Goal: Task Accomplishment & Management: Use online tool/utility

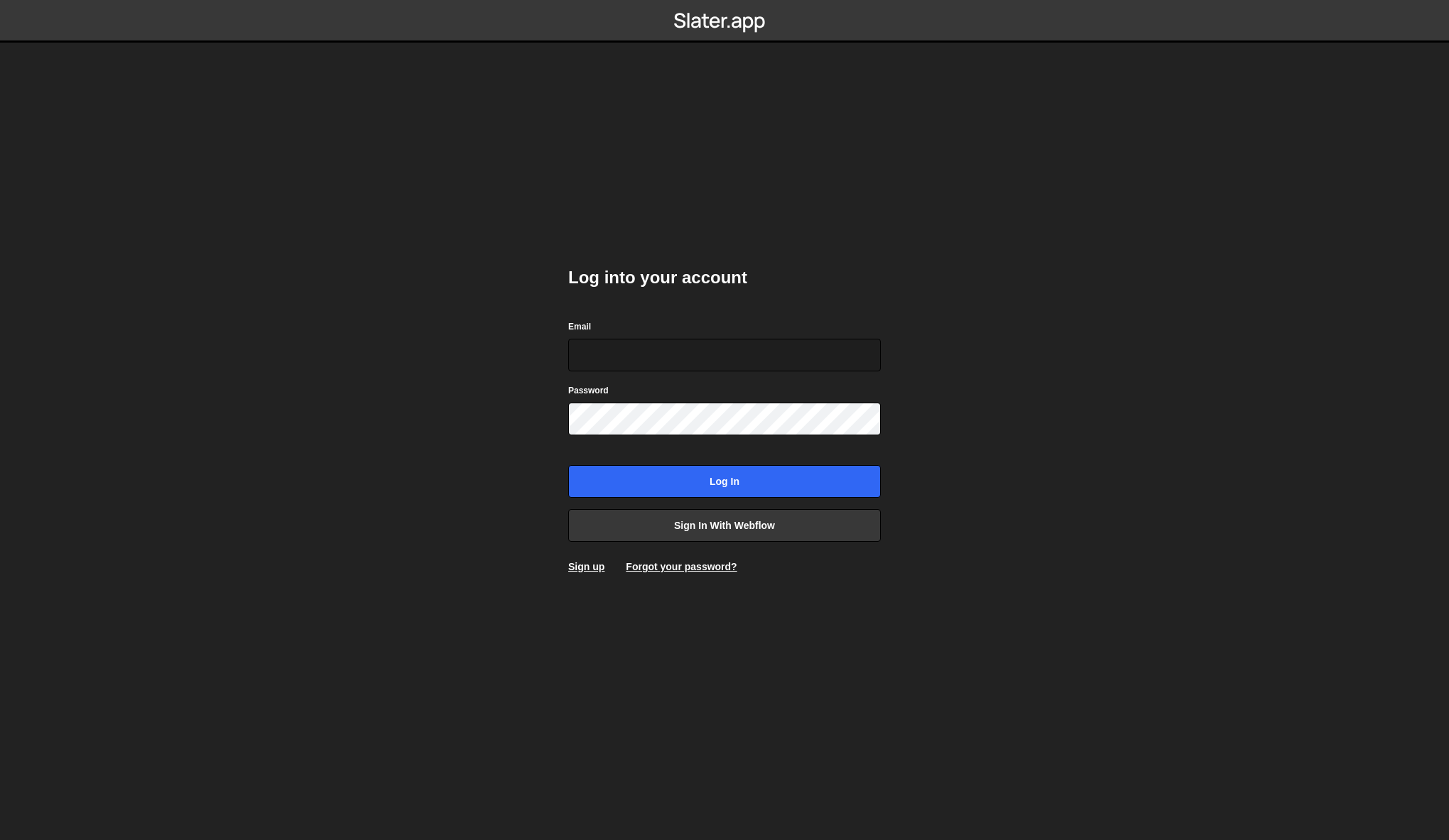
click at [1146, 474] on body "Log into your account Email Password Log in Sign in with Webflow Sign up Forgot…" at bounding box center [724, 420] width 1449 height 840
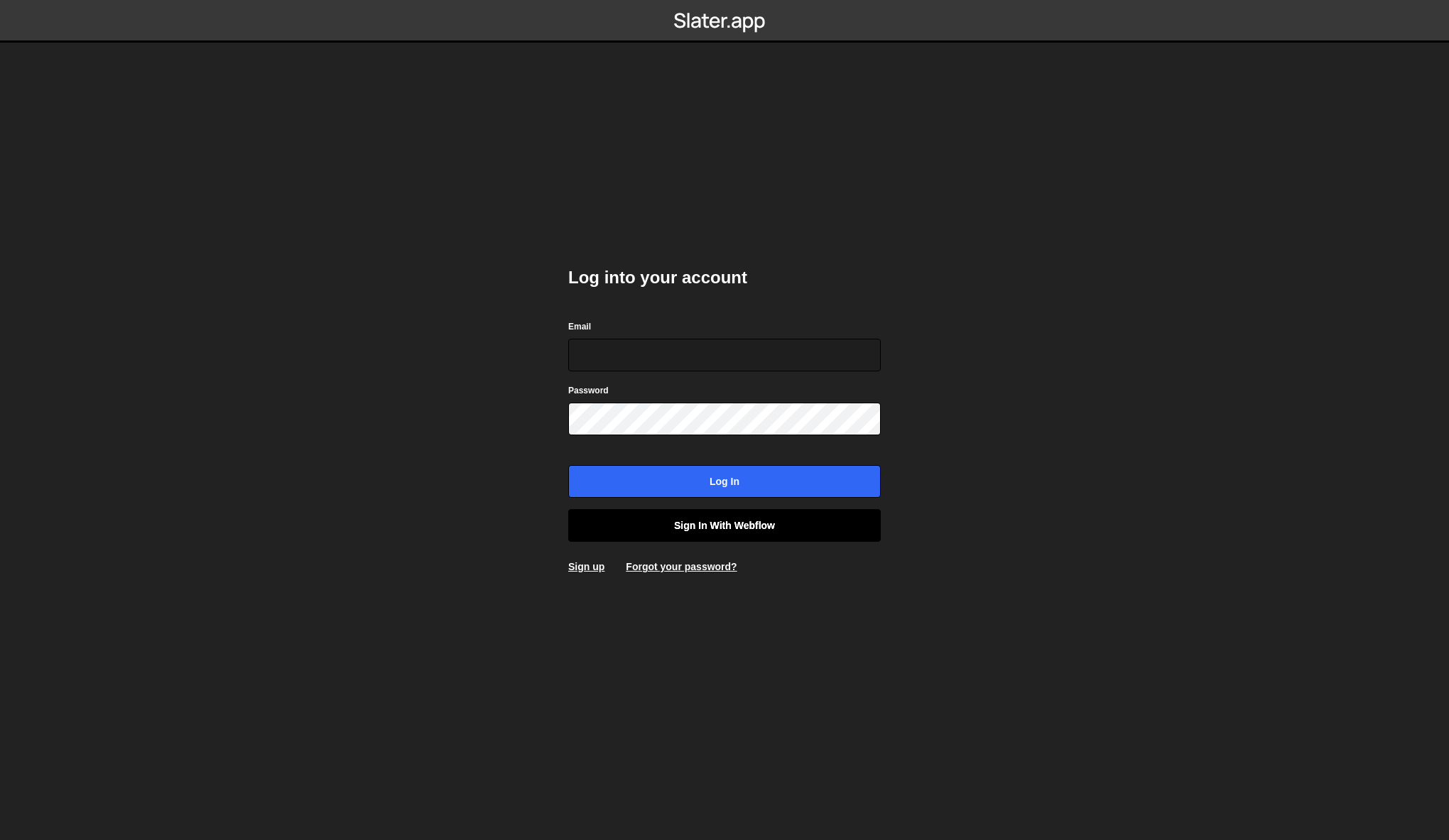
click at [710, 522] on link "Sign in with Webflow" at bounding box center [724, 526] width 313 height 33
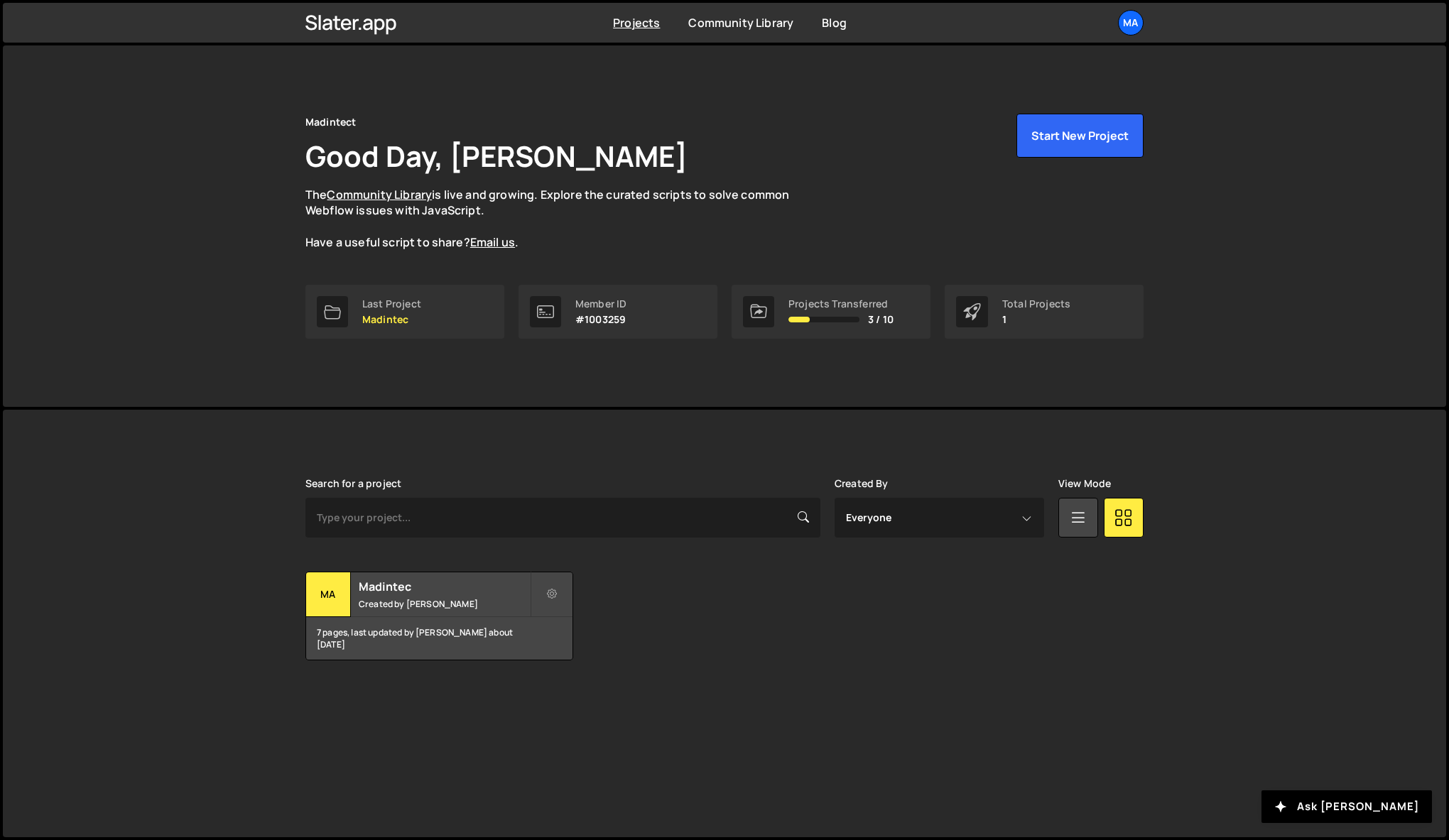
drag, startPoint x: 1085, startPoint y: 638, endPoint x: 1100, endPoint y: 116, distance: 522.2
click at [1085, 636] on div "Transfer Project Edit Project Delete Project Ma Madintec Created by Matthieu Ro…" at bounding box center [724, 615] width 838 height 89
click at [1134, 24] on div "Ma" at bounding box center [1131, 23] width 26 height 26
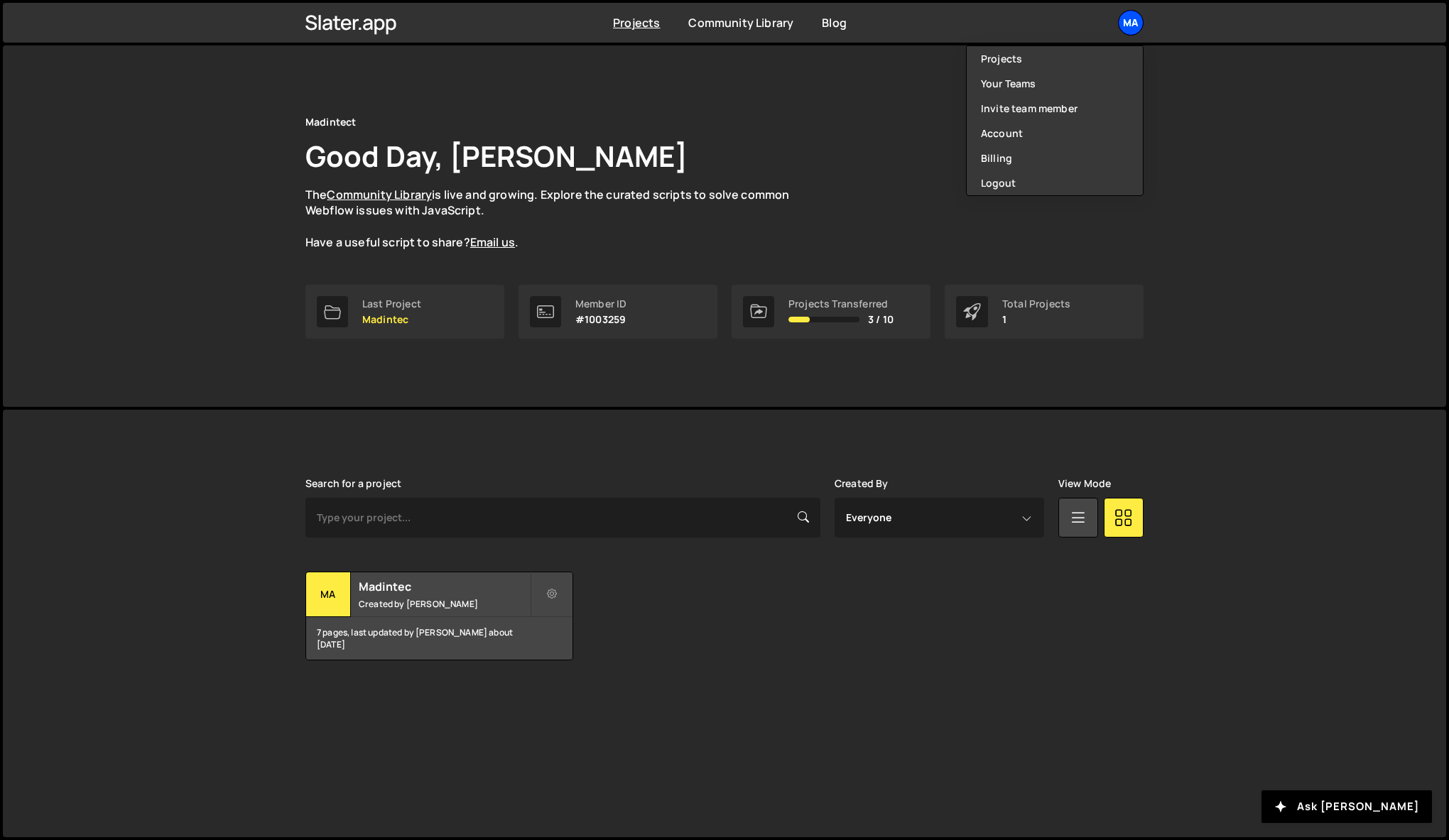
click at [1134, 24] on div "Ma" at bounding box center [1131, 23] width 26 height 26
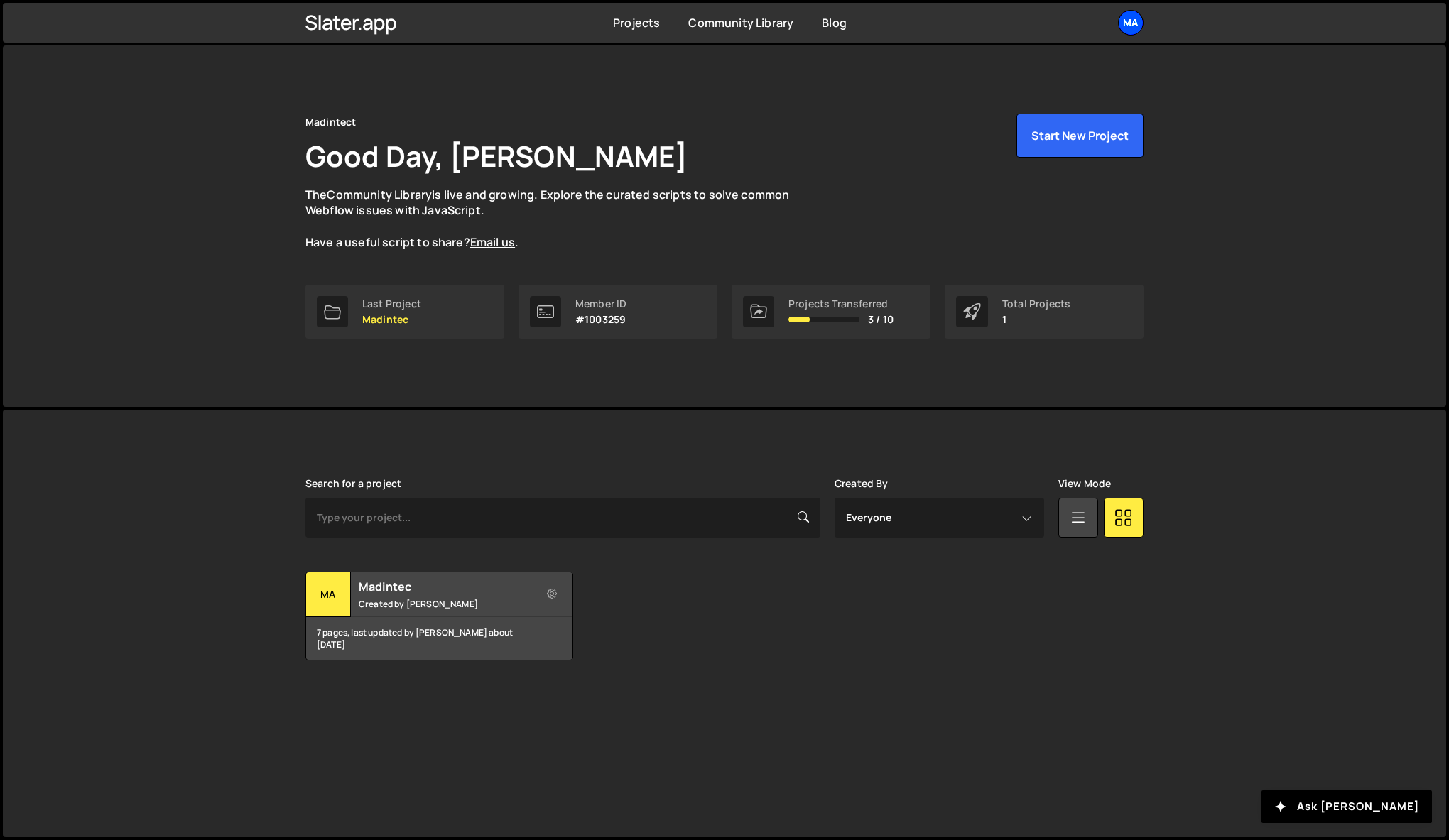
click at [1132, 24] on div "Ma" at bounding box center [1131, 23] width 26 height 26
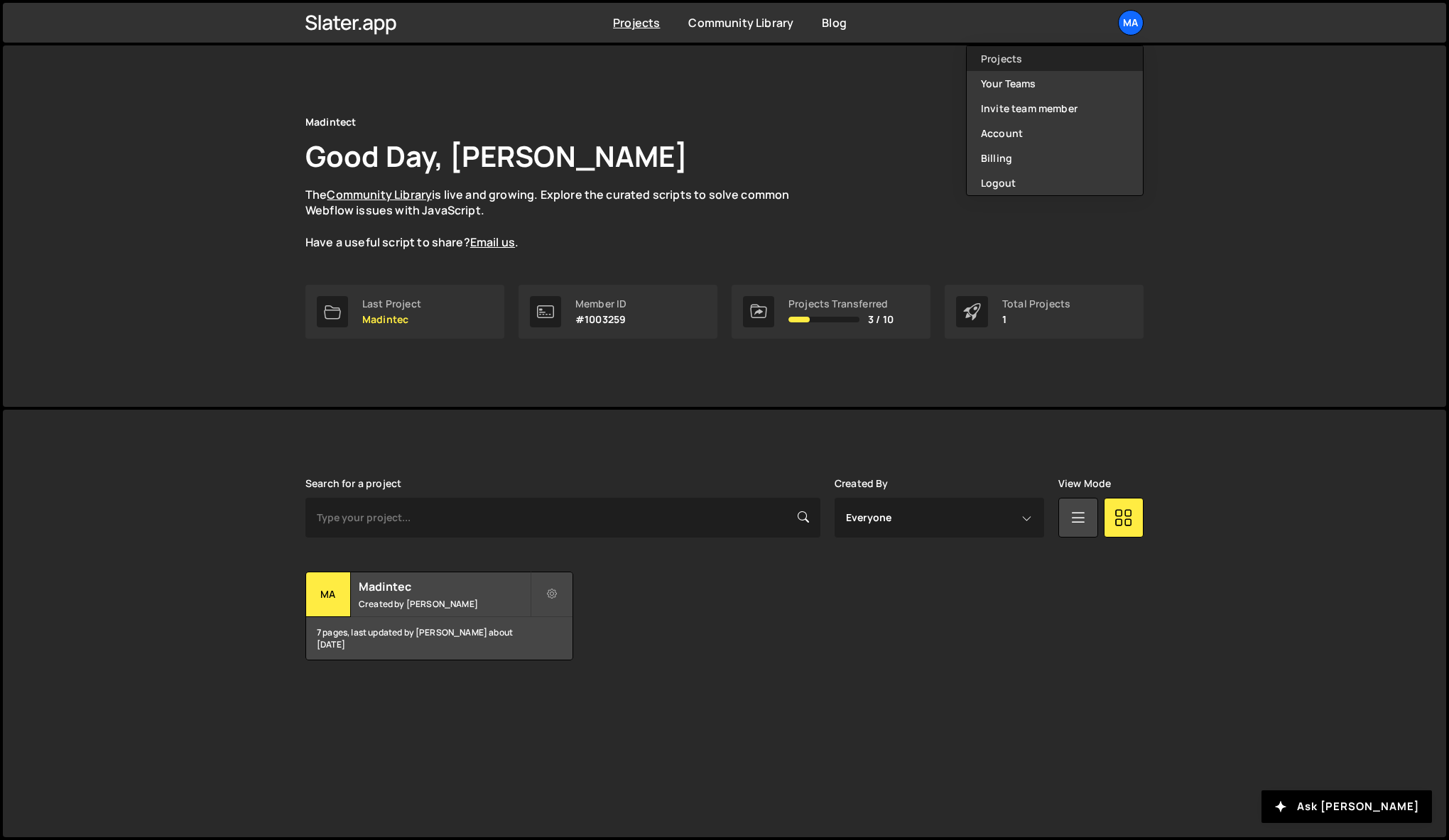
click at [1065, 65] on link "Projects" at bounding box center [1054, 59] width 176 height 25
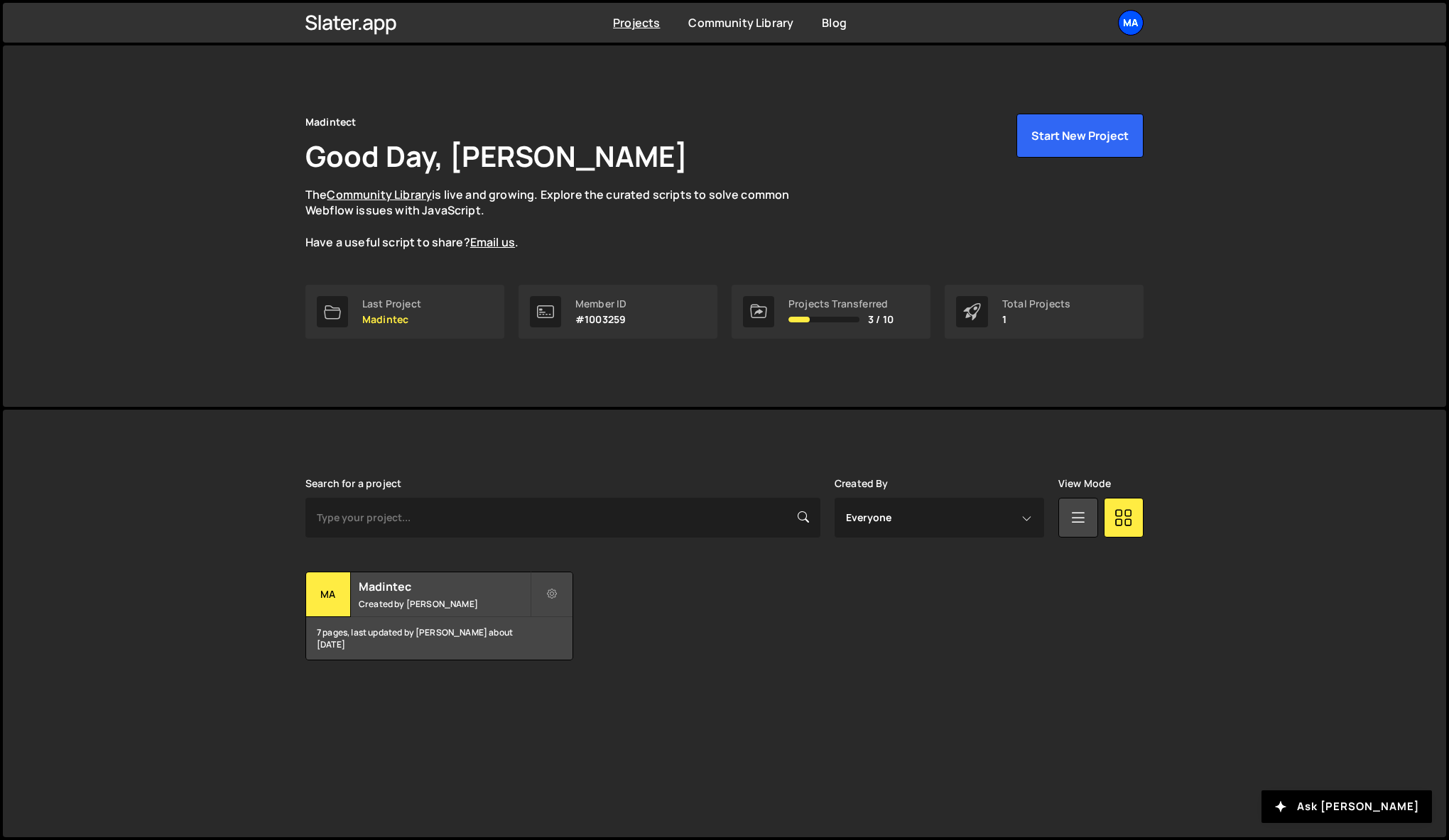
click at [1132, 22] on div "Ma" at bounding box center [1131, 23] width 26 height 26
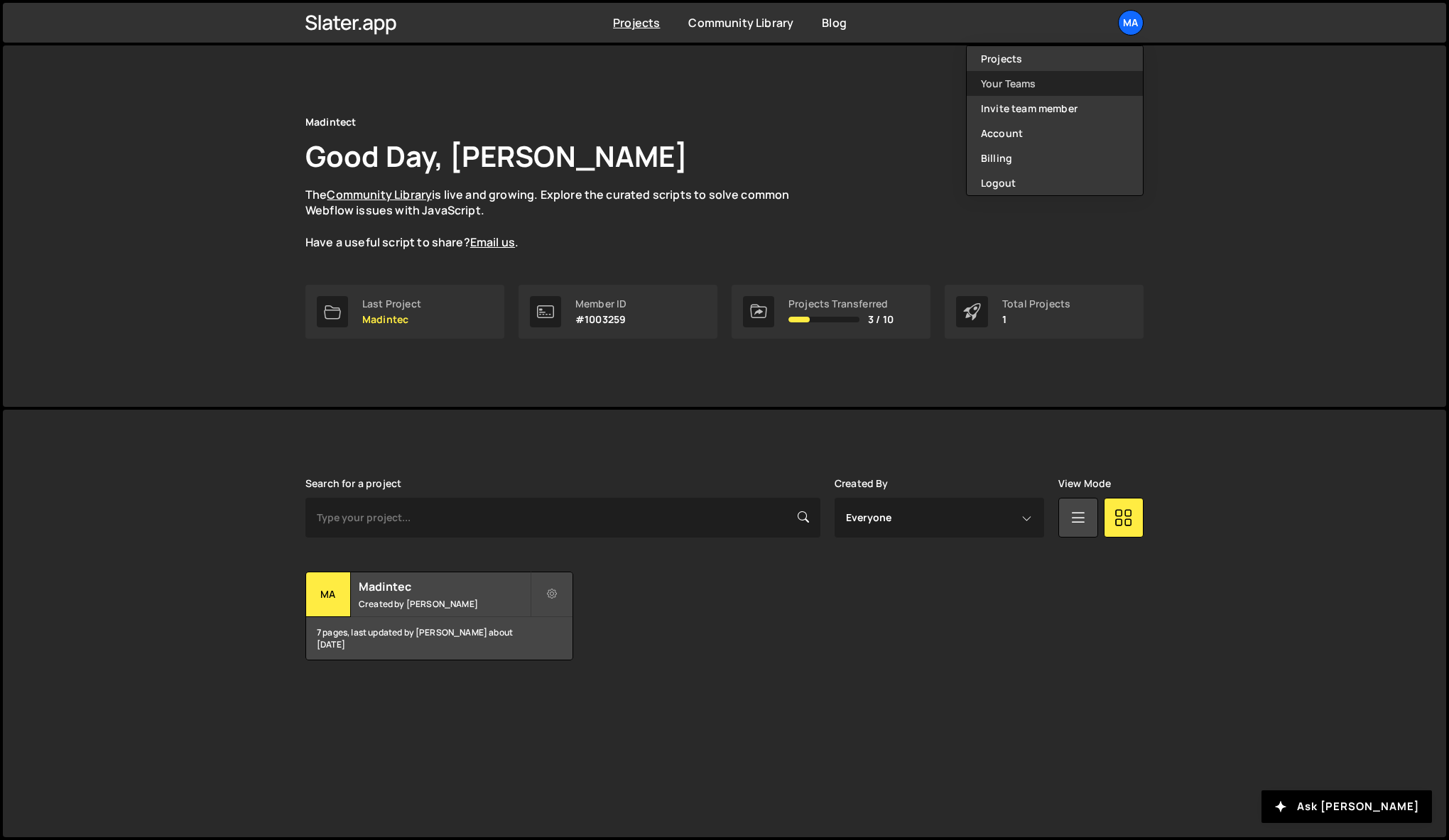
click at [1007, 81] on link "Your Teams" at bounding box center [1054, 83] width 176 height 25
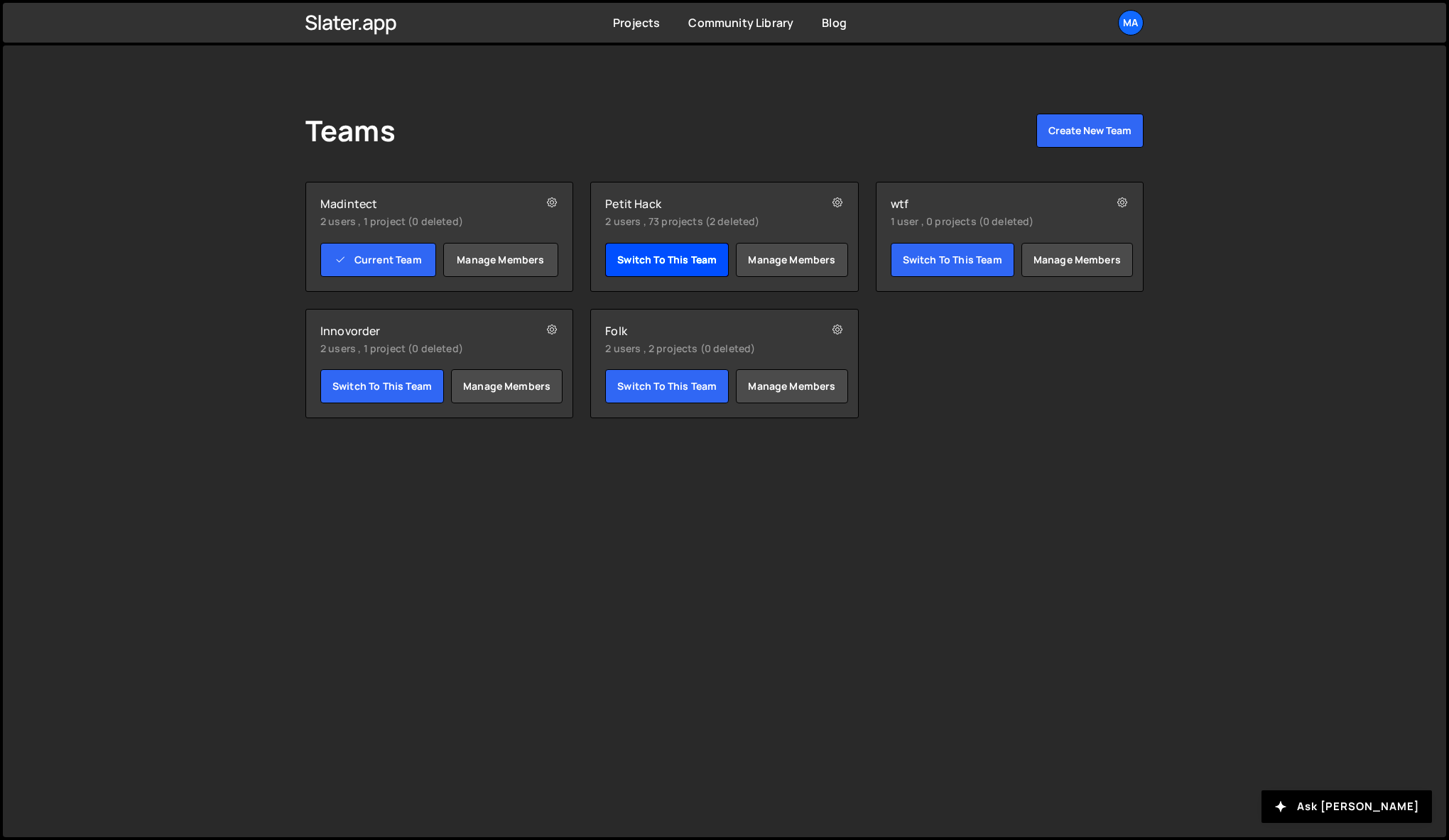
click at [685, 266] on link "Switch to this team" at bounding box center [666, 260] width 123 height 34
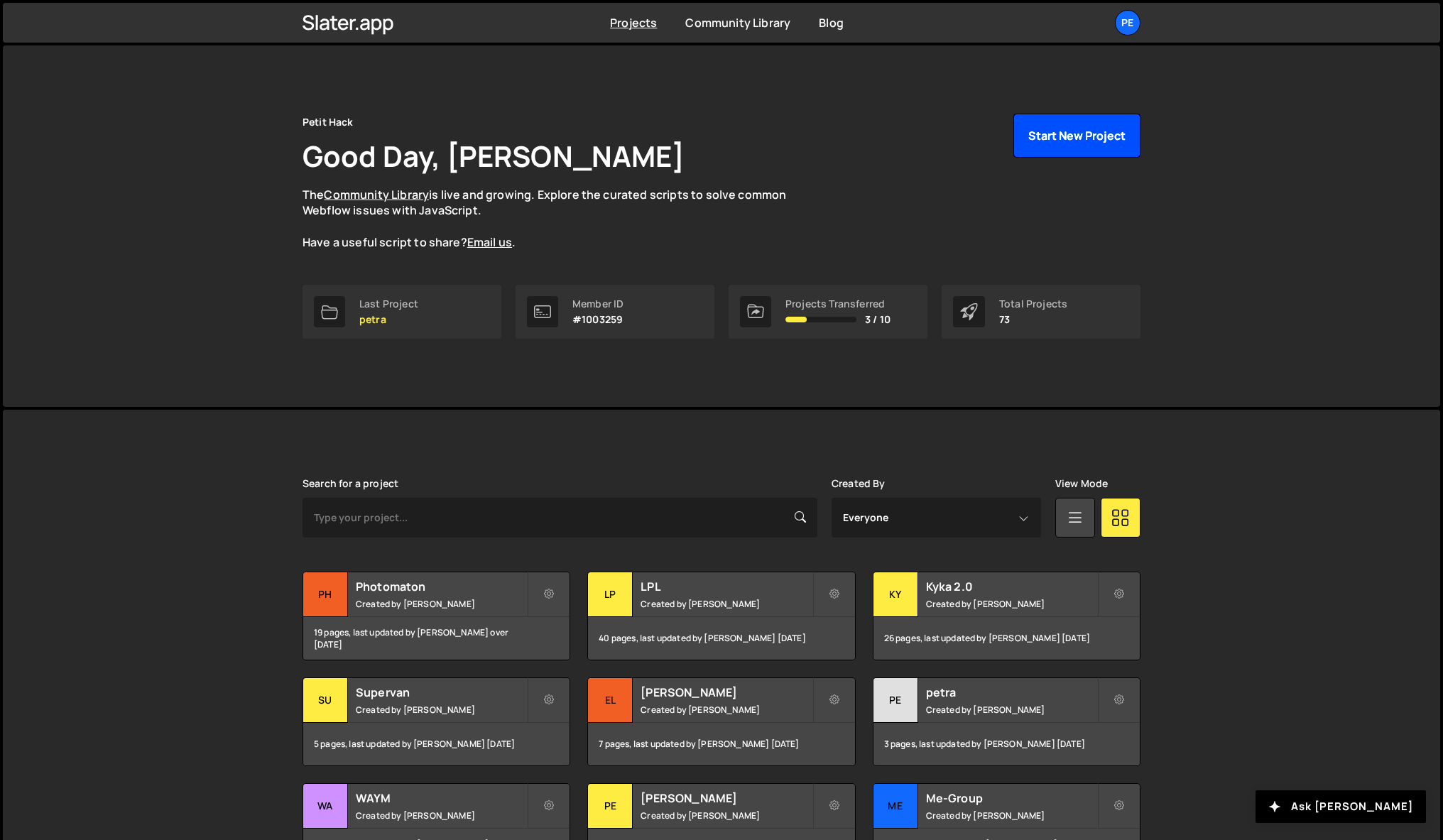
click at [1103, 135] on button "Start New Project" at bounding box center [1077, 135] width 127 height 44
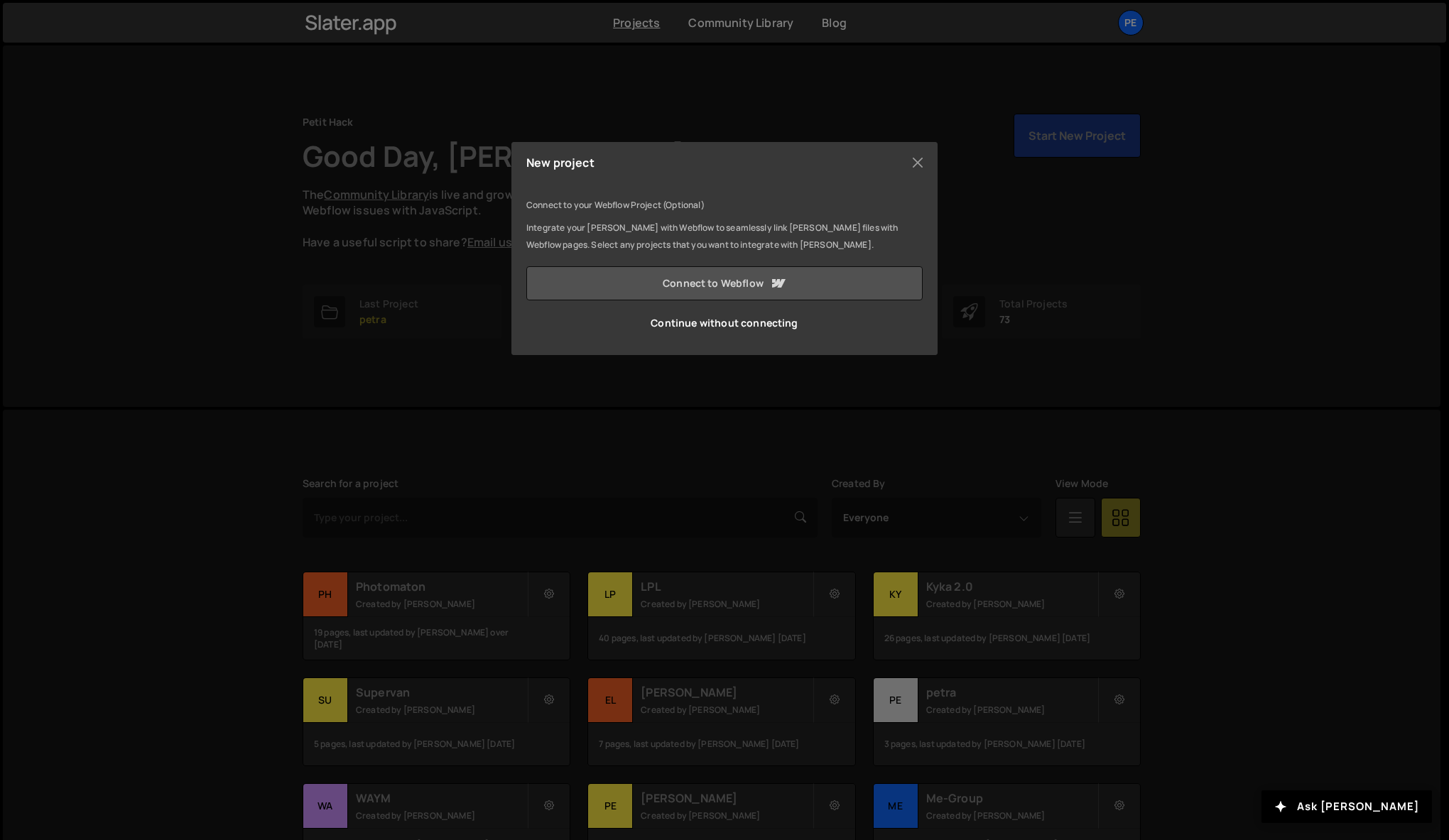
click at [704, 287] on link "Connect to Webflow" at bounding box center [725, 283] width 397 height 34
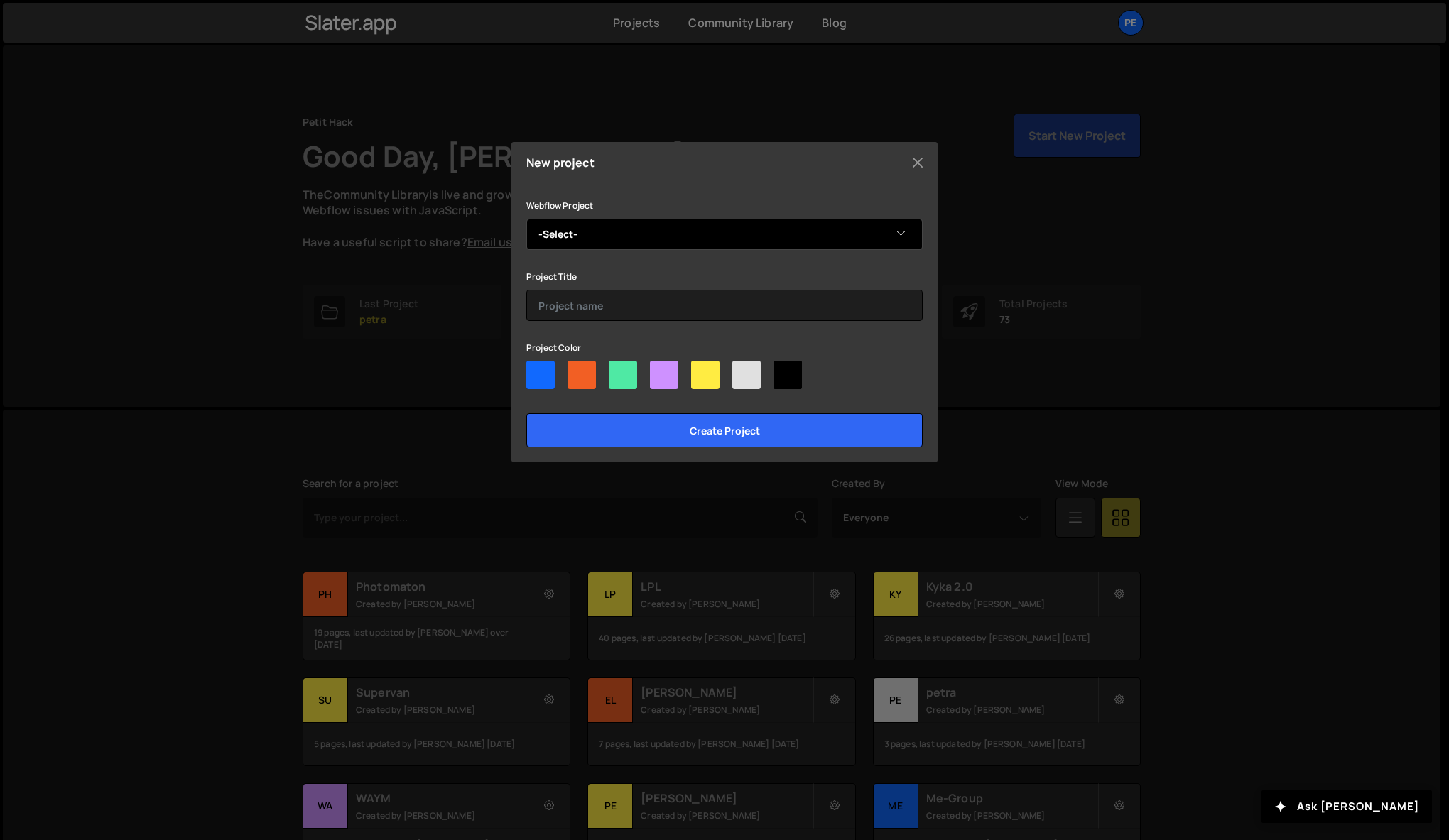
click at [732, 230] on select "-Select- Katalyz" at bounding box center [725, 234] width 397 height 31
select select "68cd5480d2b5d4c493cee19c"
click at [527, 219] on select "-Select- Katalyz" at bounding box center [725, 234] width 397 height 31
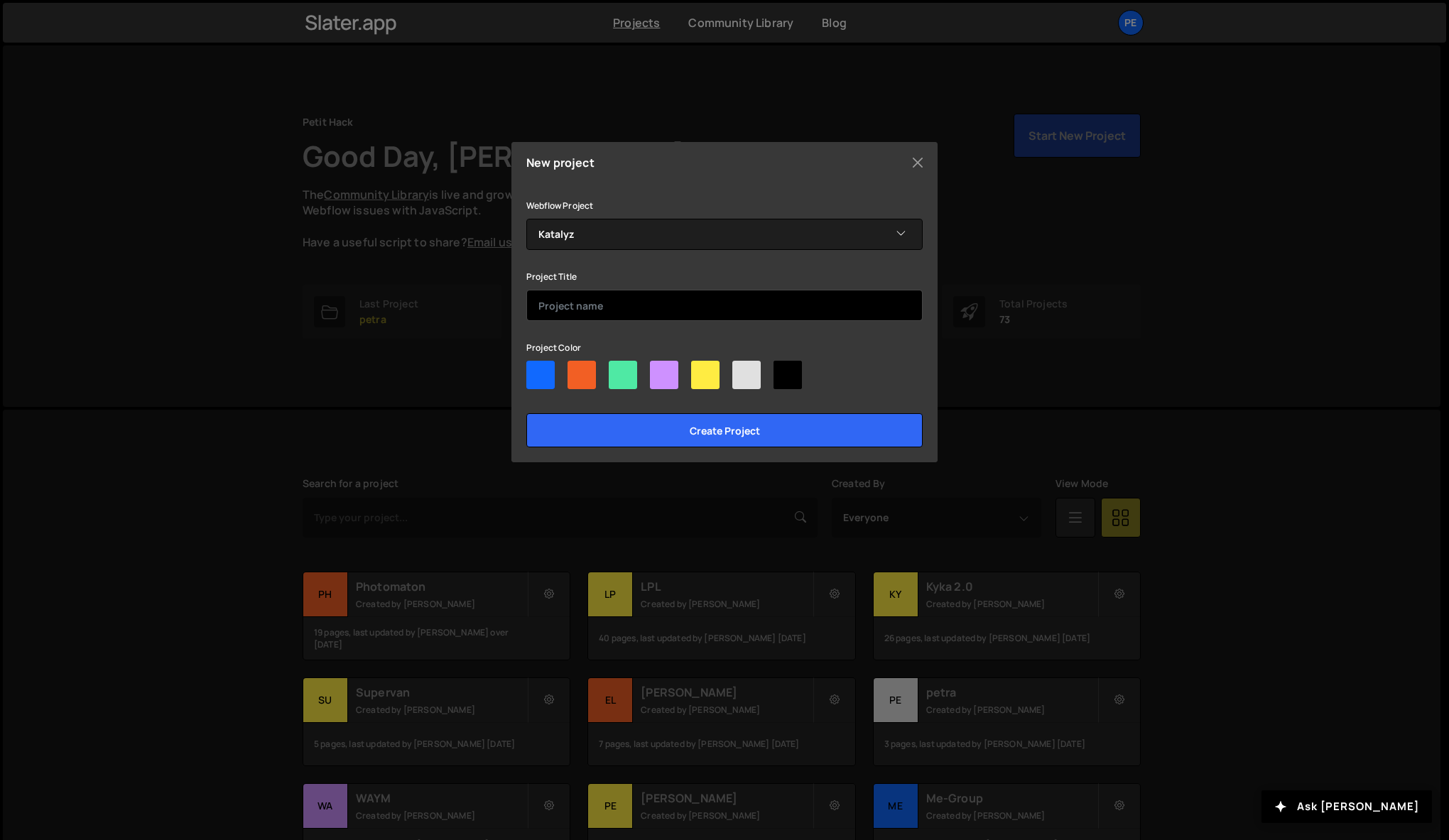
click at [710, 304] on input "text" at bounding box center [725, 305] width 397 height 31
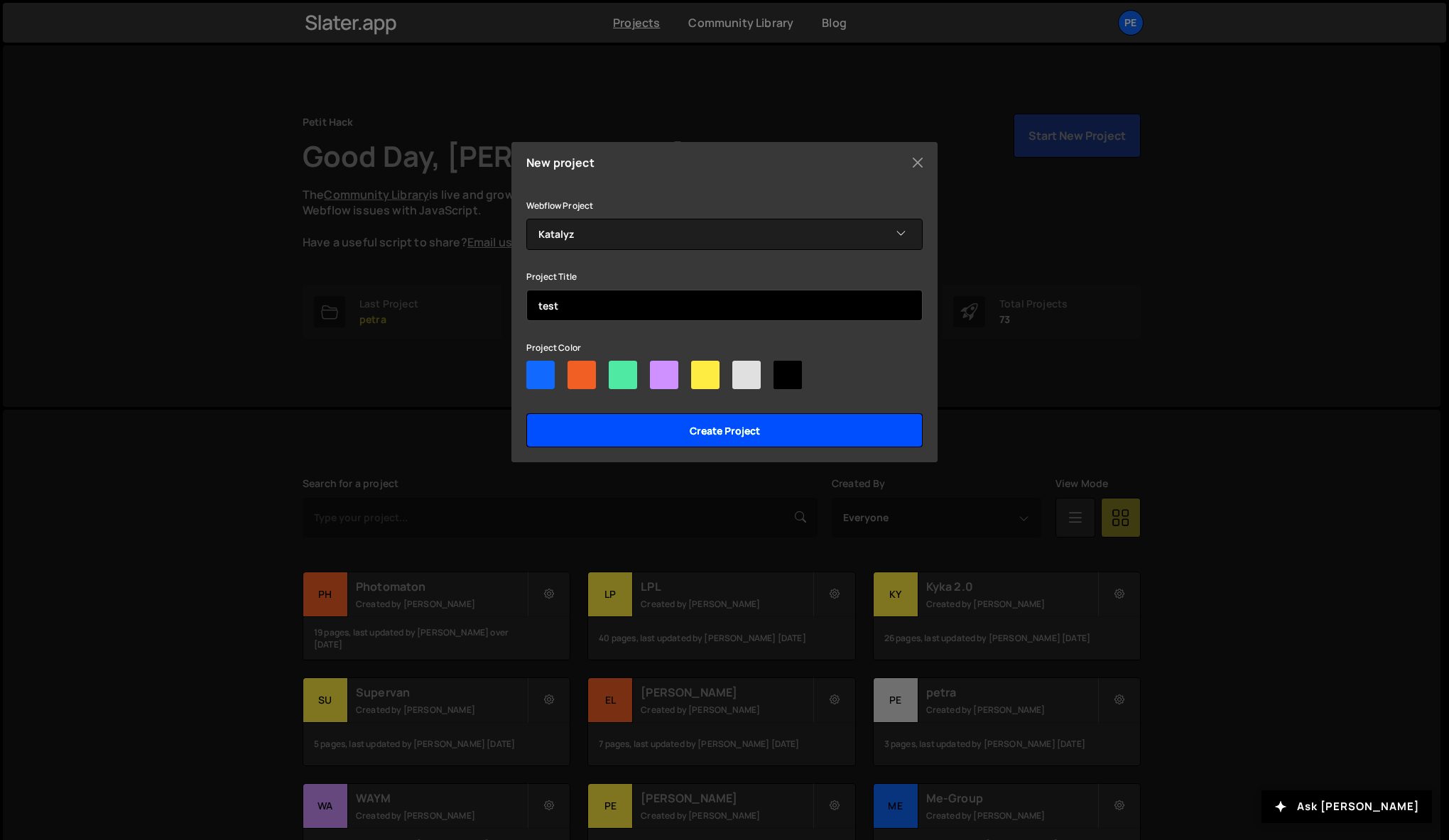
type input "test"
click at [742, 432] on input "Create project" at bounding box center [725, 431] width 397 height 34
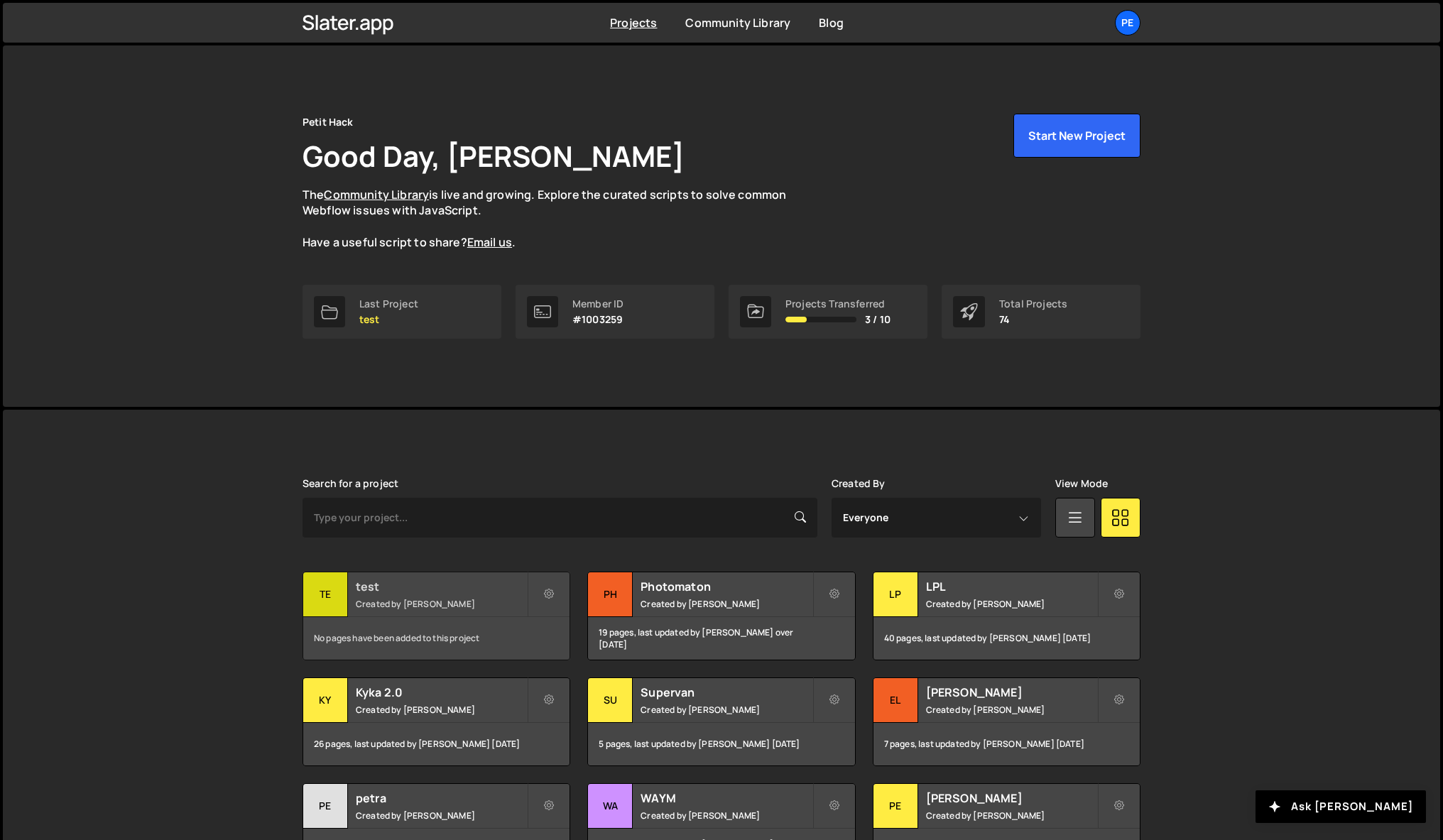
click at [415, 630] on div "No pages have been added to this project" at bounding box center [436, 638] width 266 height 42
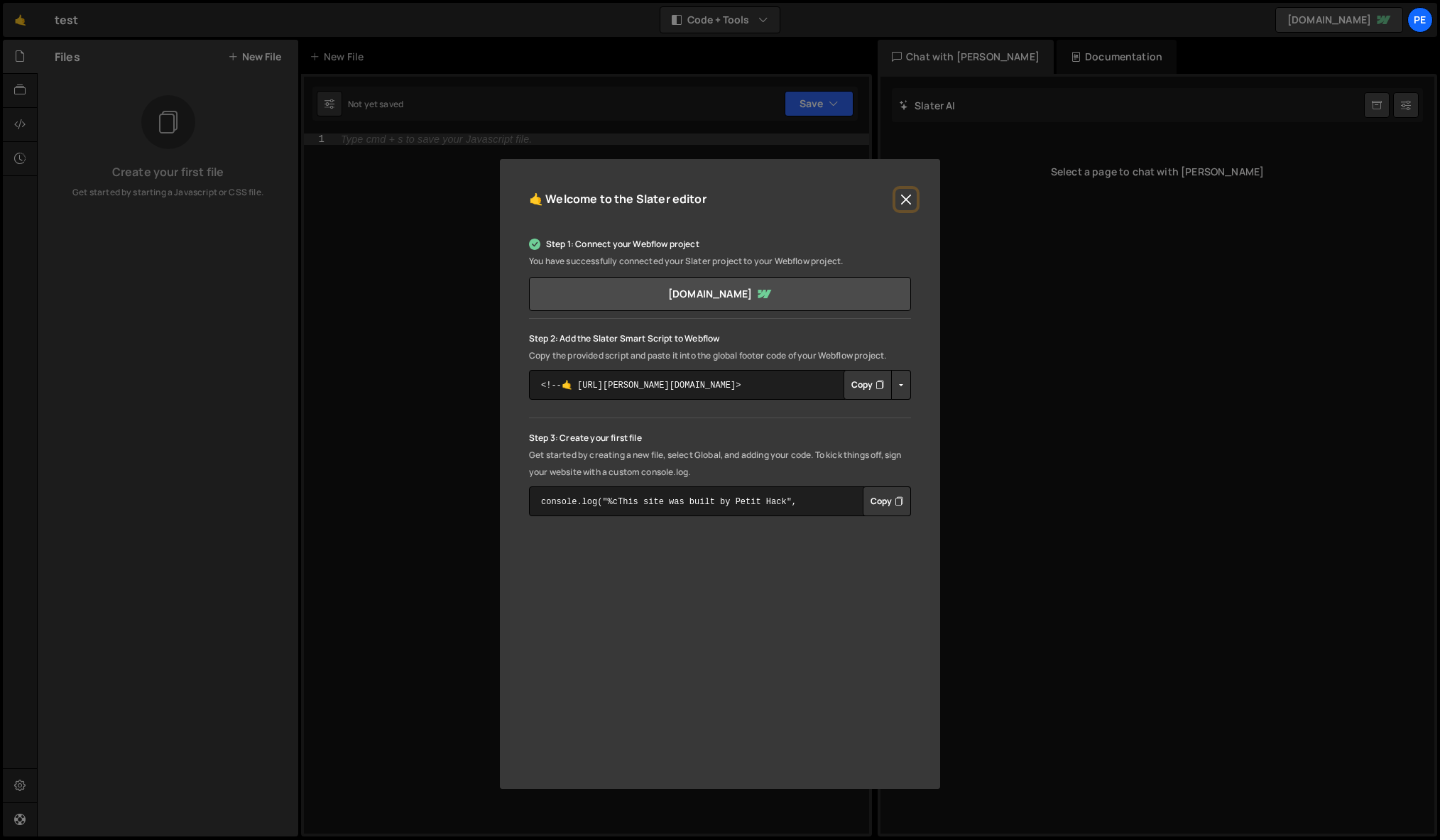
click at [910, 197] on button "Close" at bounding box center [906, 199] width 22 height 22
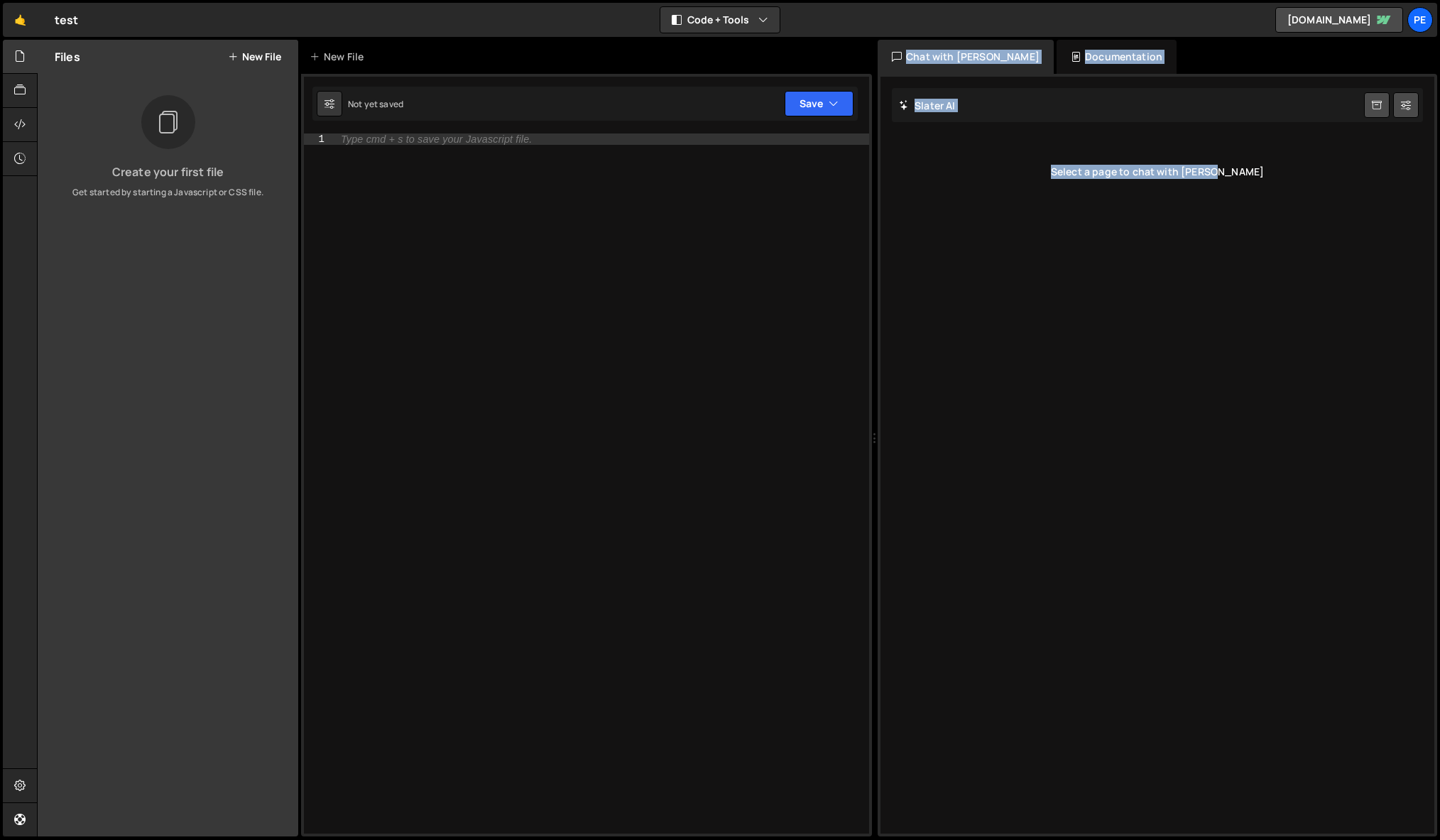
click at [260, 58] on button "New File" at bounding box center [255, 56] width 53 height 11
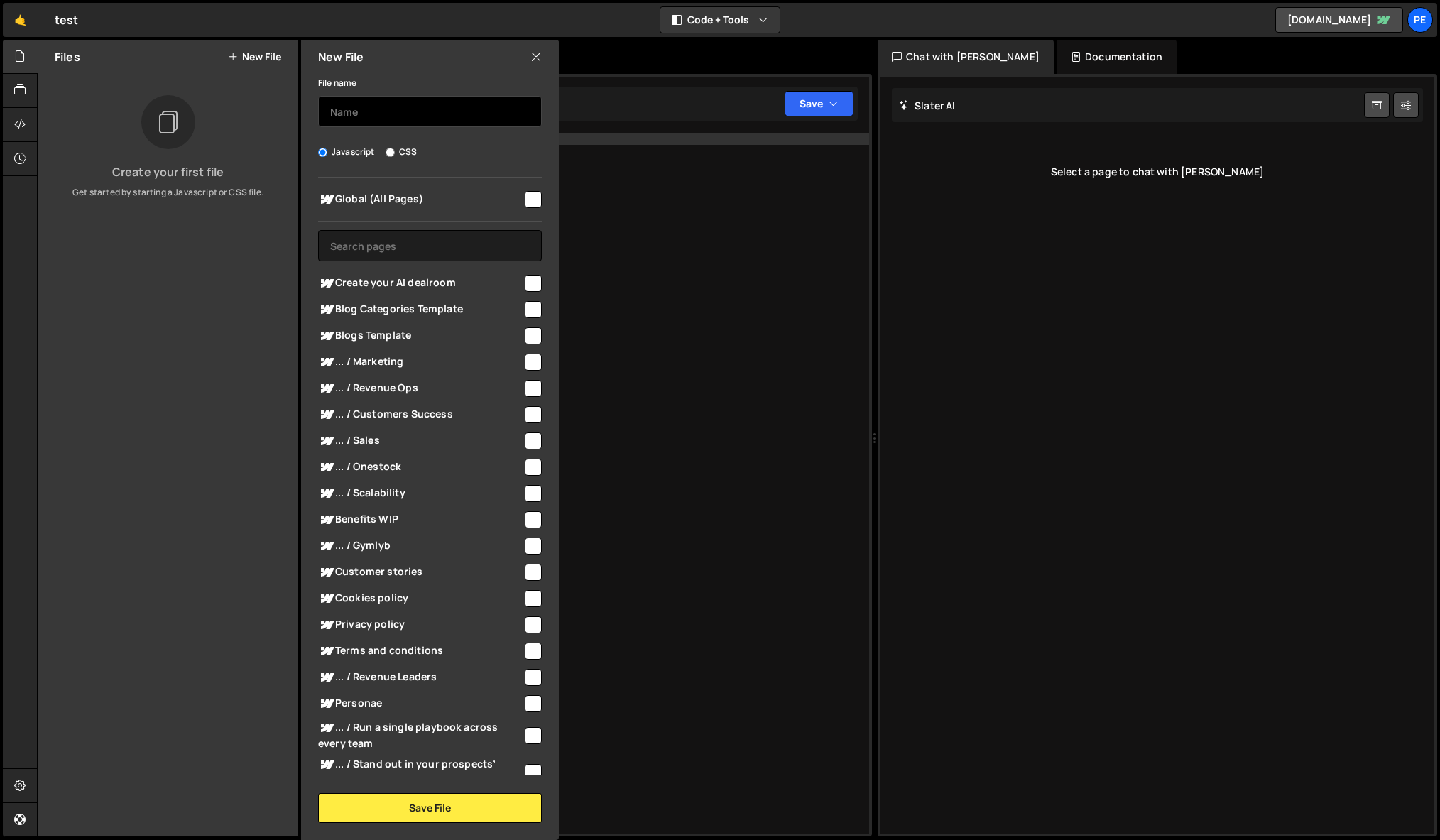
click at [421, 126] on input "text" at bounding box center [430, 111] width 224 height 31
type input "booking"
click at [240, 353] on div "Files New File Create your first file Get started by starting a Javascript or C…" at bounding box center [168, 438] width 260 height 797
drag, startPoint x: 528, startPoint y: 281, endPoint x: 501, endPoint y: 286, distance: 27.5
click at [528, 280] on input "checkbox" at bounding box center [533, 283] width 17 height 17
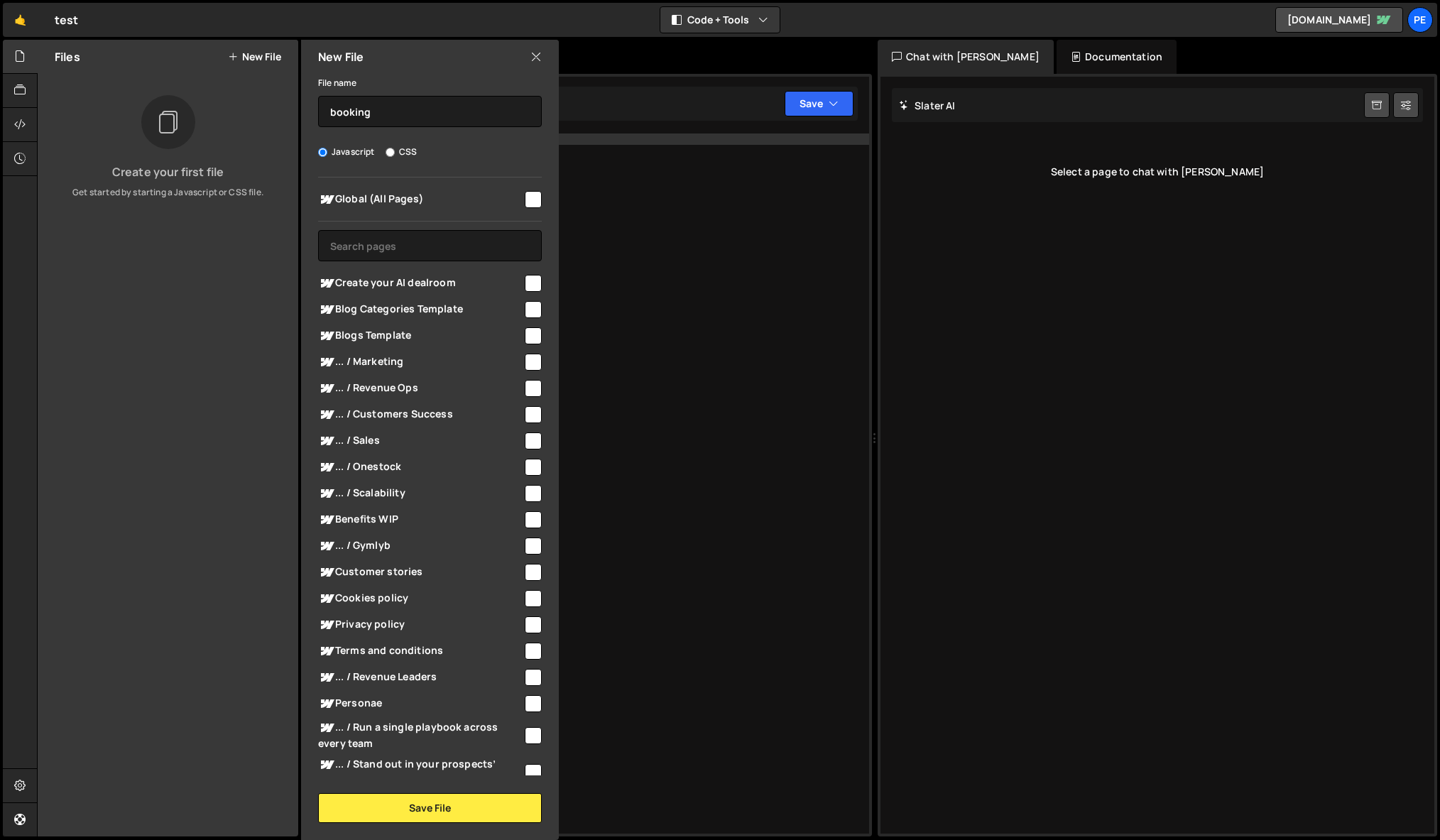
checkbox input "true"
click at [435, 809] on button "Save File" at bounding box center [430, 807] width 224 height 30
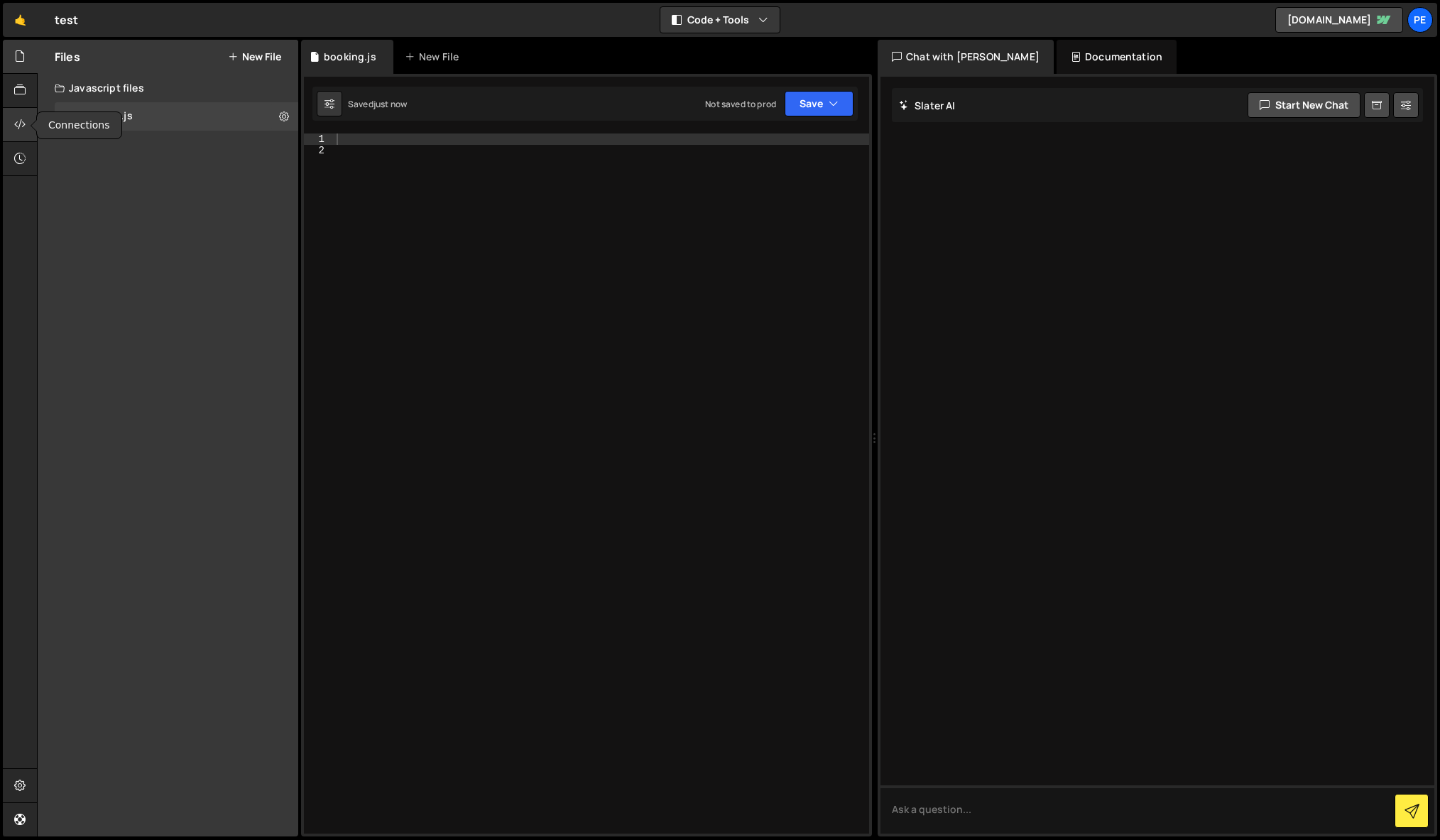
click at [18, 128] on icon at bounding box center [19, 124] width 11 height 16
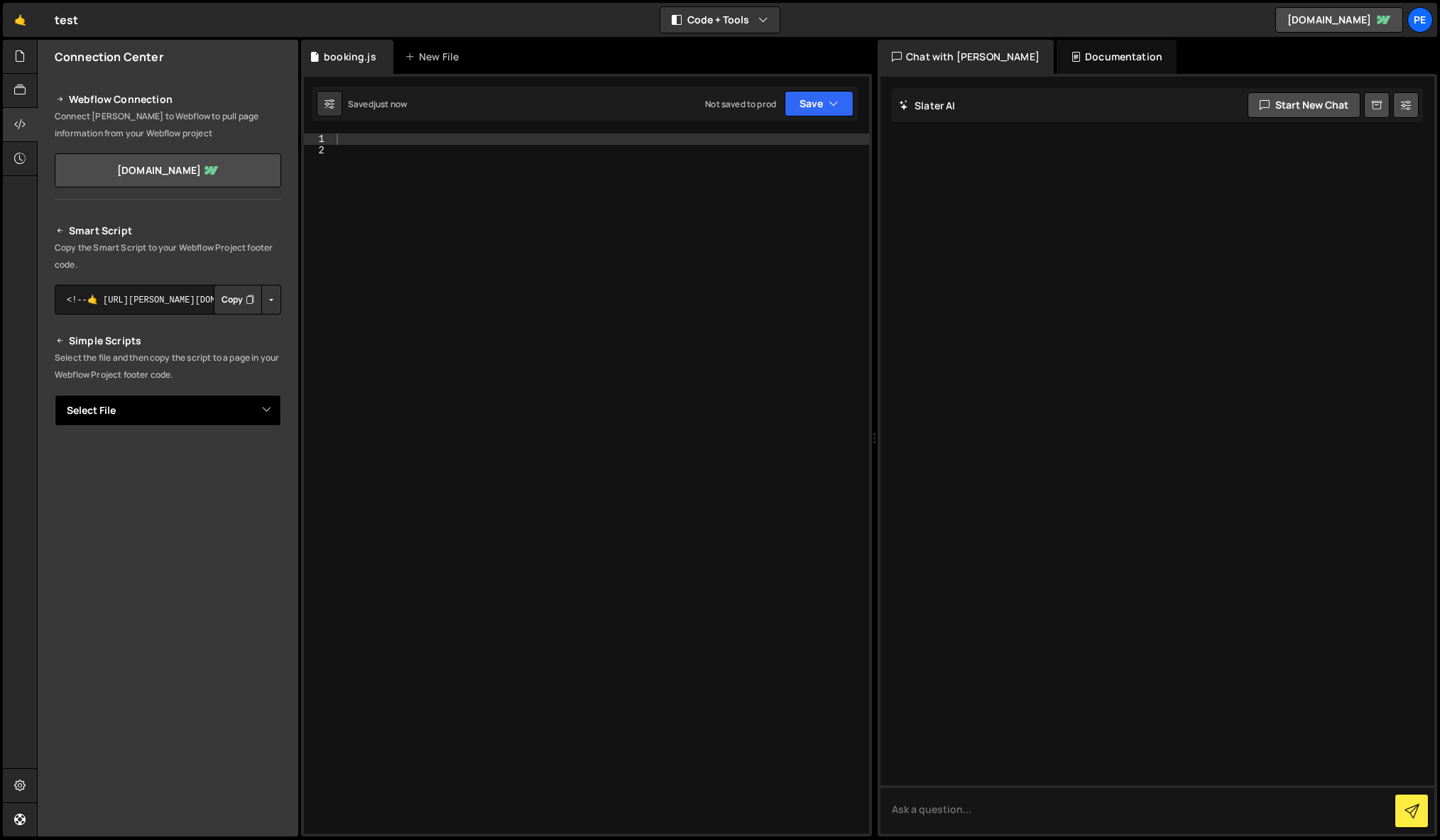
click at [265, 409] on select "Select File booking.js" at bounding box center [167, 410] width 227 height 31
select select "47208"
click at [54, 395] on select "Select File booking.js" at bounding box center [167, 410] width 227 height 31
click at [263, 457] on button "Button group with nested dropdown" at bounding box center [271, 458] width 20 height 30
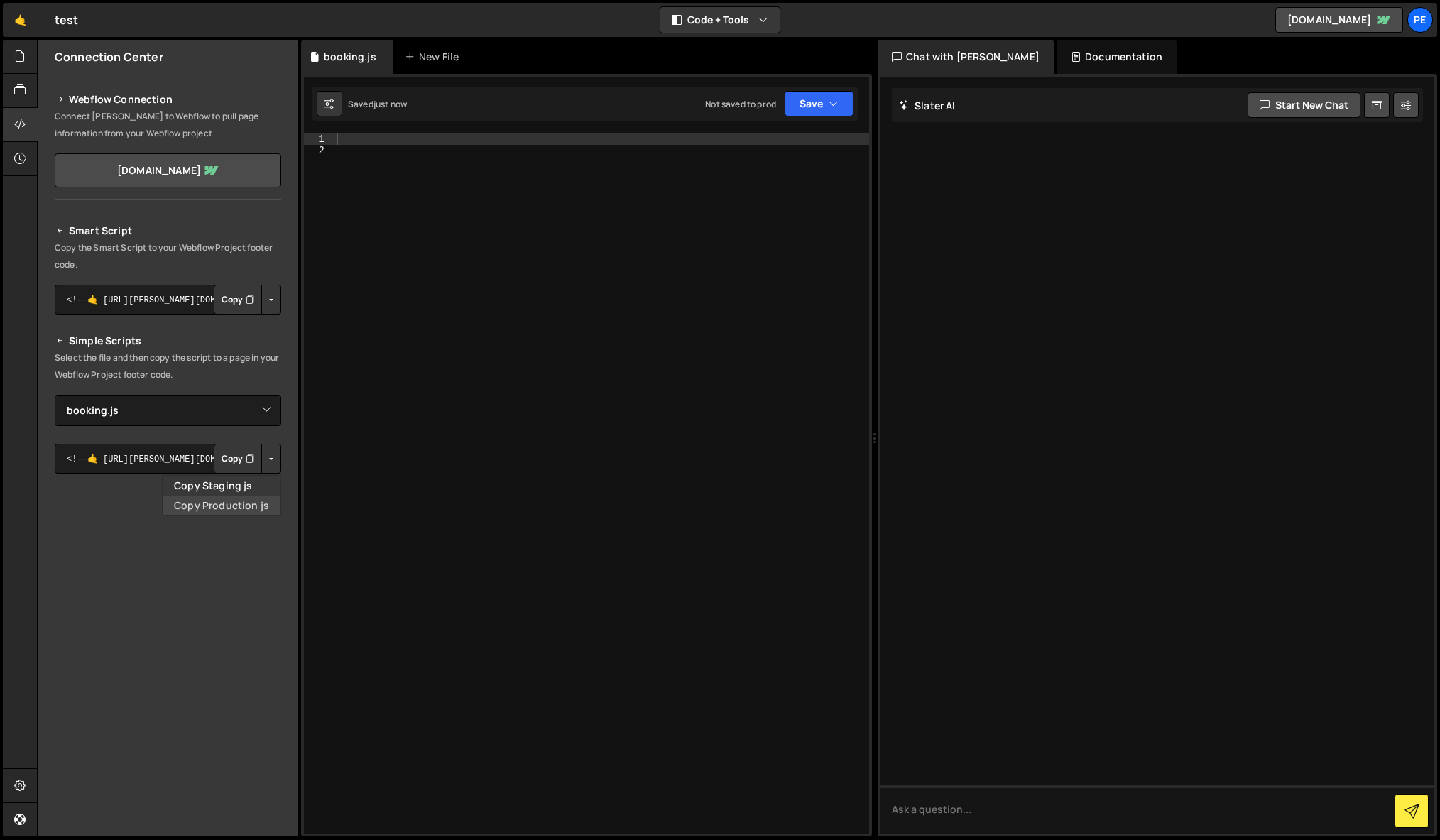
click at [249, 505] on link "Copy Production js" at bounding box center [221, 505] width 118 height 20
click at [645, 369] on div at bounding box center [601, 495] width 535 height 723
paste textarea "});"
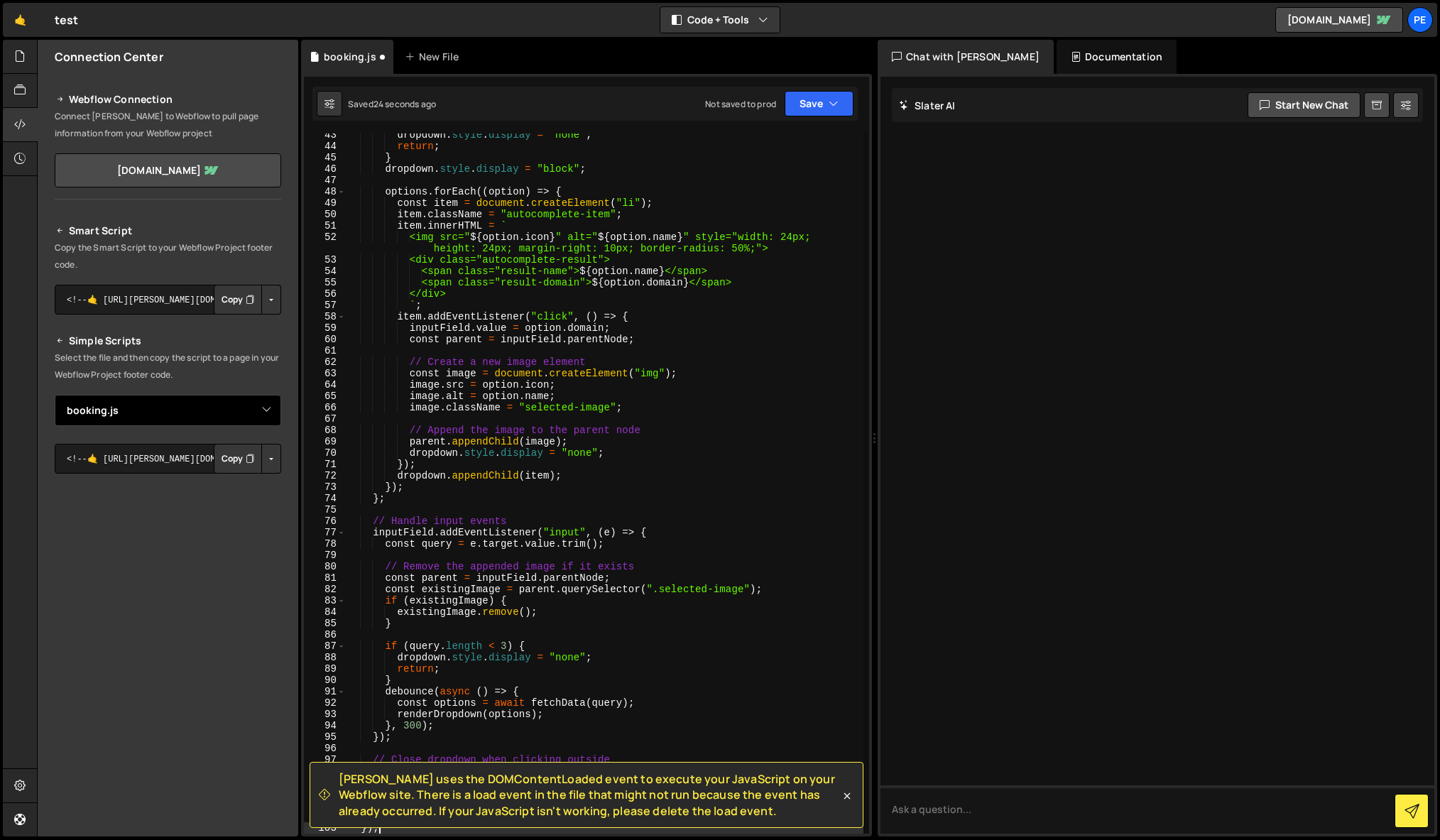
scroll to position [493, 0]
click at [522, 641] on div "dropdown . style . display = "none" ; return ; } dropdown . style . display = "…" at bounding box center [604, 490] width 518 height 723
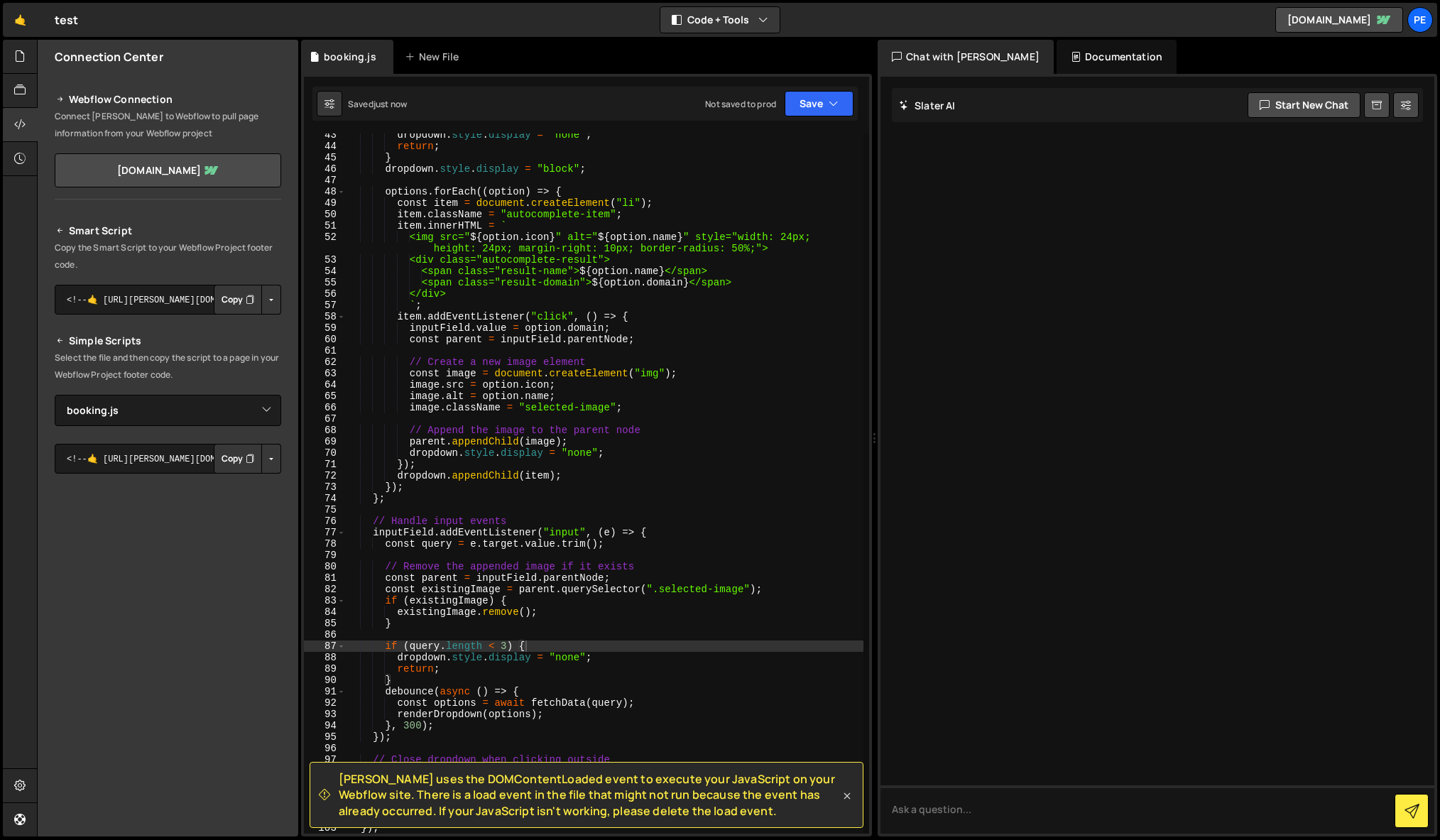
click at [847, 793] on icon at bounding box center [847, 795] width 14 height 14
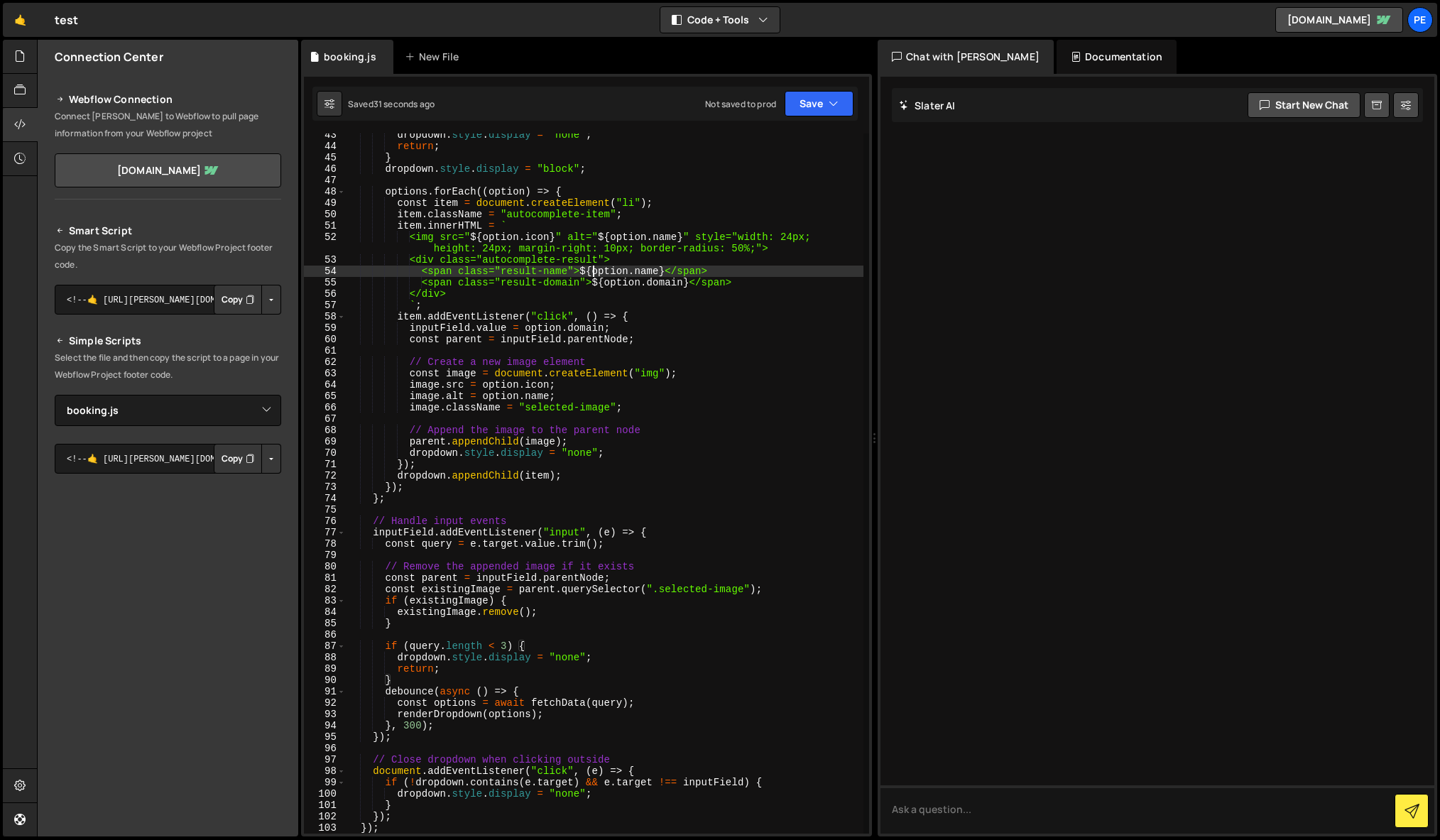
click at [591, 275] on div "dropdown . style . display = "none" ; return ; } dropdown . style . display = "…" at bounding box center [604, 490] width 518 height 723
click at [561, 276] on div "dropdown . style . display = "none" ; return ; } dropdown . style . display = "…" at bounding box center [604, 490] width 518 height 723
type textarea "});"
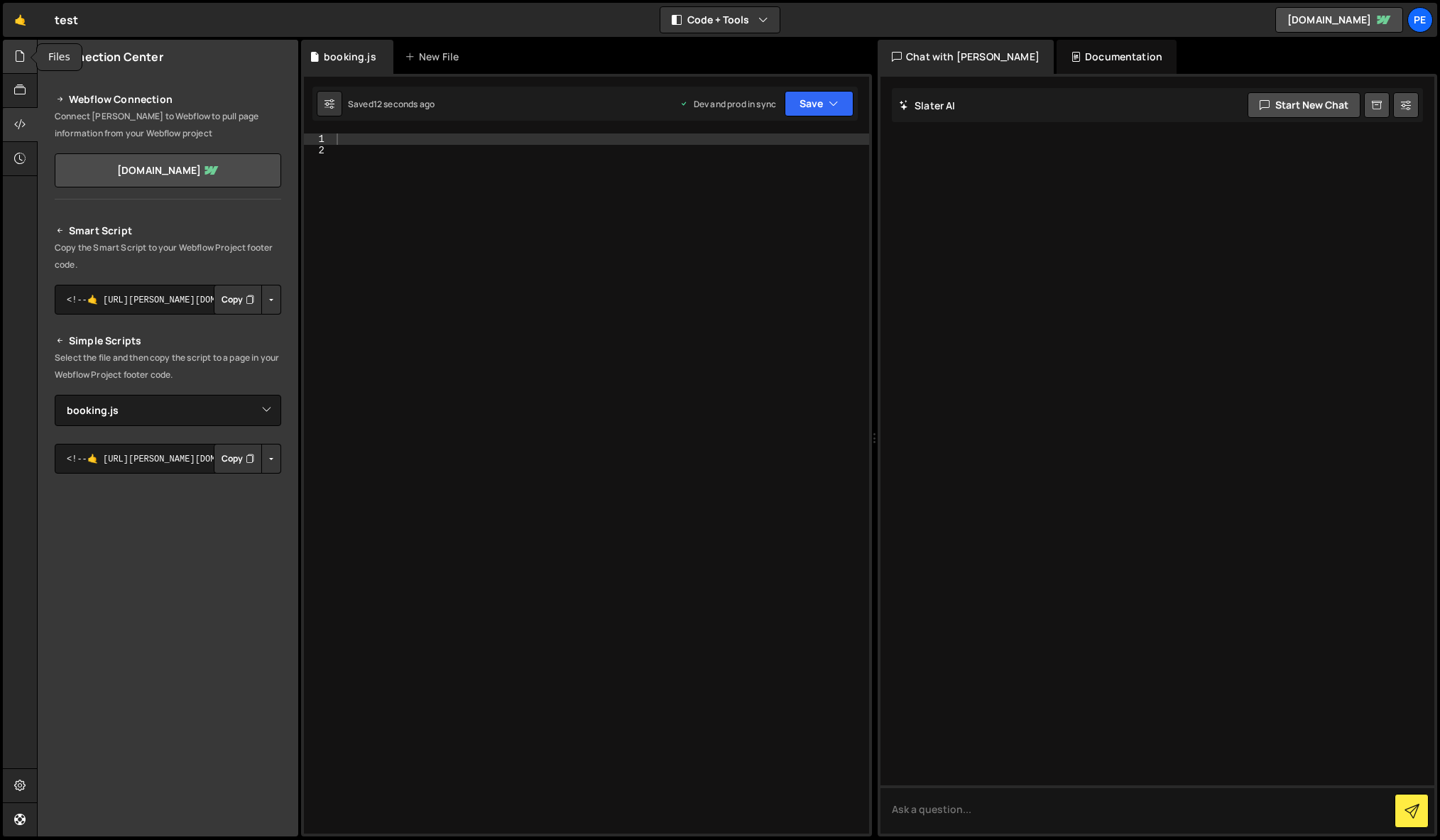
click at [16, 55] on icon at bounding box center [19, 56] width 11 height 16
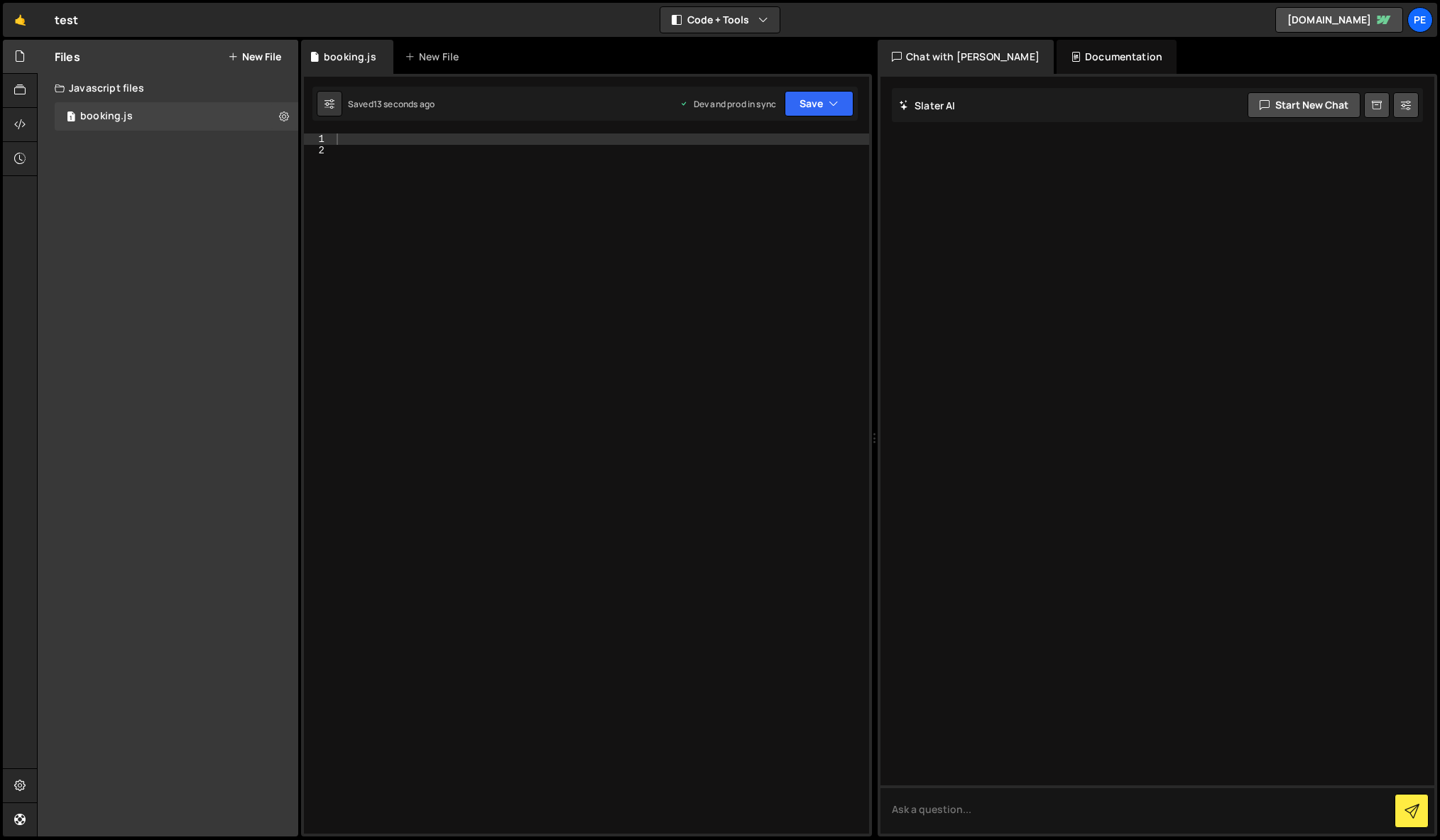
click at [251, 57] on button "New File" at bounding box center [255, 56] width 53 height 11
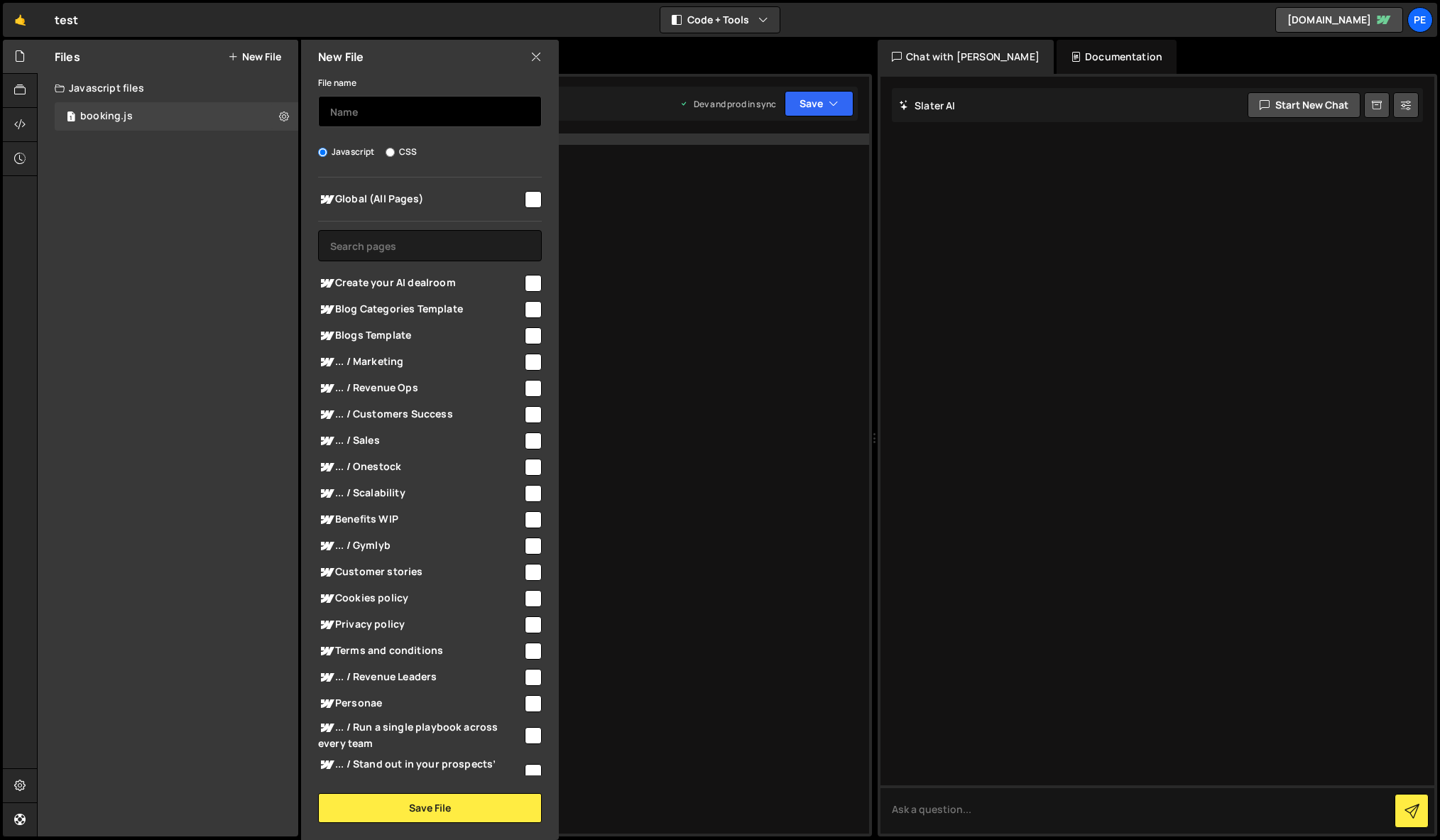
click at [387, 108] on input "text" at bounding box center [430, 111] width 224 height 31
type input "quoi"
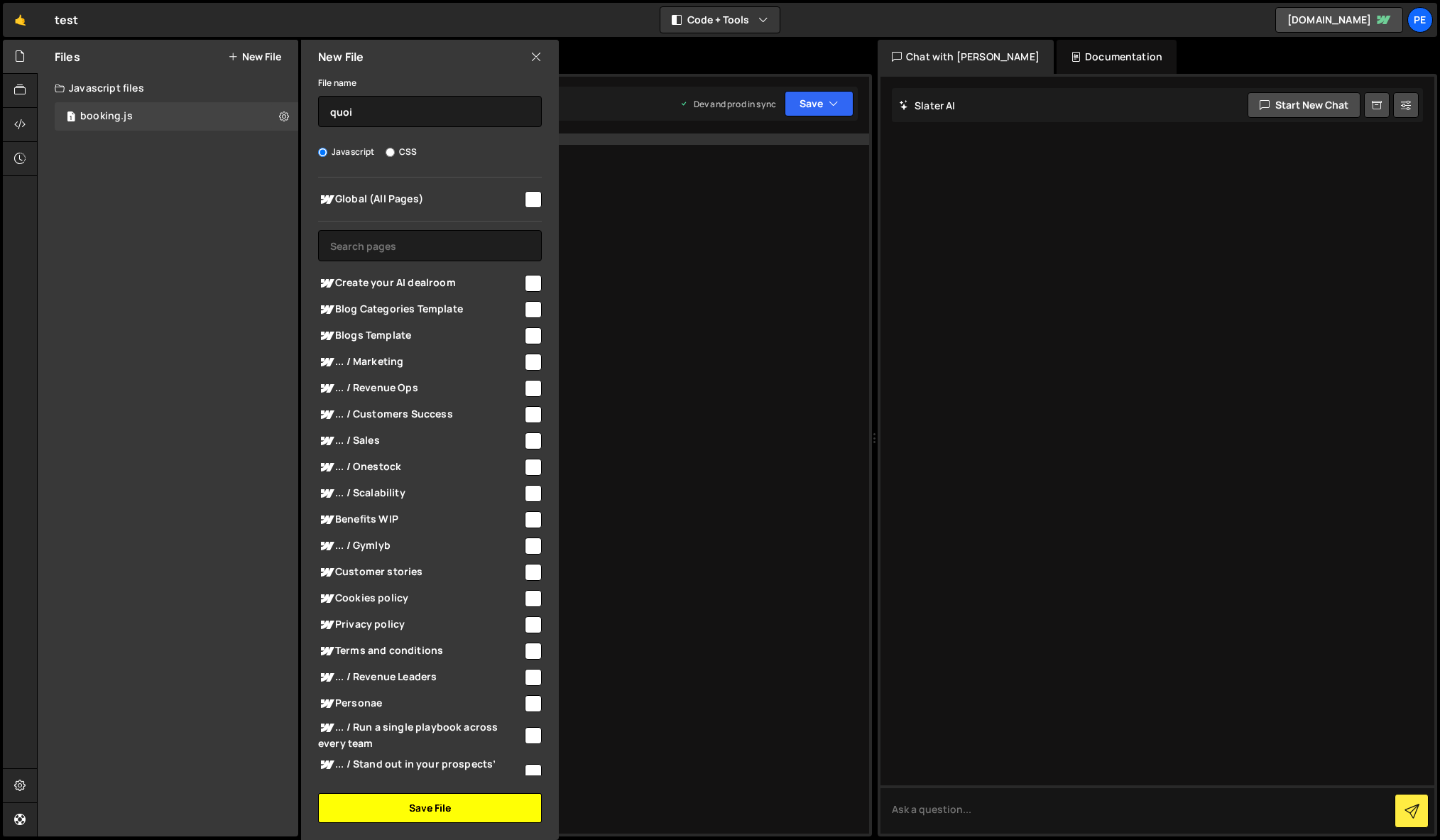
click at [474, 812] on button "Save File" at bounding box center [430, 807] width 224 height 30
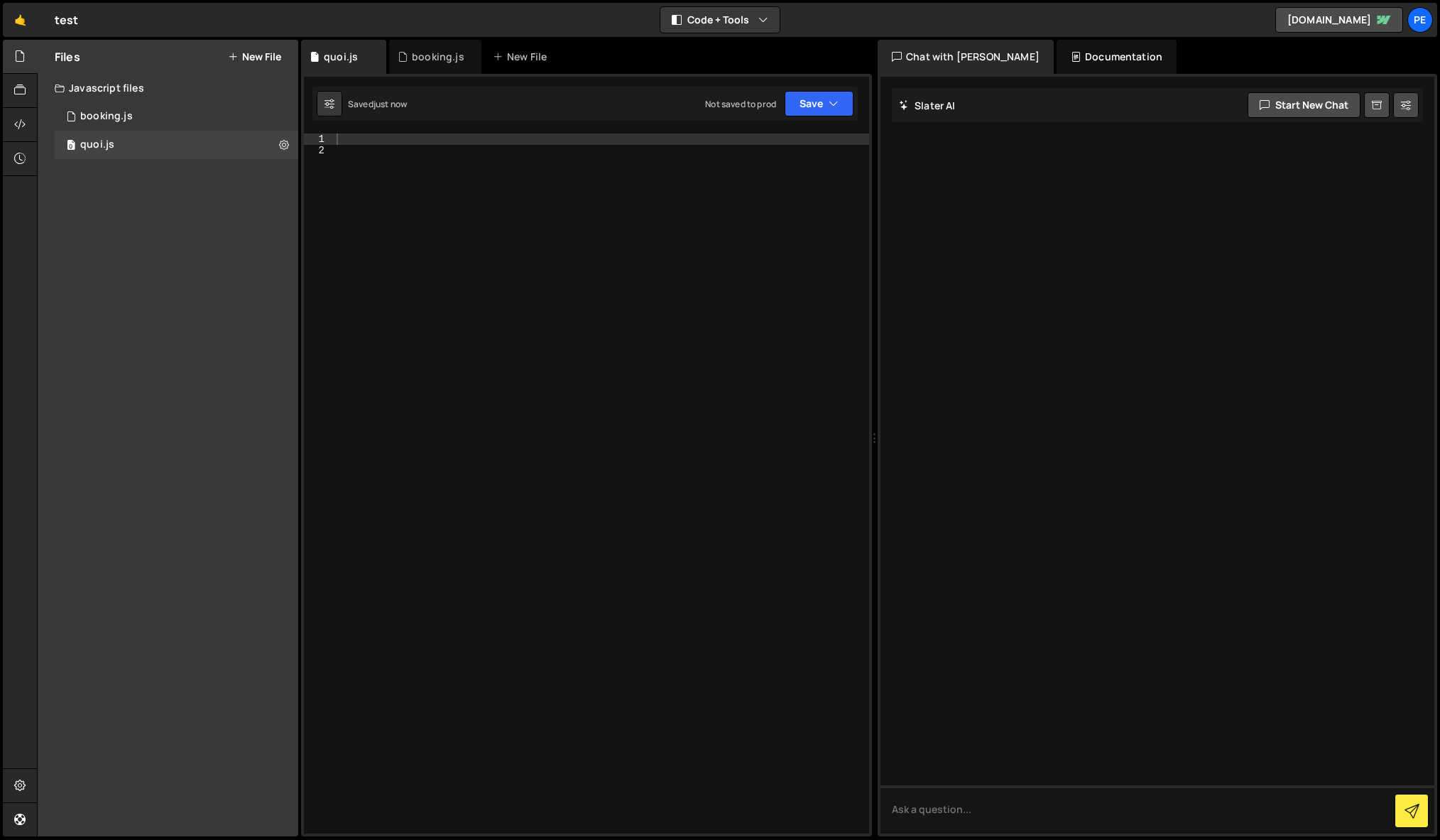
click at [538, 442] on div at bounding box center [601, 495] width 535 height 723
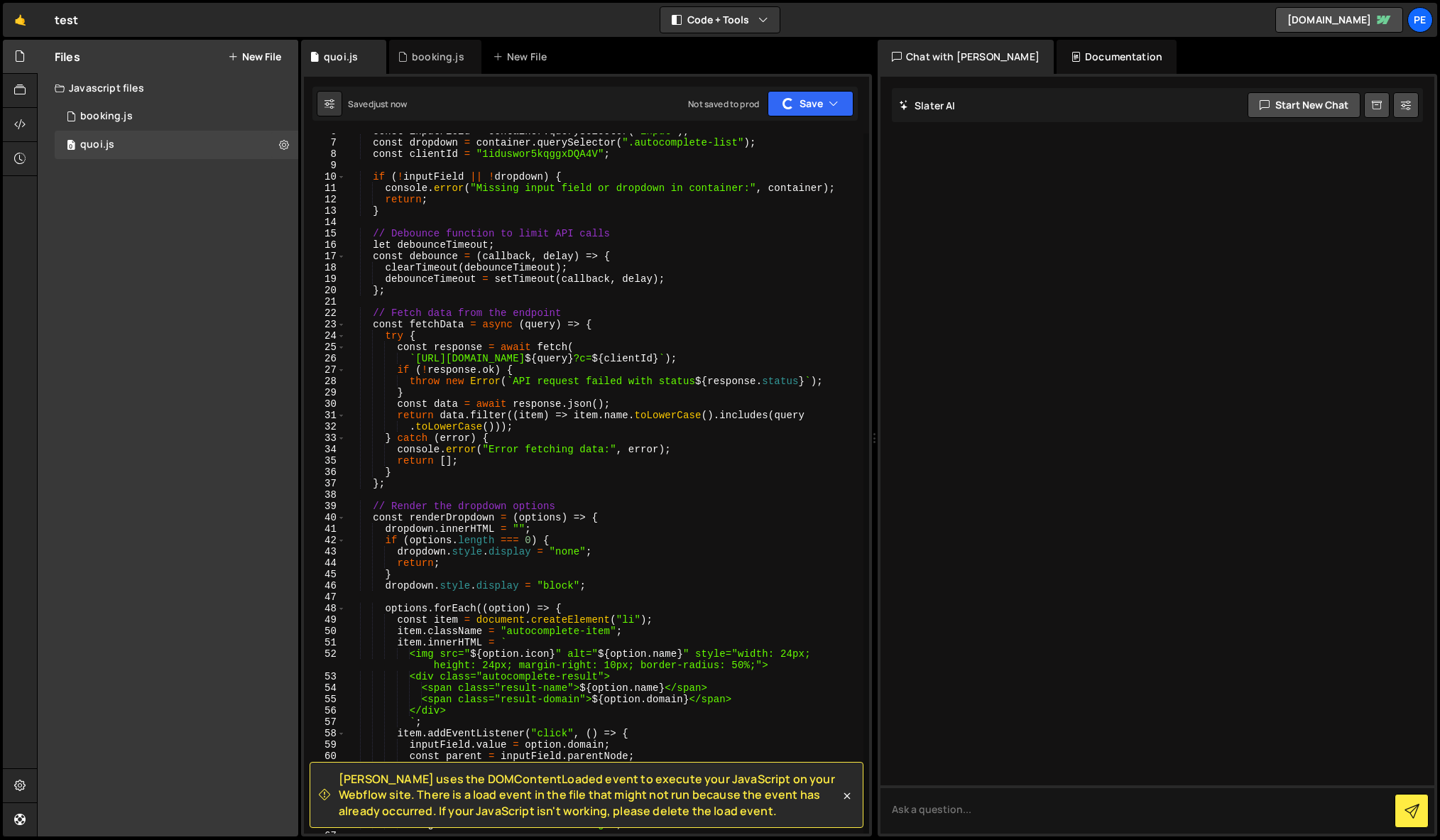
scroll to position [0, 0]
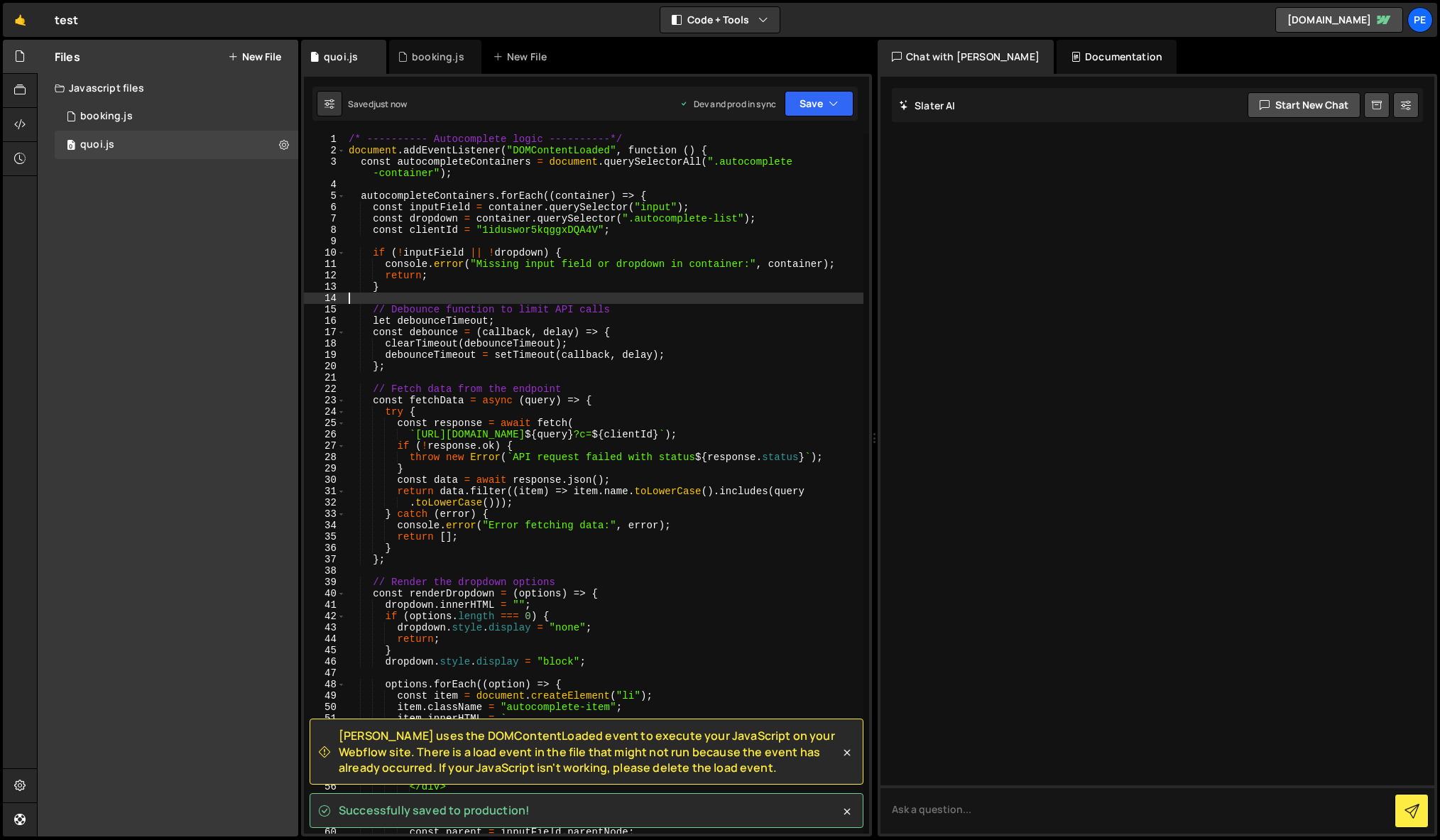
click at [566, 297] on div "/* ---------- Autocomplete logic ----------*/ document . addEventListener ( "DO…" at bounding box center [604, 495] width 518 height 723
click at [199, 122] on div "0 booking.js 0" at bounding box center [176, 116] width 244 height 28
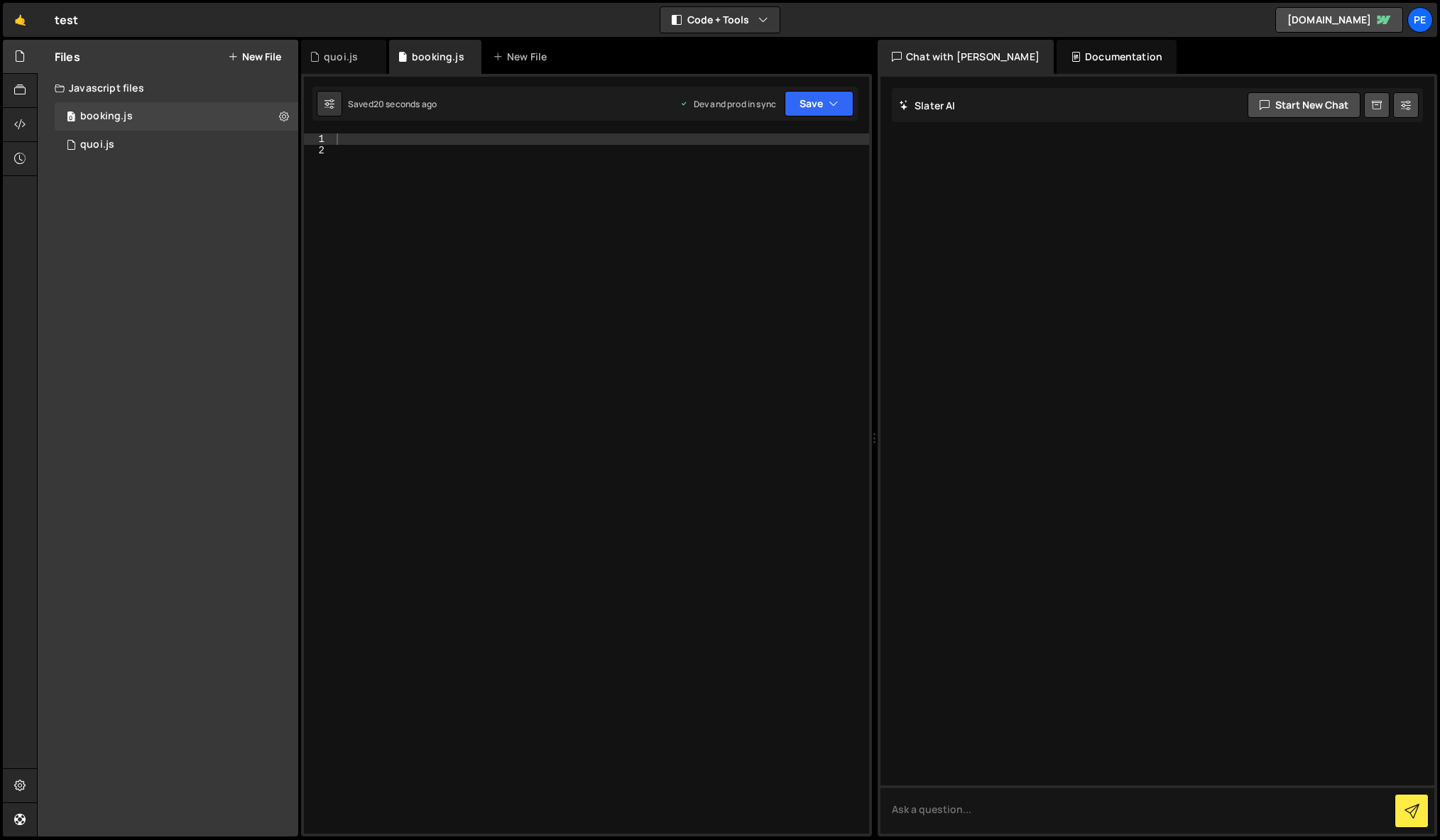
click at [428, 223] on div at bounding box center [601, 495] width 535 height 723
click at [534, 256] on div at bounding box center [601, 495] width 535 height 723
paste textarea "});"
type textarea "});"
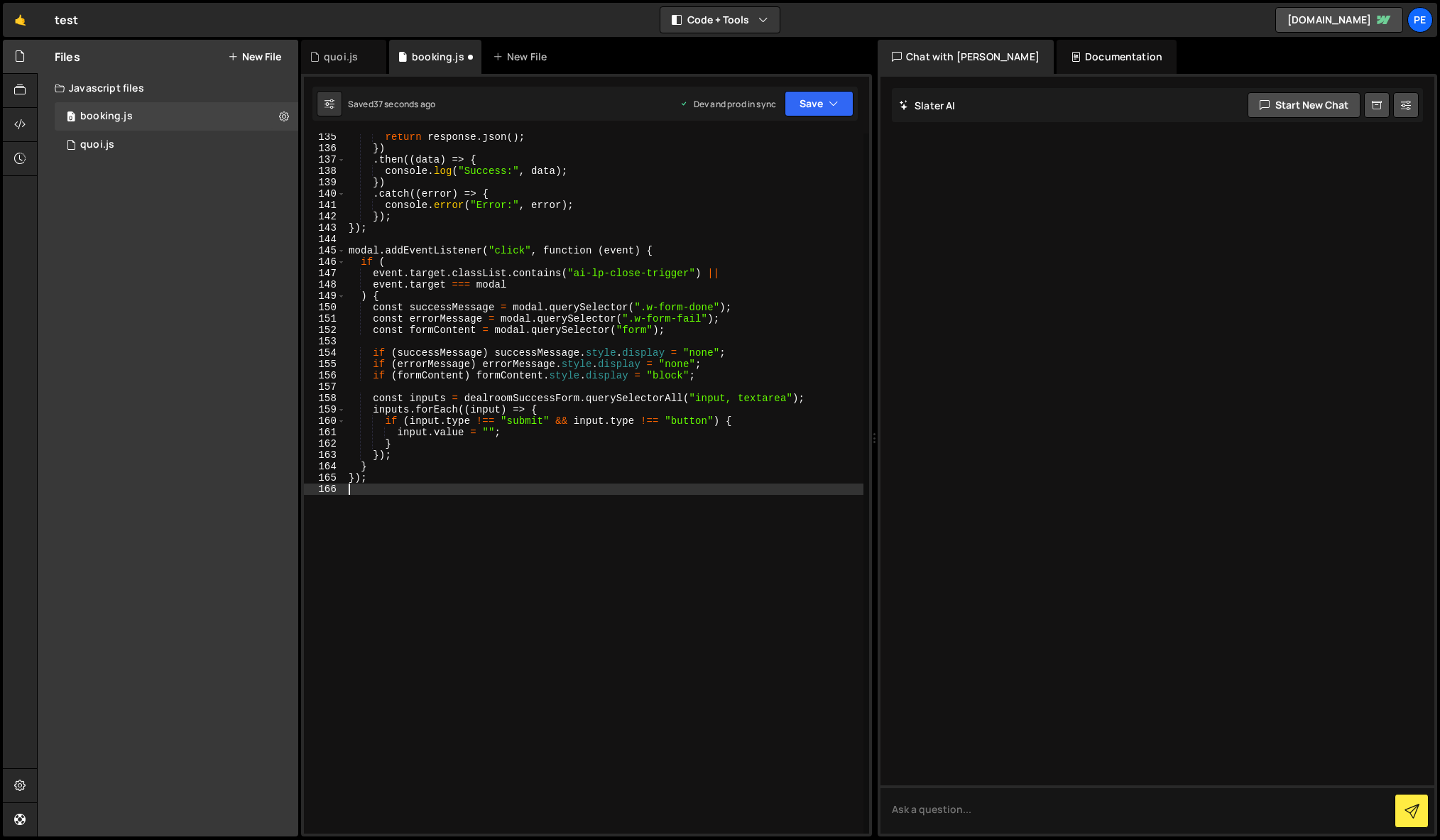
scroll to position [1570, 0]
click at [453, 574] on div "return response . json ( ) ; }) . then (( data ) => { console . log ( "Success:…" at bounding box center [604, 492] width 518 height 723
type textarea "}); cons"
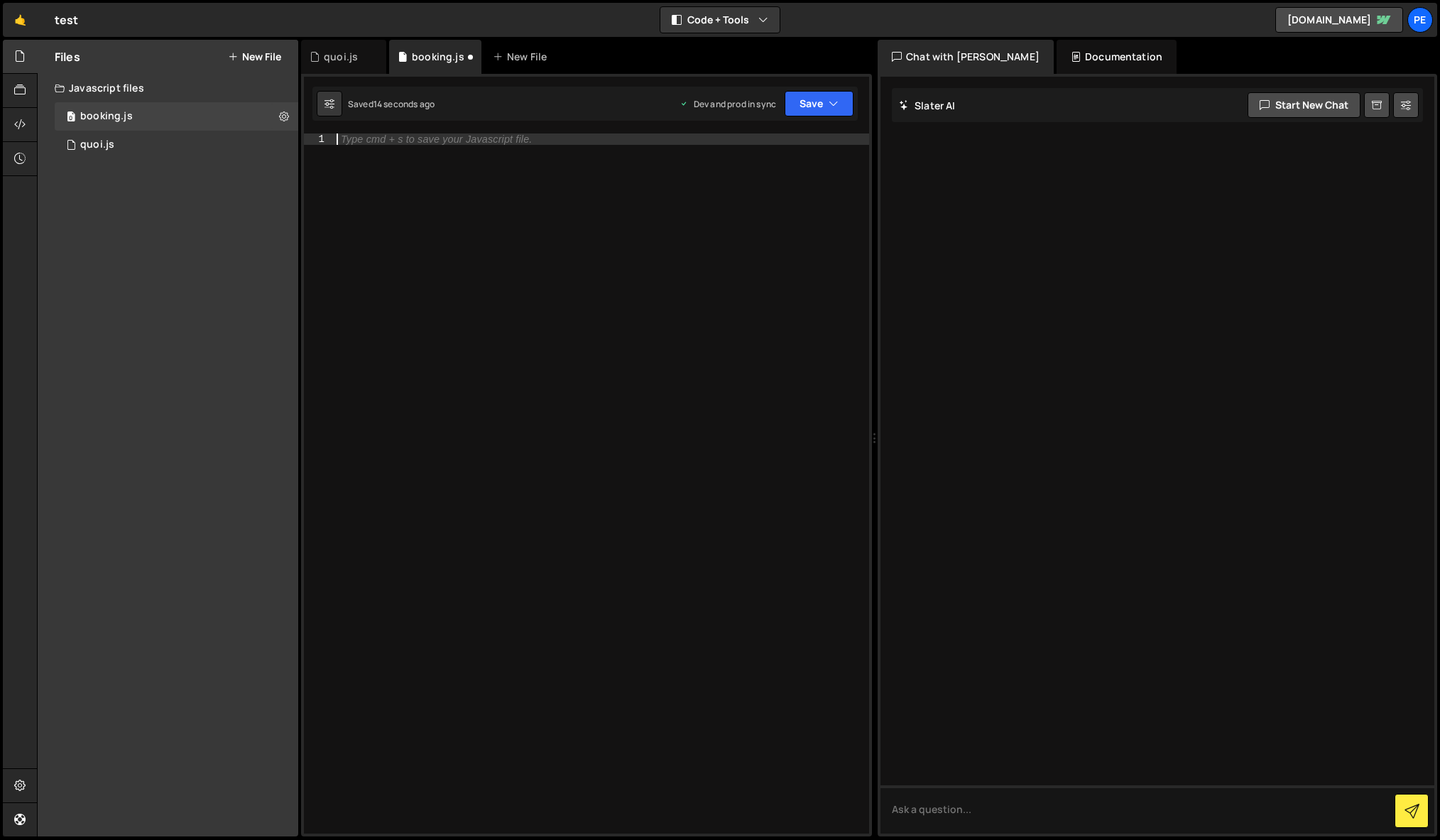
scroll to position [1564, 0]
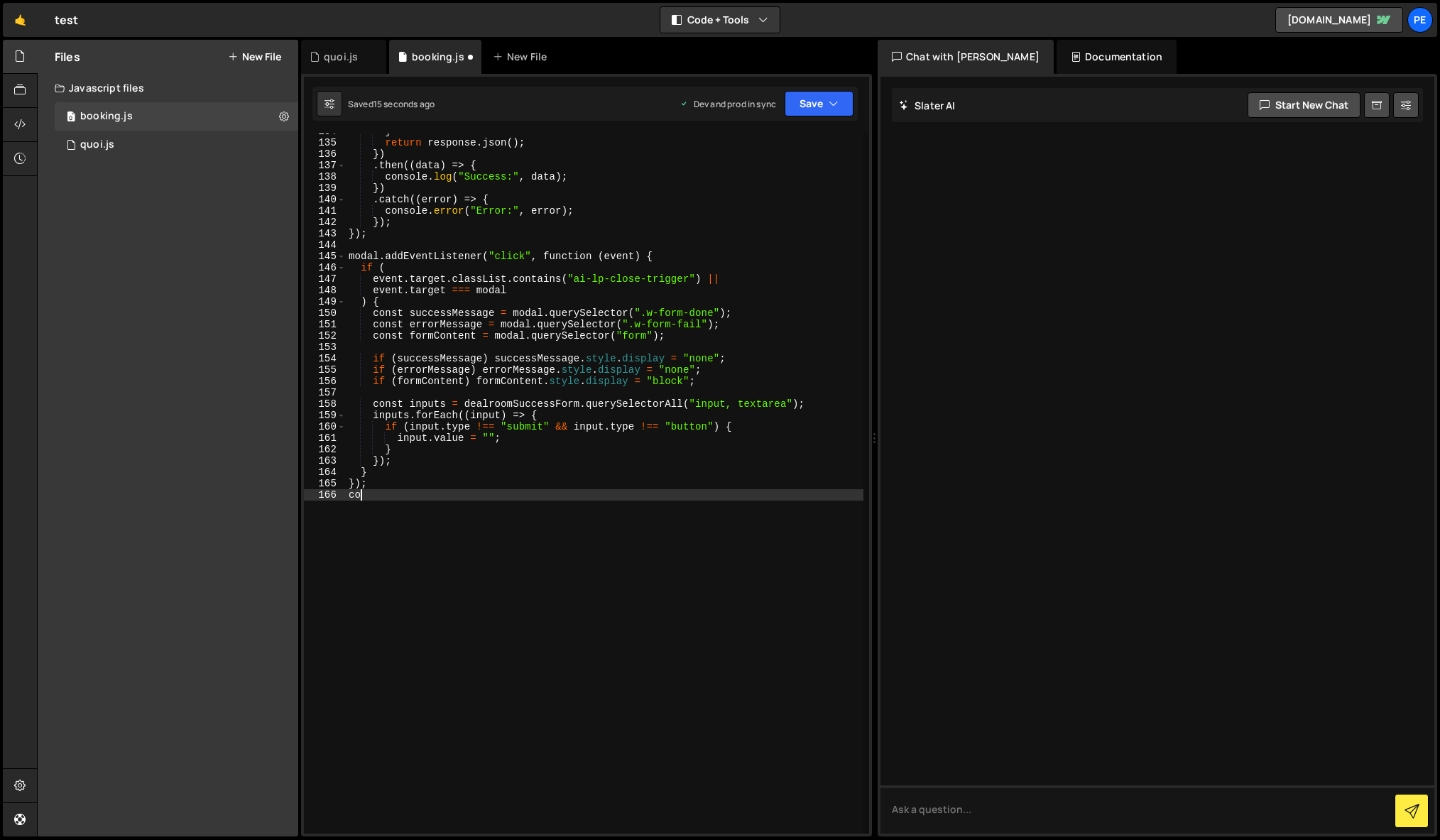
type textarea "c"
type textarea "alert('ta mère')"
click at [471, 569] on div "} return response . json ( ) ; }) . then (( data ) => { console . log ( "Succes…" at bounding box center [604, 487] width 518 height 723
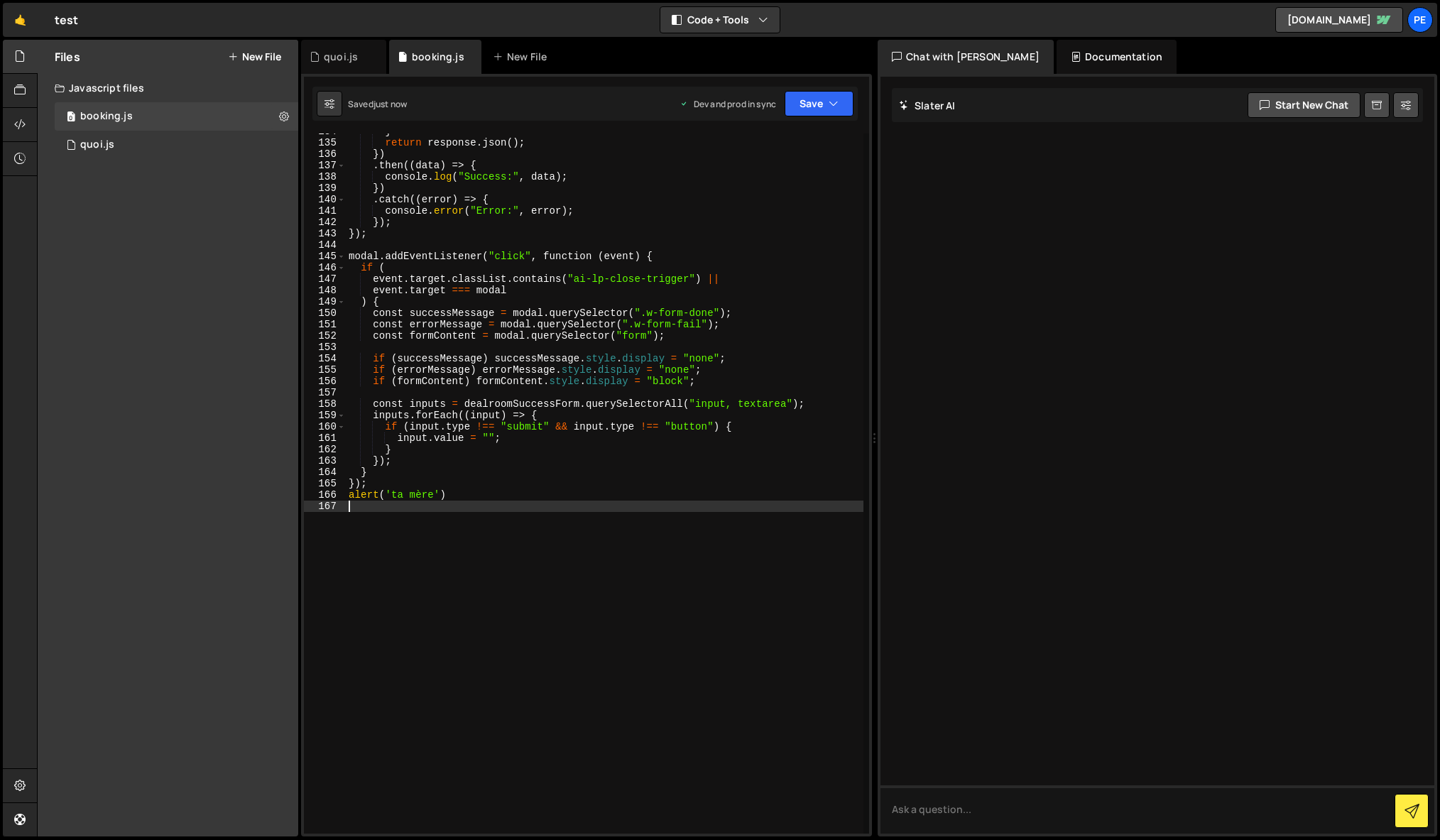
click at [477, 498] on div "} return response . json ( ) ; }) . then (( data ) => { console . log ( "Succes…" at bounding box center [604, 487] width 518 height 723
click at [427, 495] on div "} return response . json ( ) ; }) . then (( data ) => { console . log ( "Succes…" at bounding box center [604, 487] width 518 height 723
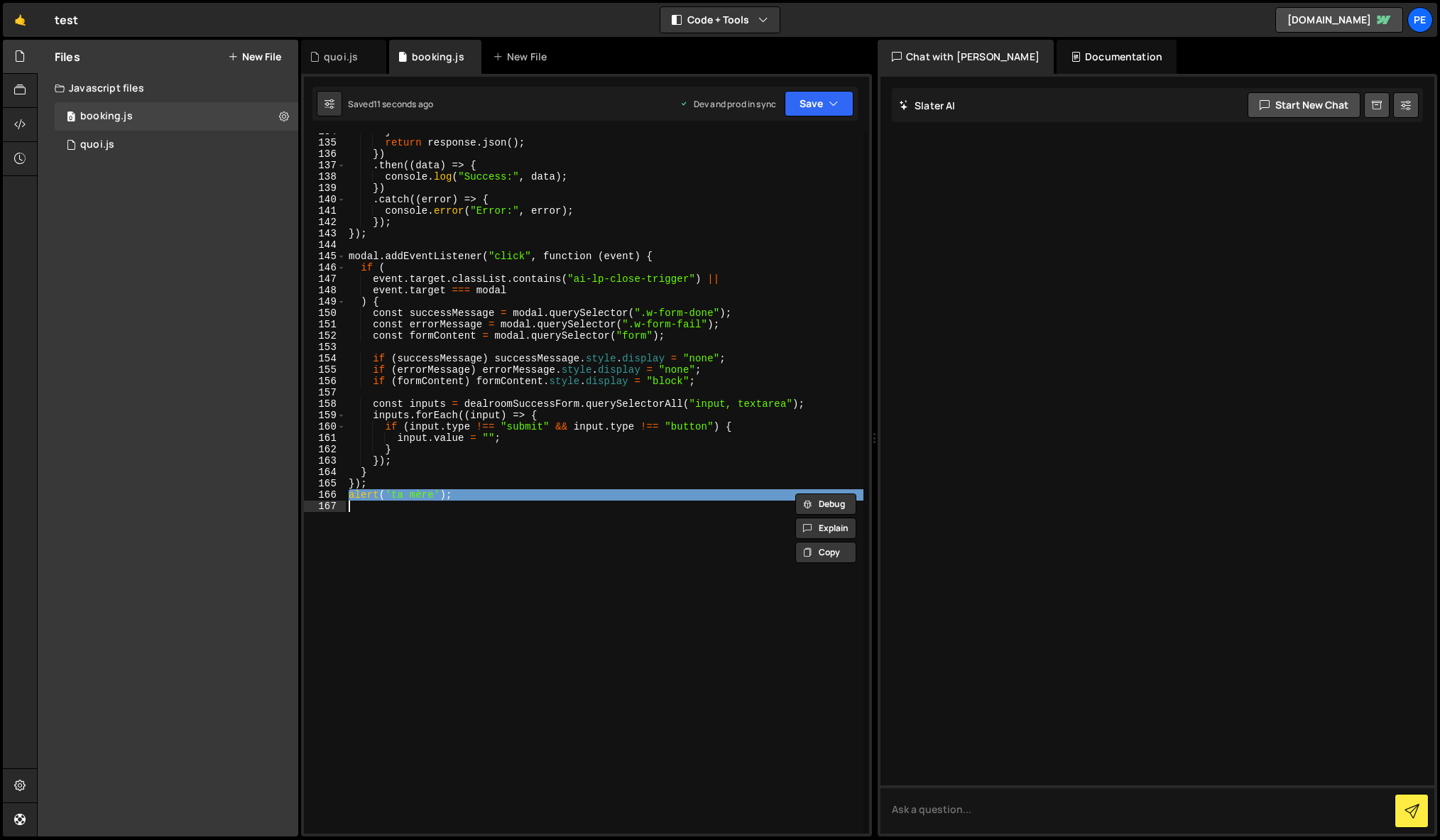
click at [427, 495] on div "} return response . json ( ) ; }) . then (( data ) => { console . log ( "Succes…" at bounding box center [604, 487] width 518 height 723
type textarea "alert('ta mère');"
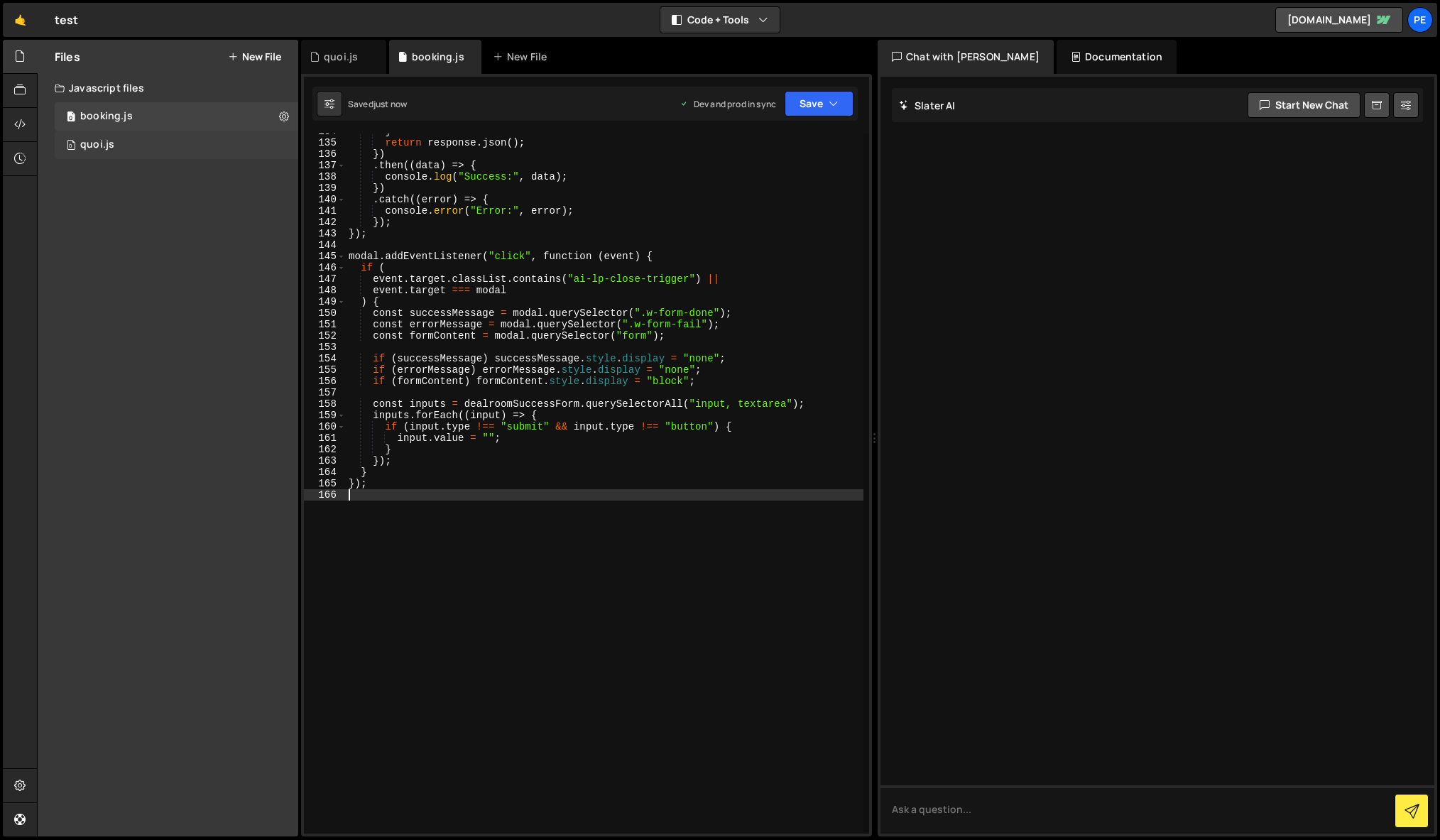
click at [130, 152] on div "0 quoi.js 0" at bounding box center [176, 145] width 244 height 28
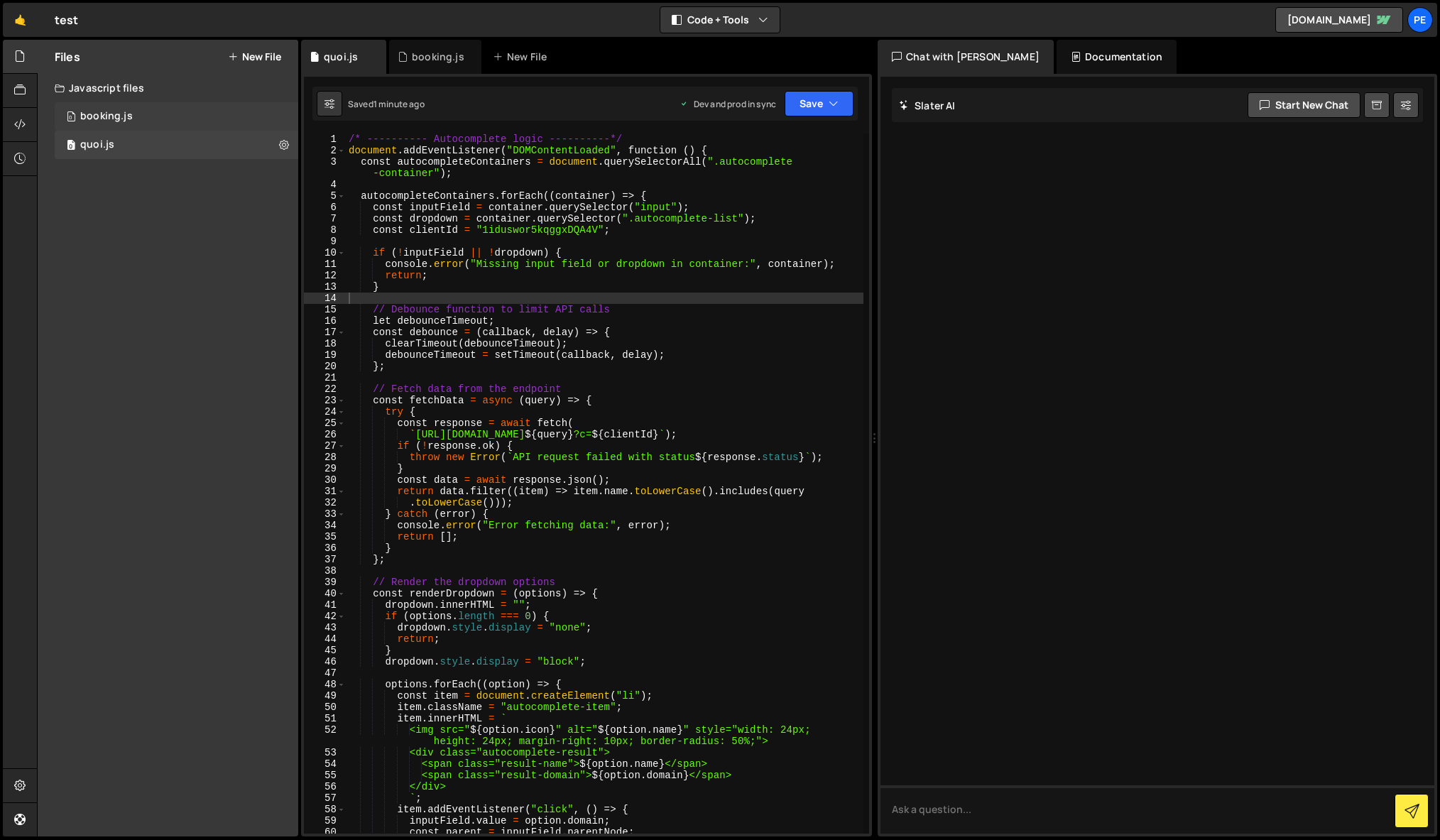
click at [203, 116] on div "0 booking.js 0" at bounding box center [176, 116] width 244 height 28
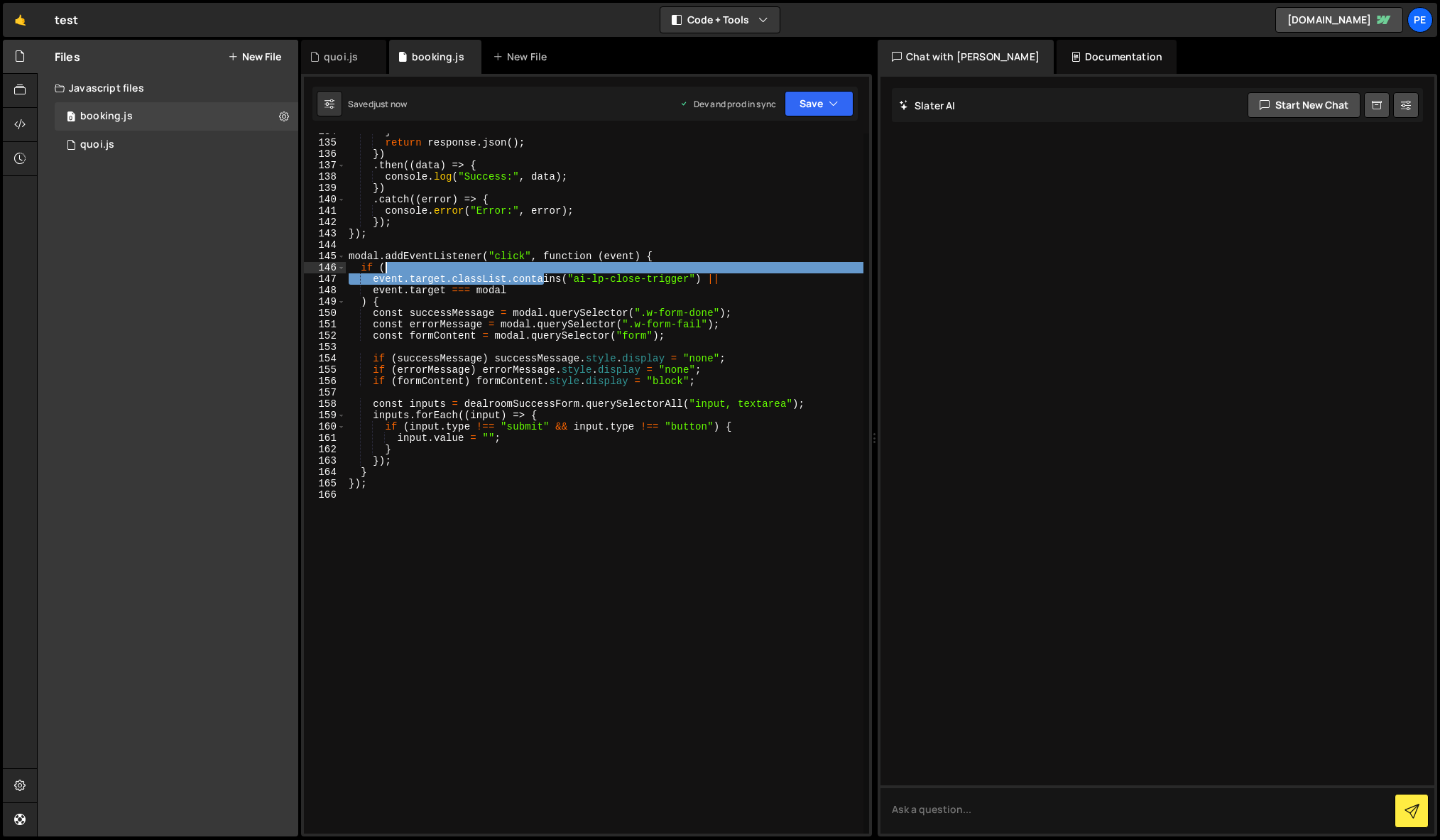
click at [544, 272] on div "} return response . json ( ) ; }) . then (( data ) => { console . log ( "Succes…" at bounding box center [604, 487] width 518 height 723
type textarea "});"
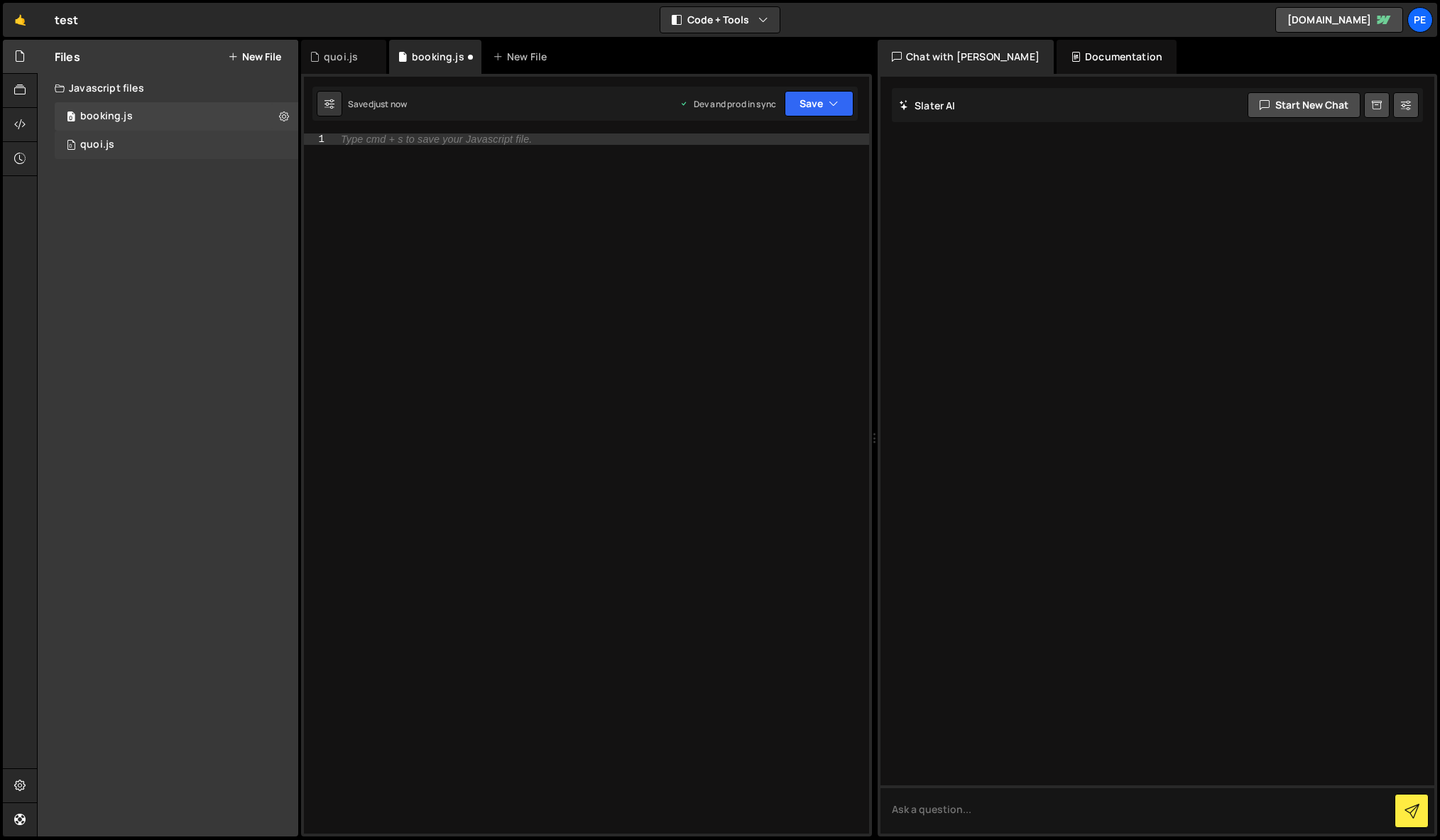
click at [187, 140] on div "0 quoi.js 0" at bounding box center [176, 145] width 244 height 28
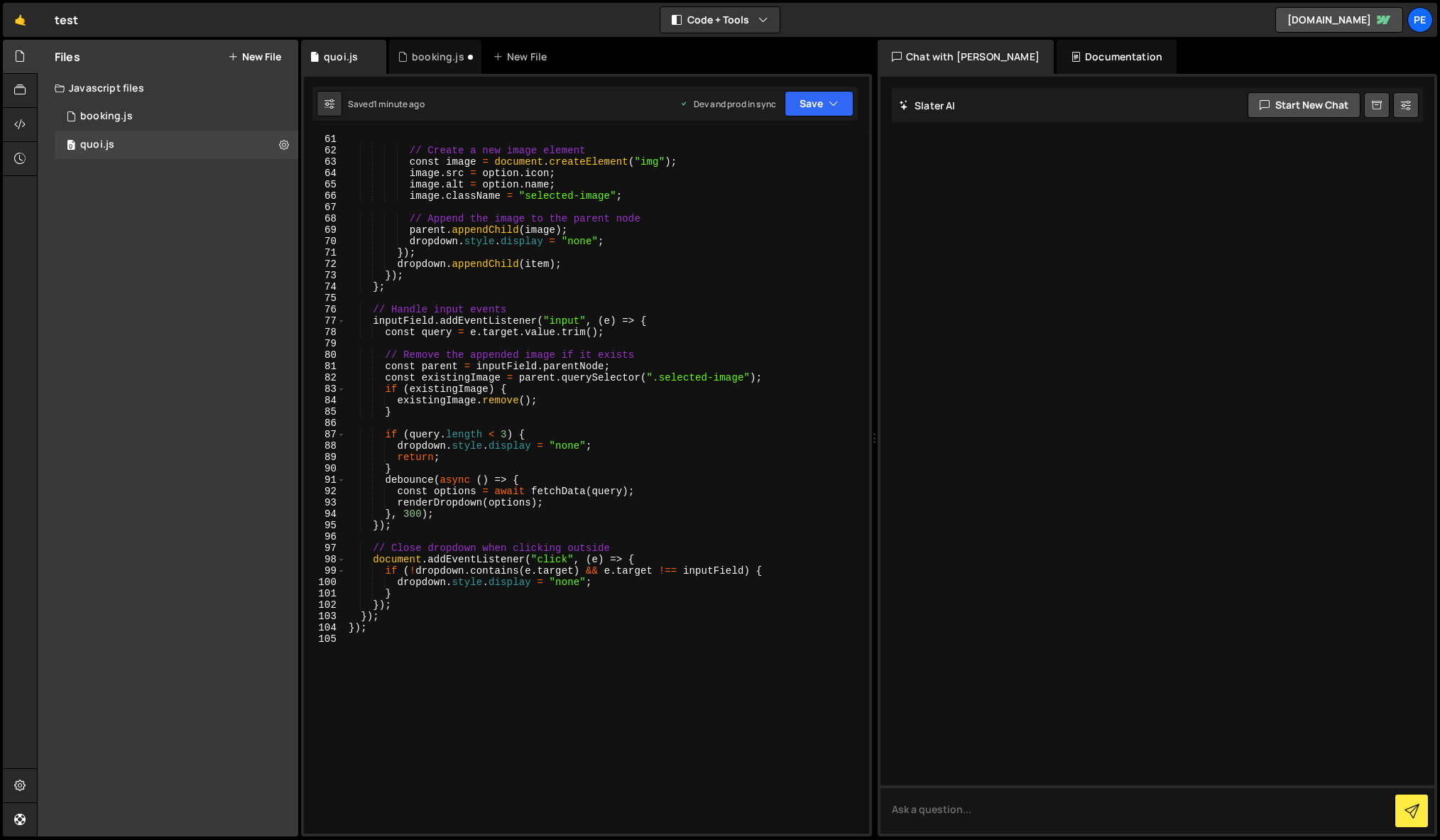
scroll to position [860, 0]
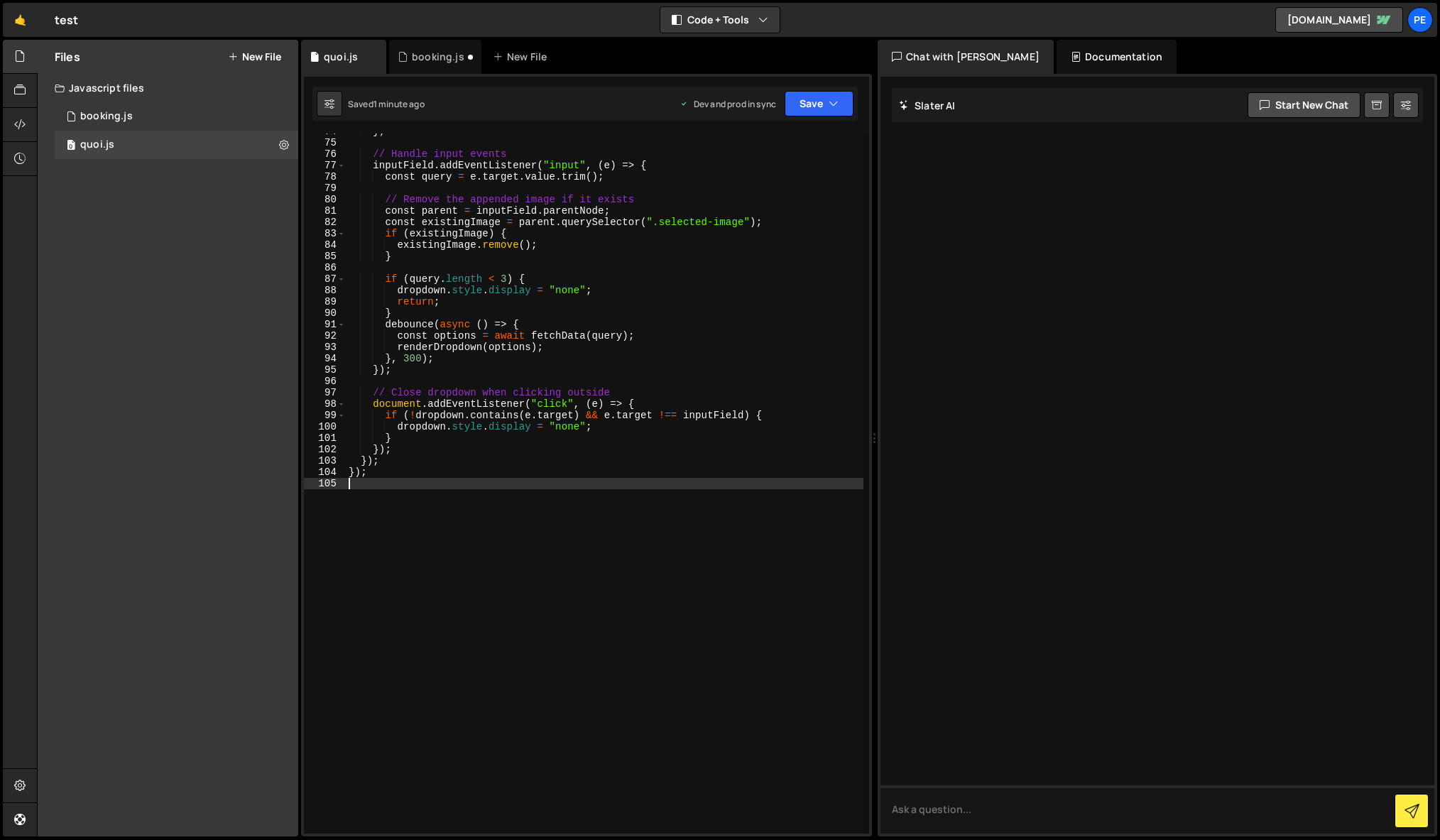
click at [540, 658] on div "} ; // Handle input events inputField . addEventListener ( "input" , ( e ) => {…" at bounding box center [604, 487] width 518 height 723
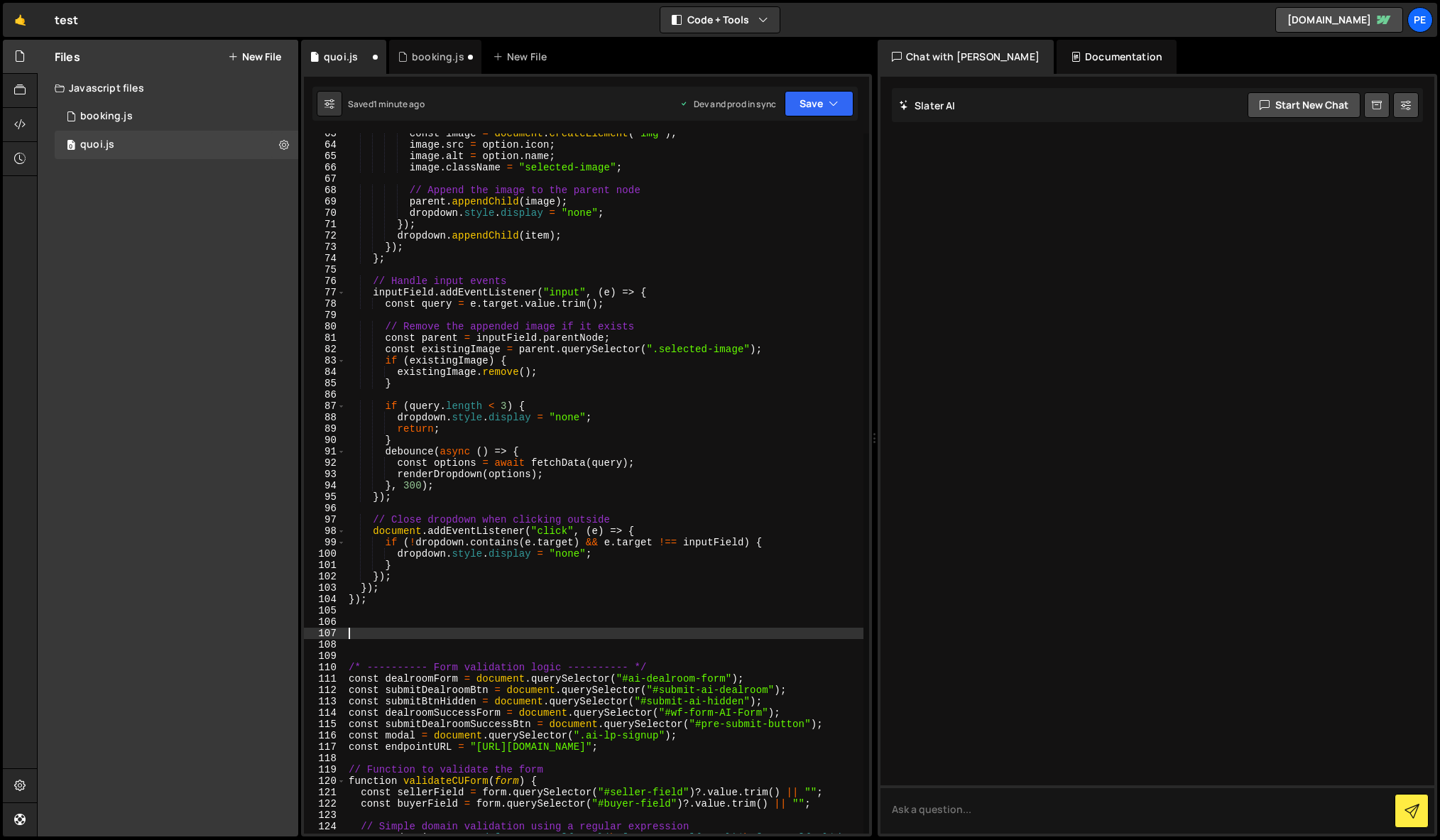
scroll to position [0, 0]
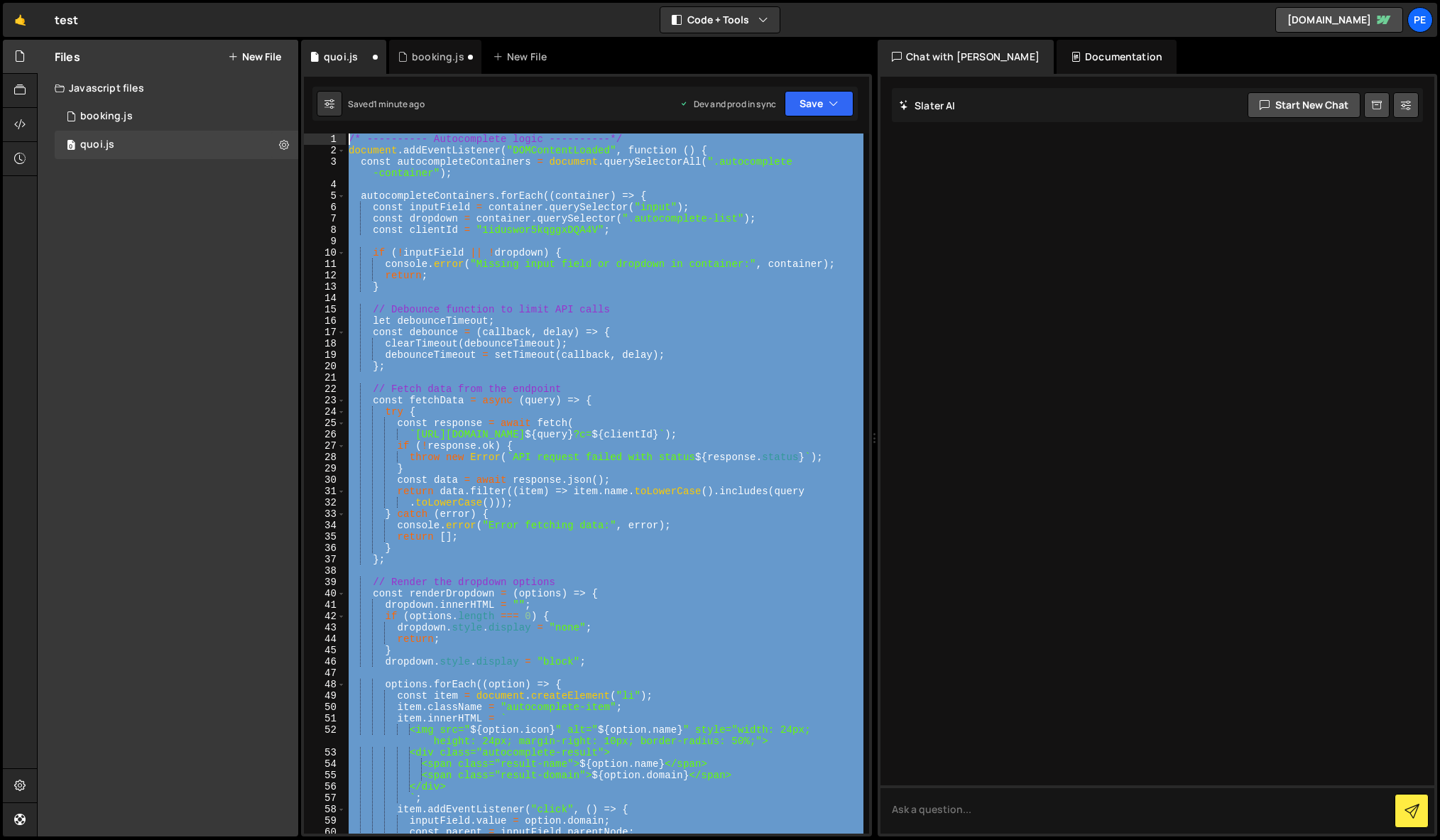
drag, startPoint x: 441, startPoint y: 635, endPoint x: 341, endPoint y: -62, distance: 704.1
click at [341, 0] on html "Projects Community Library Blog Pe Your current team is Petit Hack Projects You…" at bounding box center [720, 420] width 1440 height 840
type textarea "/* ---------- Autocomplete logic ----------*/ document.addEventListener("DOMCon…"
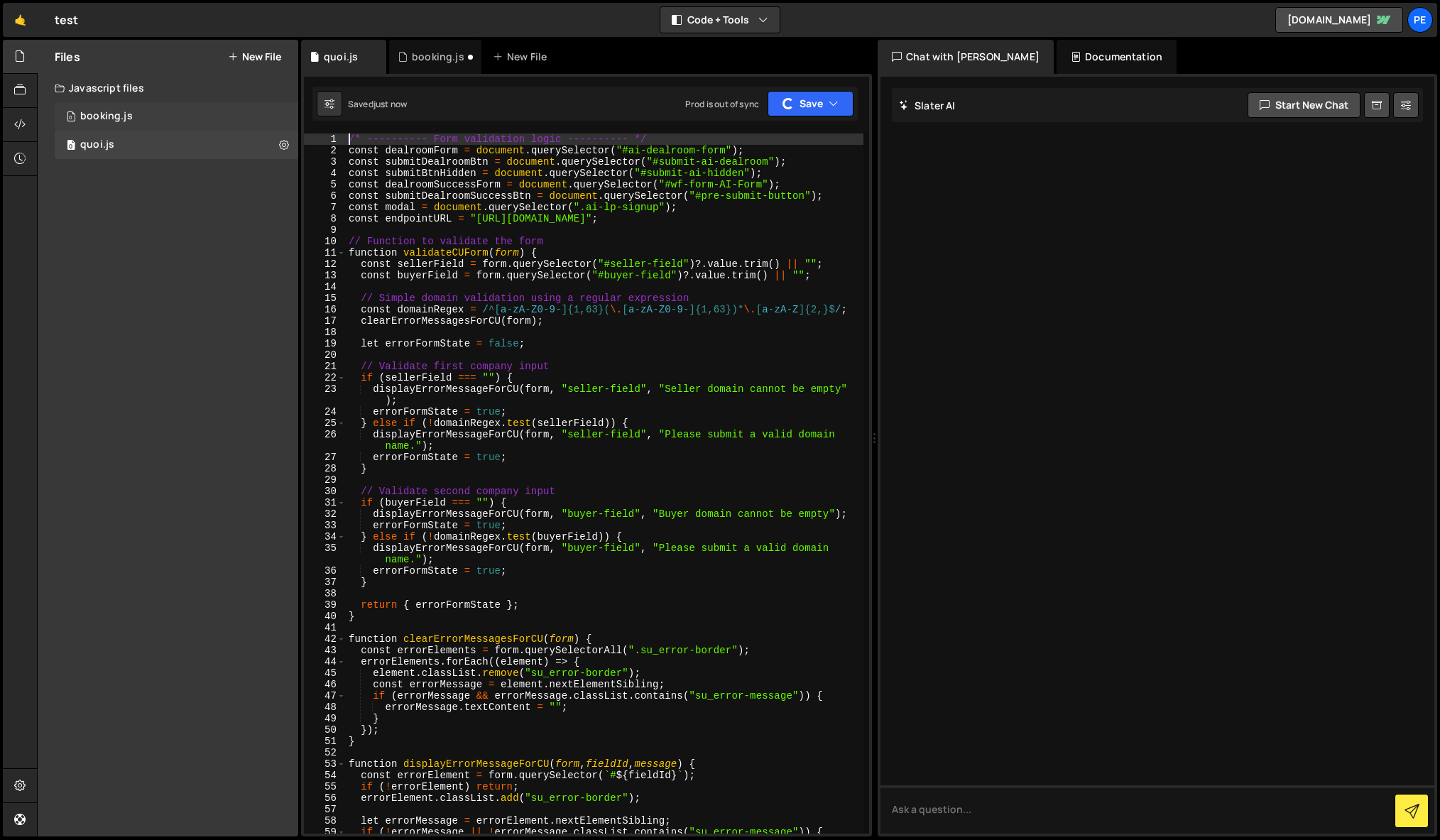
type textarea "/* ---------- Form validation logic ---------- */"
click at [183, 111] on div "0 booking.js 0" at bounding box center [176, 116] width 244 height 28
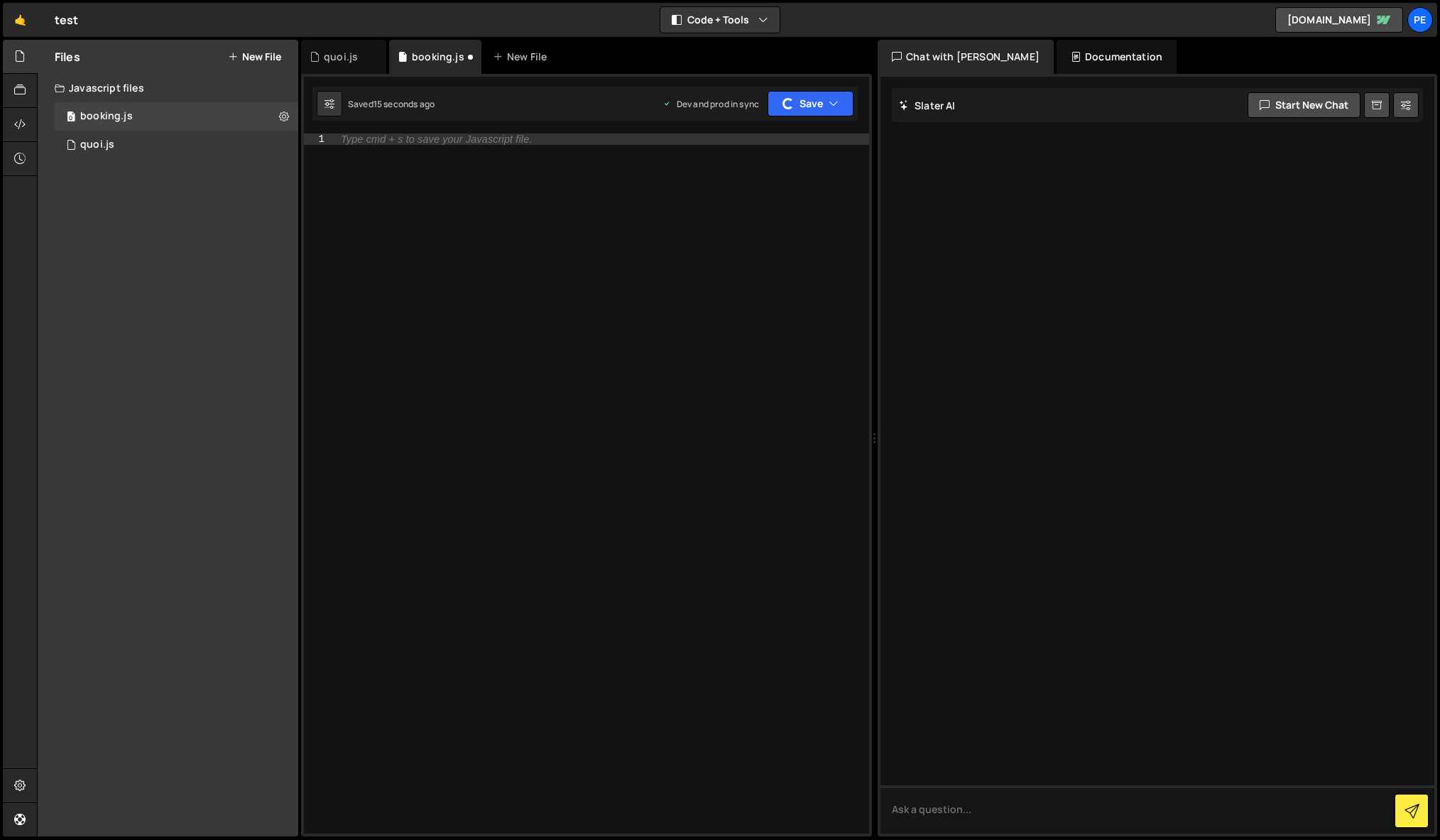
click at [573, 308] on div "Type cmd + s to save your Javascript file." at bounding box center [601, 495] width 535 height 723
paste textarea "inputField.addEventListener("input", (e) => {"
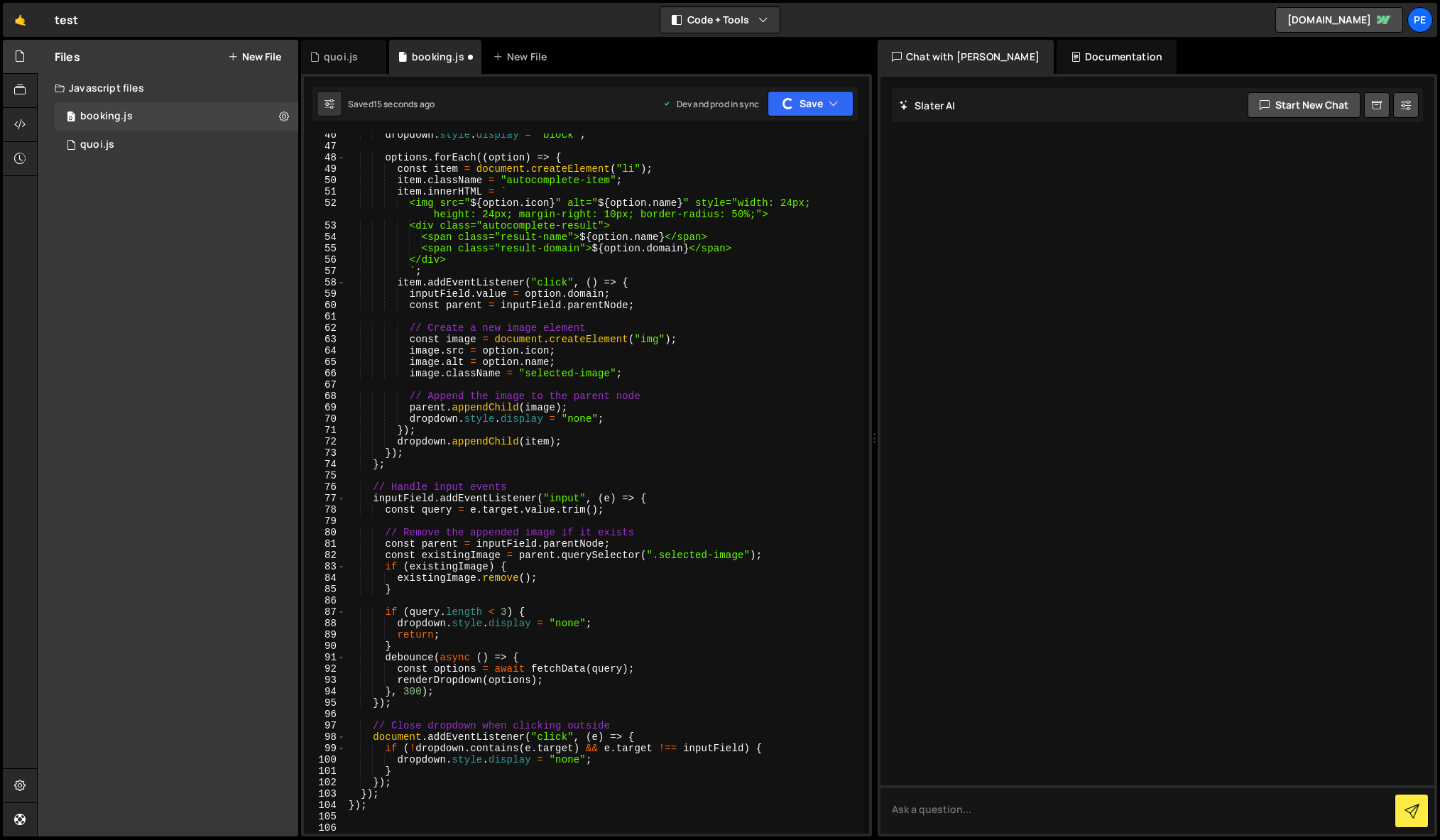
scroll to position [526, 0]
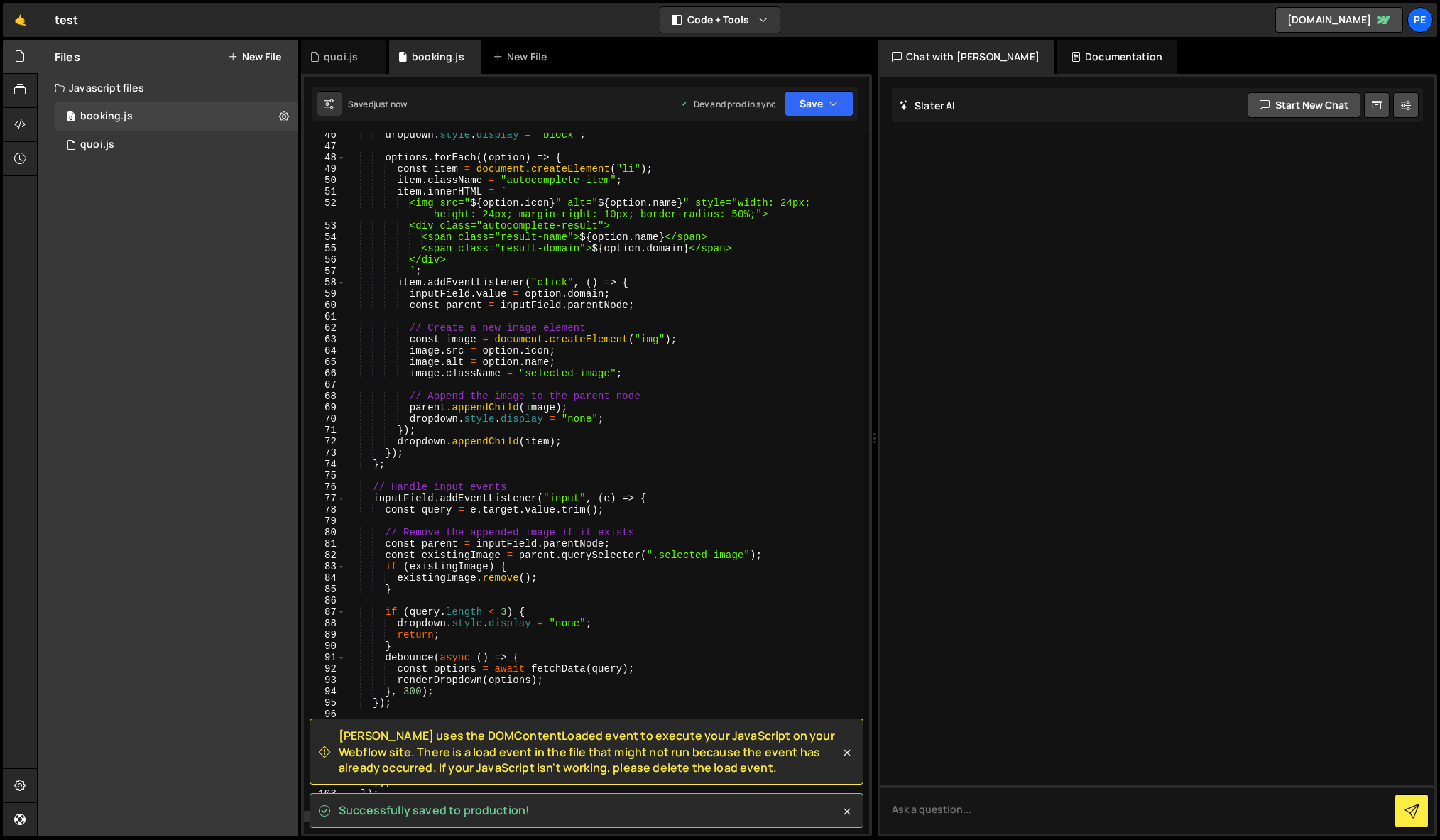
drag, startPoint x: 475, startPoint y: 501, endPoint x: 266, endPoint y: 548, distance: 214.2
click at [474, 501] on div "dropdown . style . display = "block" ; options . forEach (( option ) => { const…" at bounding box center [604, 490] width 518 height 723
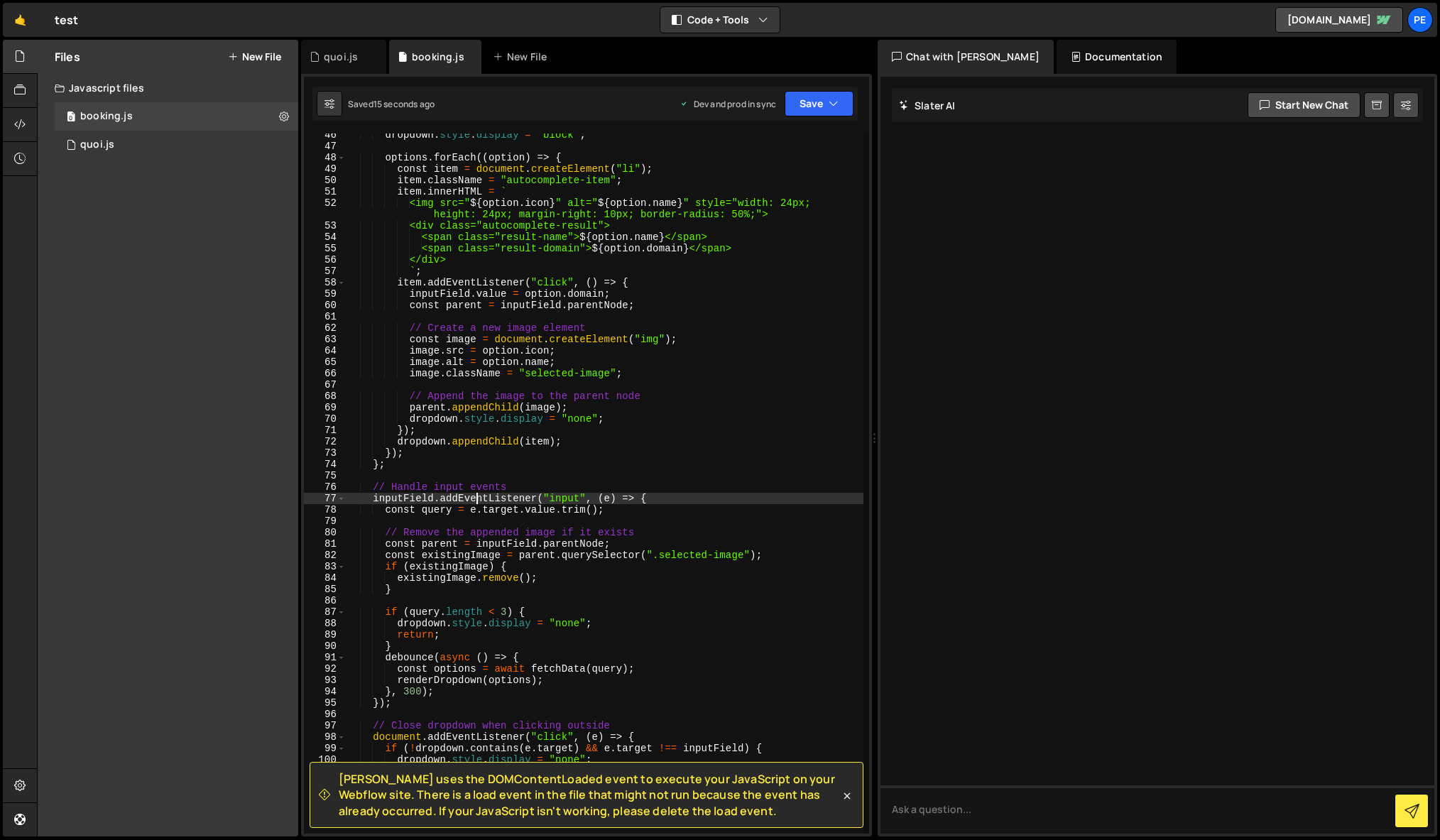
click at [577, 284] on div "dropdown . style . display = "block" ; options . forEach (( option ) => { const…" at bounding box center [604, 490] width 518 height 723
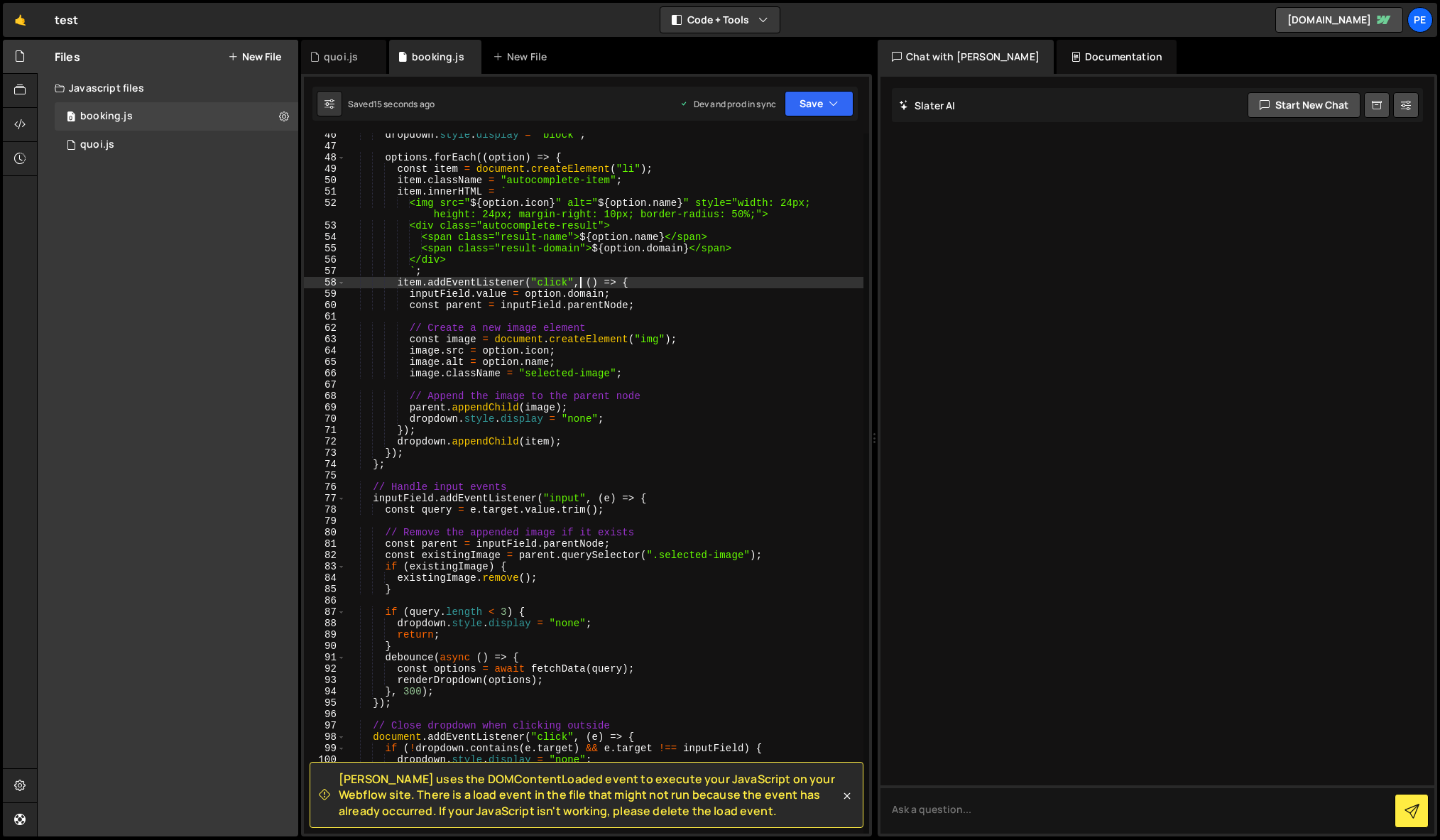
type textarea "});"
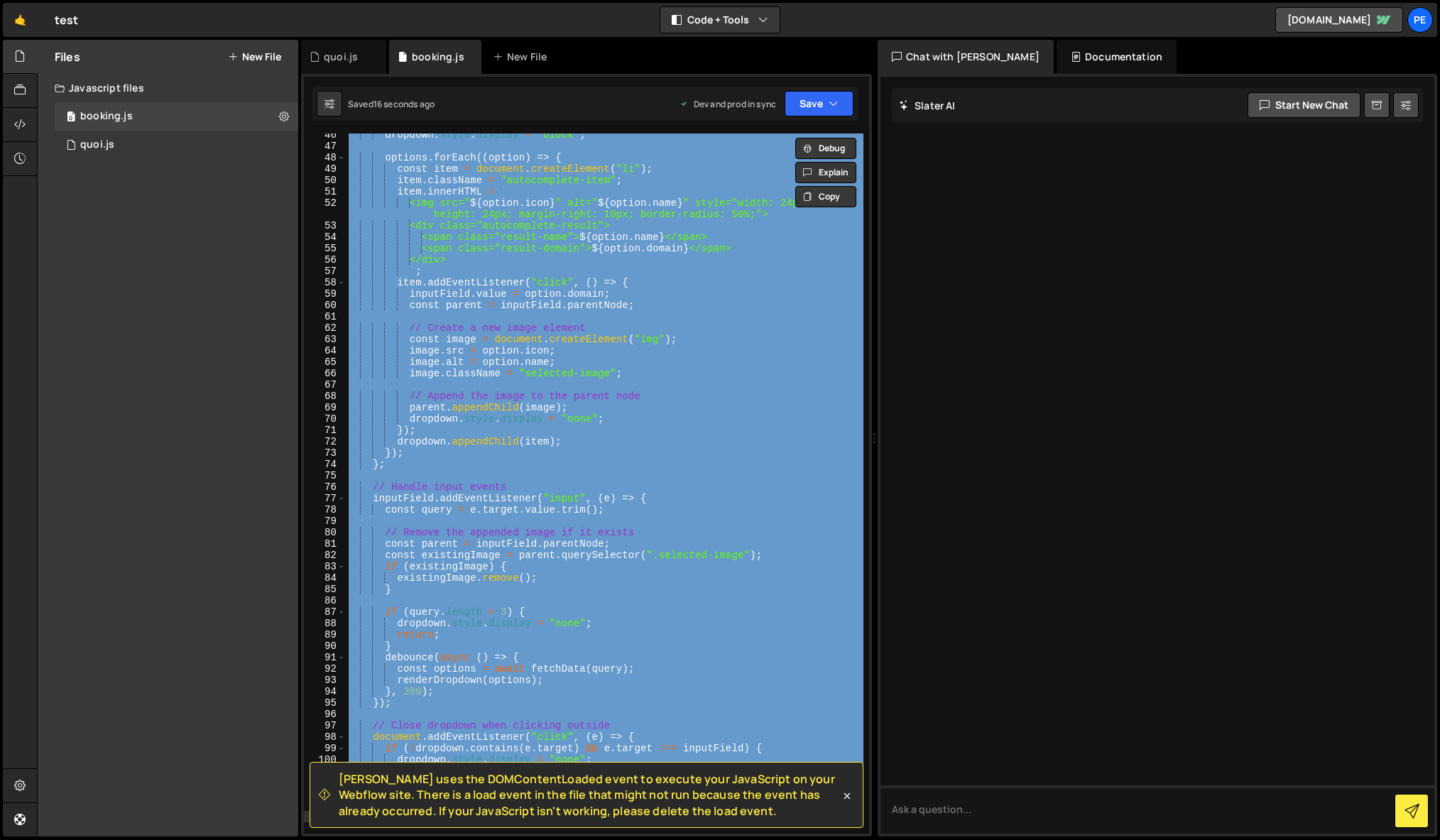
drag, startPoint x: 156, startPoint y: 334, endPoint x: 142, endPoint y: 320, distance: 19.8
click at [156, 334] on div "Files New File Create your first file Get started by starting a Javascript or C…" at bounding box center [168, 438] width 260 height 797
click at [169, 284] on div "Files New File Create your first file Get started by starting a Javascript or C…" at bounding box center [168, 438] width 260 height 797
click at [147, 133] on div "0 quoi.js 0" at bounding box center [176, 145] width 244 height 28
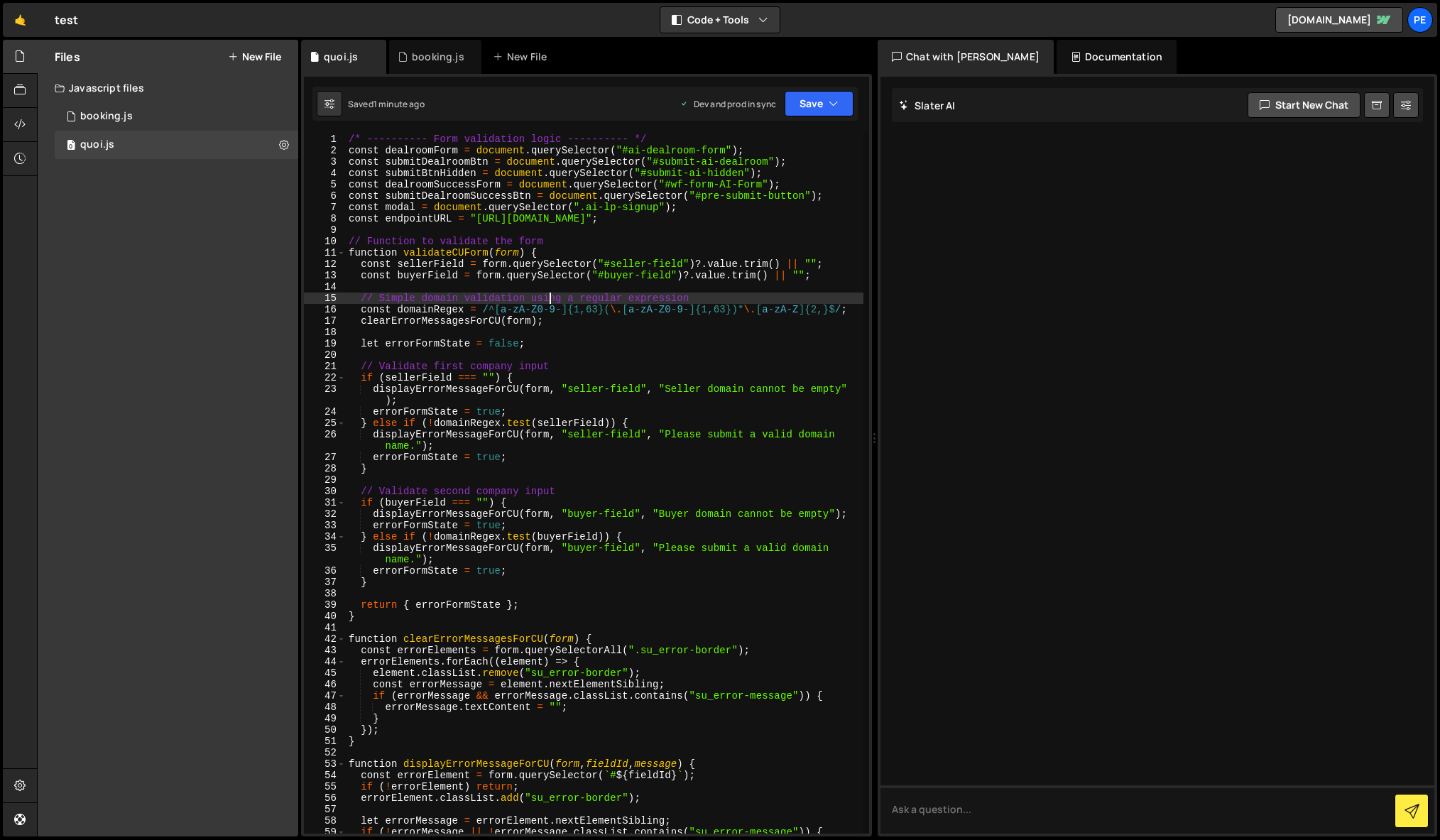
click at [547, 293] on div "/* ---------- Form validation logic ---------- */ const dealroomForm = document…" at bounding box center [604, 495] width 518 height 723
type textarea "});"
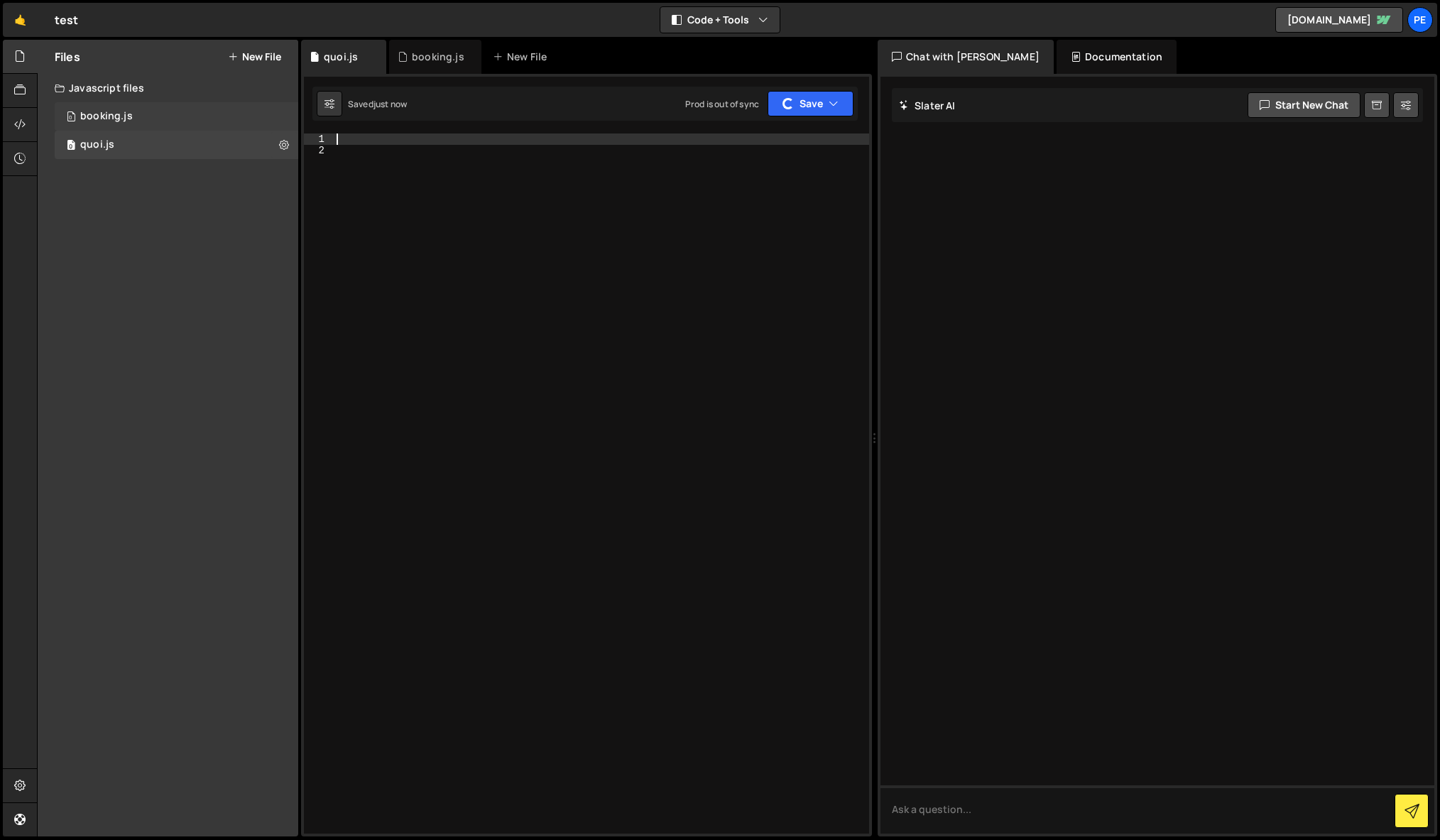
click at [183, 119] on div "0 booking.js 0" at bounding box center [176, 116] width 244 height 28
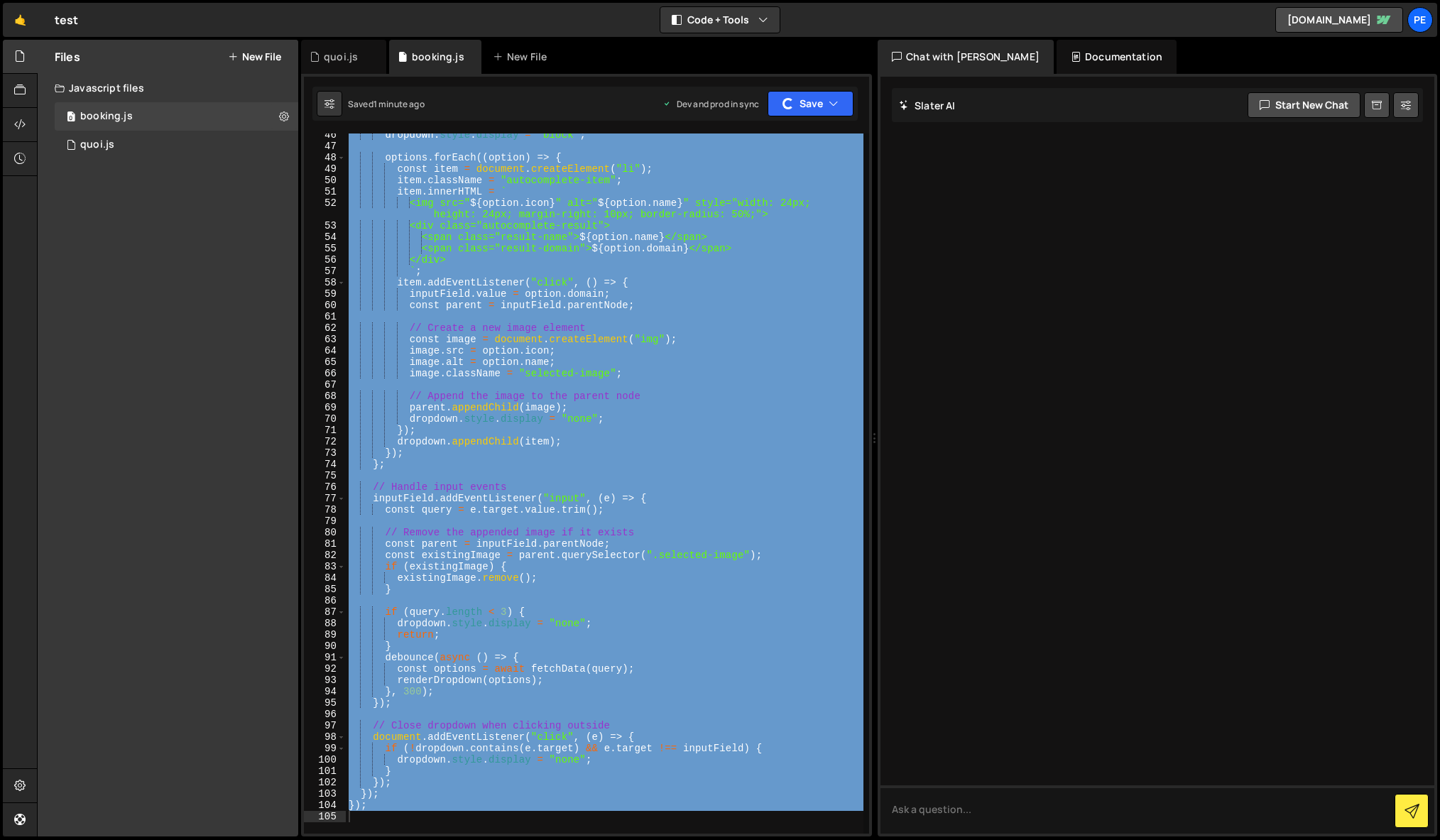
click at [524, 527] on div "dropdown . style . display = "block" ; options . forEach (( option ) => { const…" at bounding box center [604, 483] width 518 height 700
type textarea "// Remove the appended image if it exists"
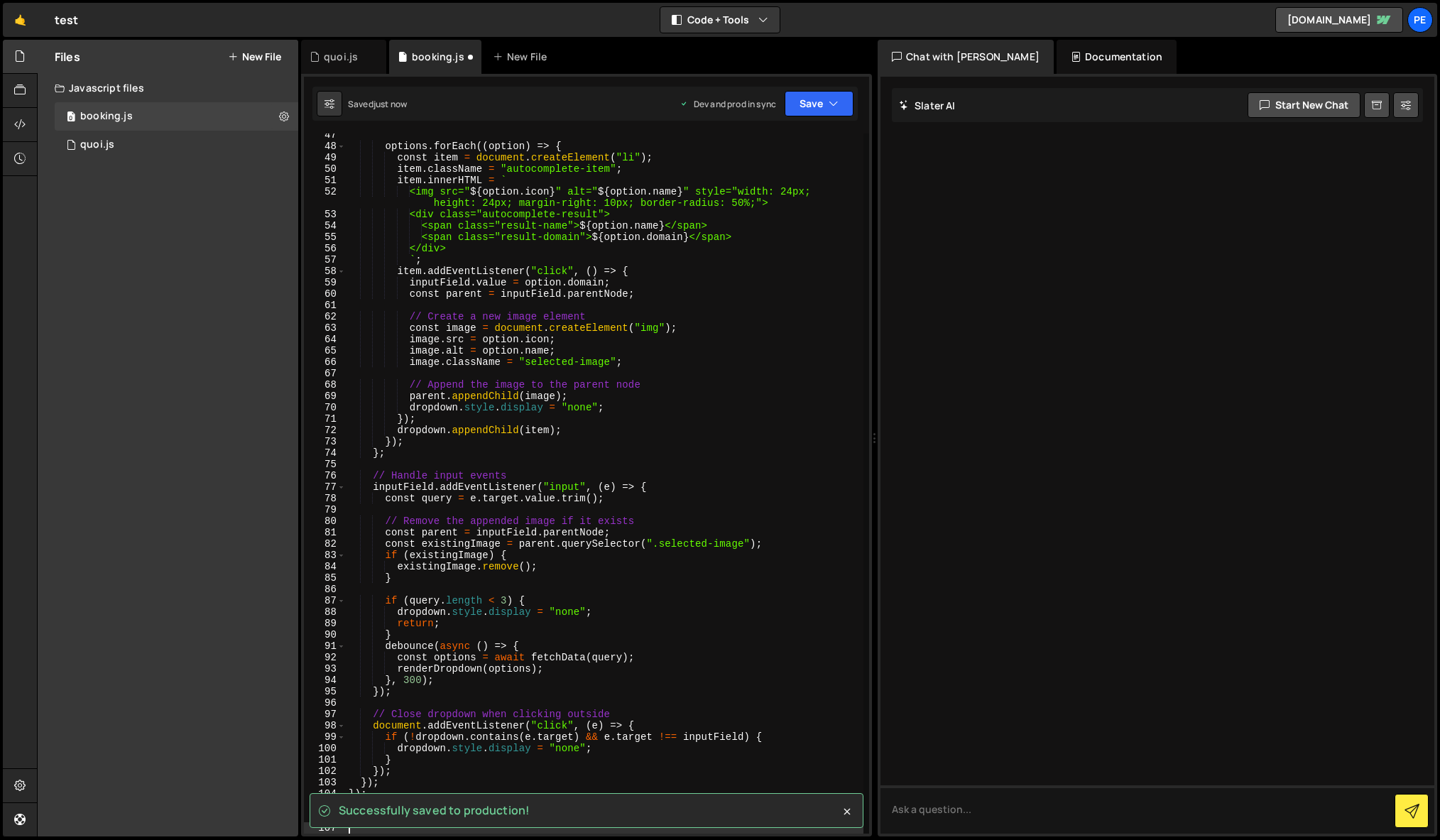
scroll to position [2458, 0]
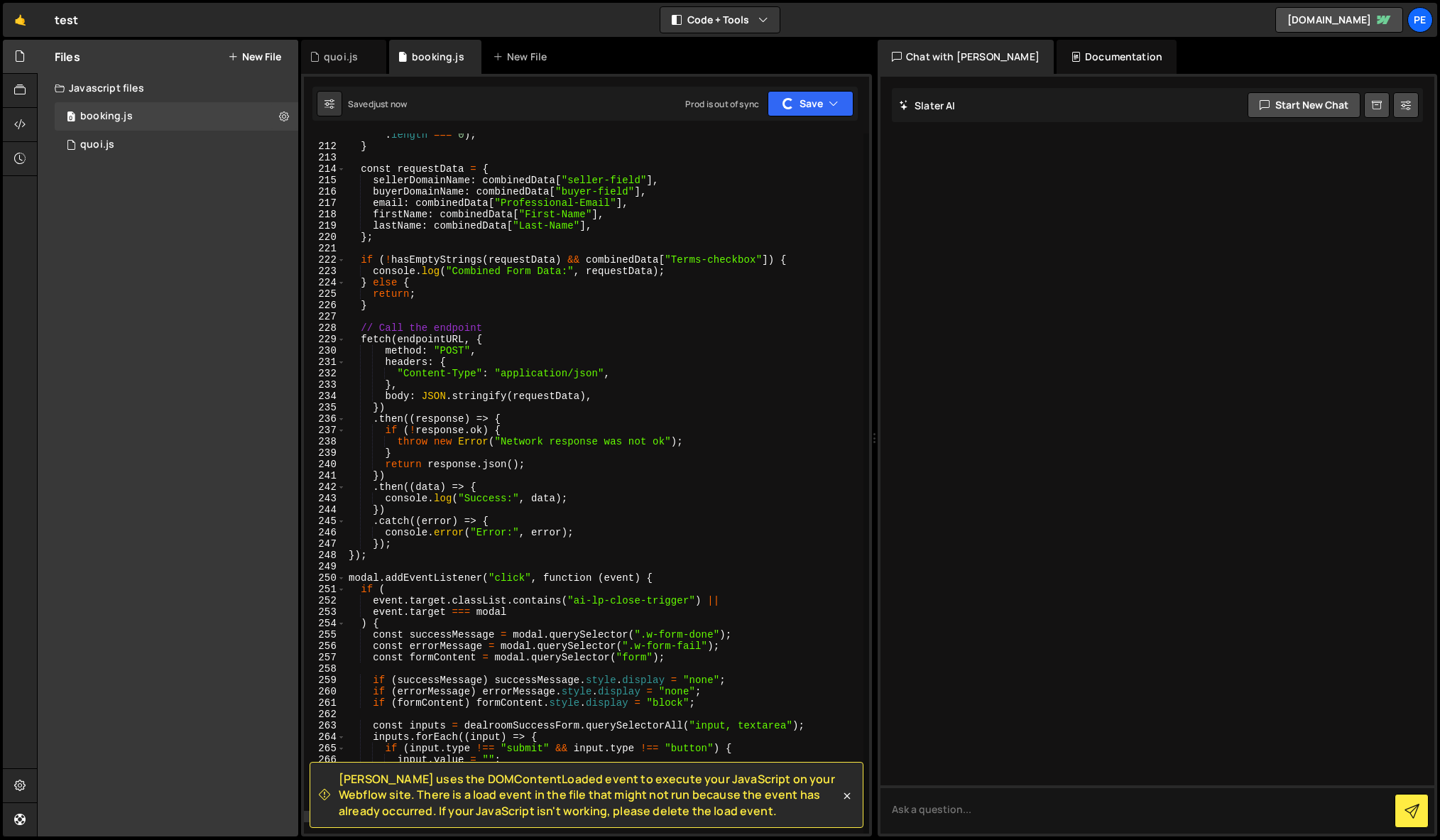
drag, startPoint x: 194, startPoint y: 630, endPoint x: 159, endPoint y: 637, distance: 35.7
click at [193, 629] on div "Files New File Create your first file Get started by starting a Javascript or C…" at bounding box center [168, 438] width 260 height 797
click at [580, 573] on div "return Object . values ( obj ) . some (( value ) => typeof value === "string" &…" at bounding box center [604, 485] width 518 height 734
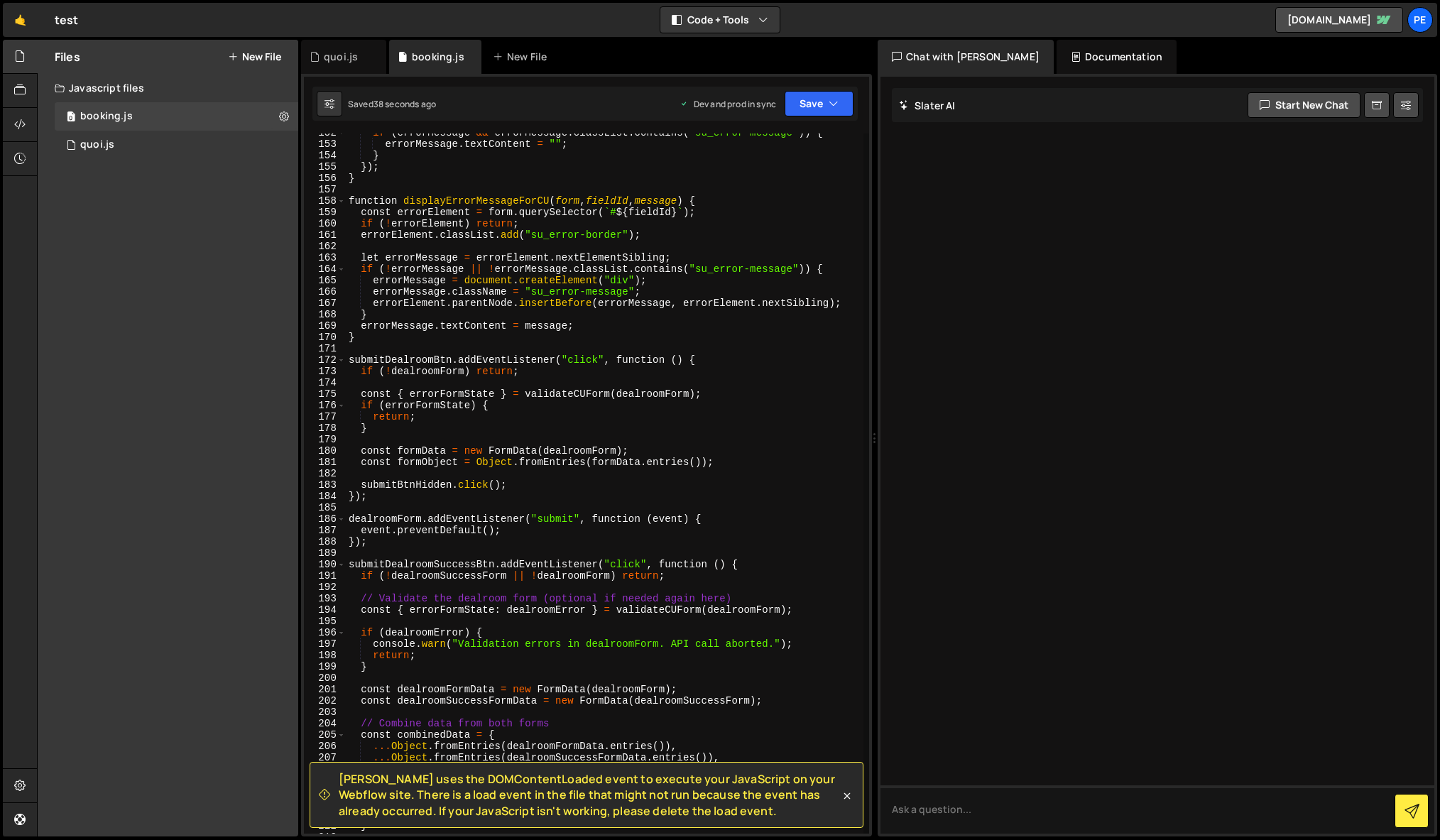
scroll to position [1740, 0]
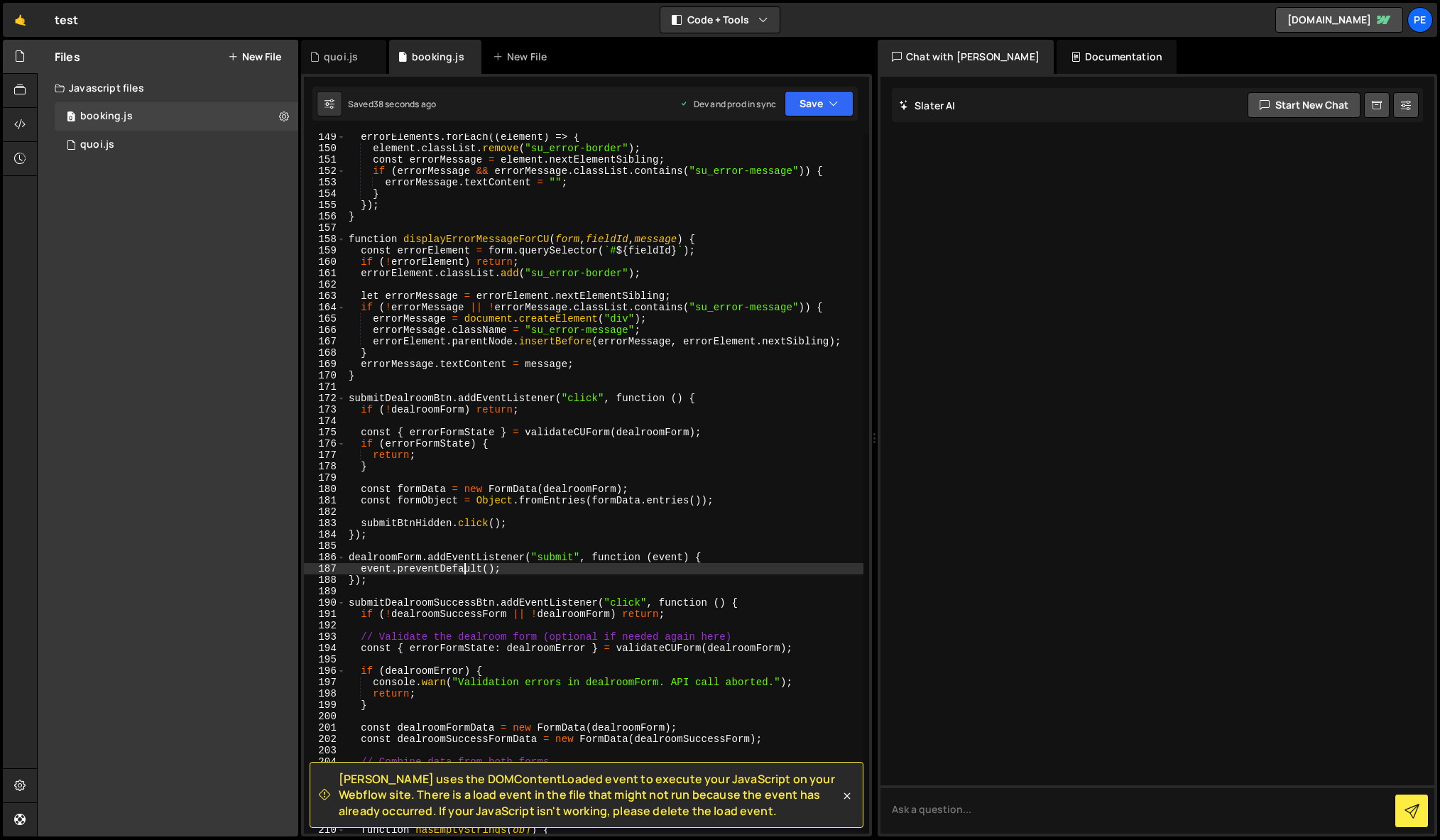
click at [463, 573] on div "errorElements . forEach (( element ) => { element . classList . remove ( "su_er…" at bounding box center [604, 498] width 518 height 734
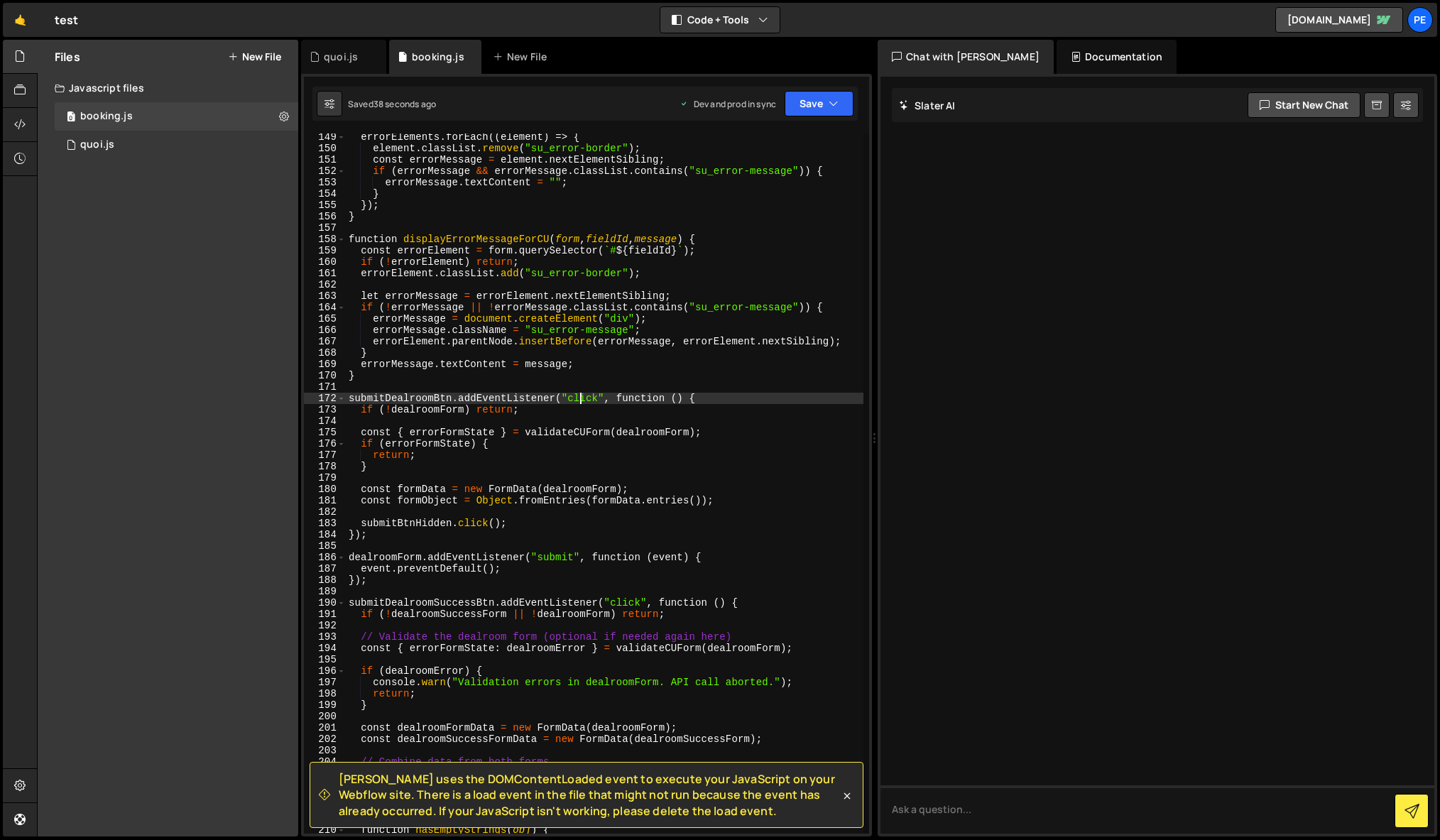
click at [581, 395] on div "errorElements . forEach (( element ) => { element . classList . remove ( "su_er…" at bounding box center [604, 498] width 518 height 734
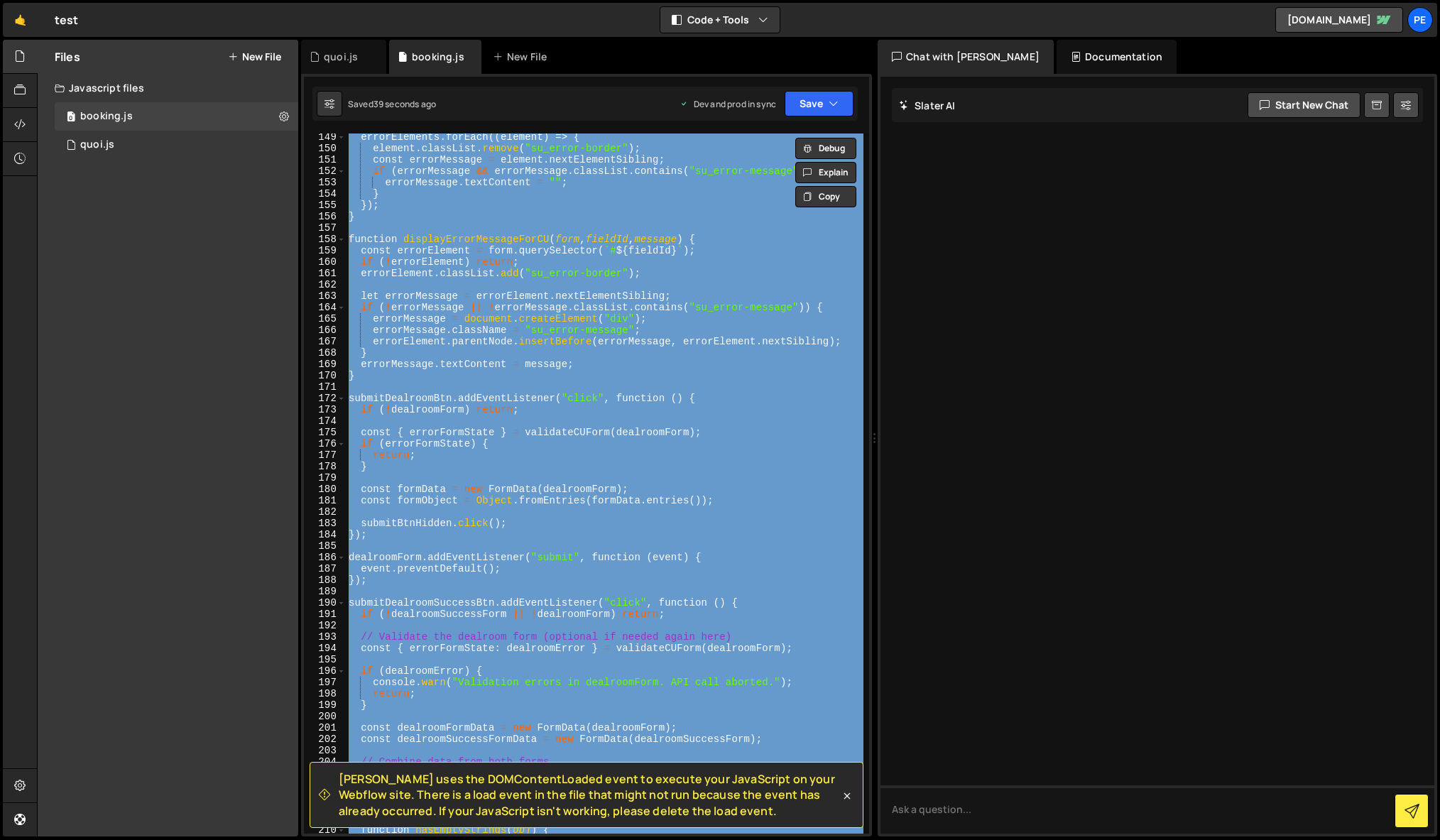
click at [96, 318] on div "Files New File Create your first file Get started by starting a Javascript or C…" at bounding box center [168, 438] width 260 height 797
click at [637, 315] on div "errorElements . forEach (( element ) => { element . classList . remove ( "su_er…" at bounding box center [604, 483] width 518 height 700
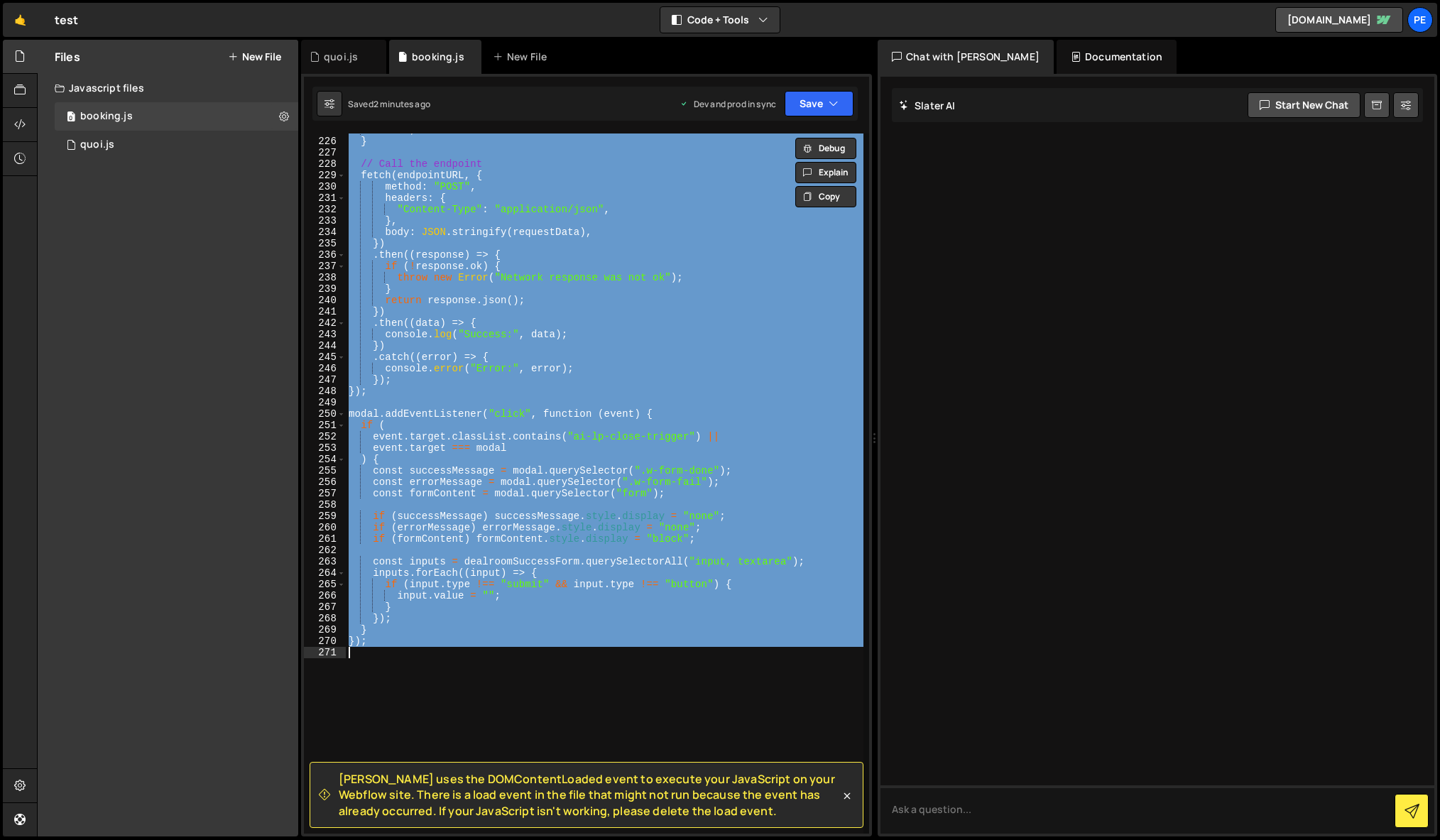
scroll to position [2791, 0]
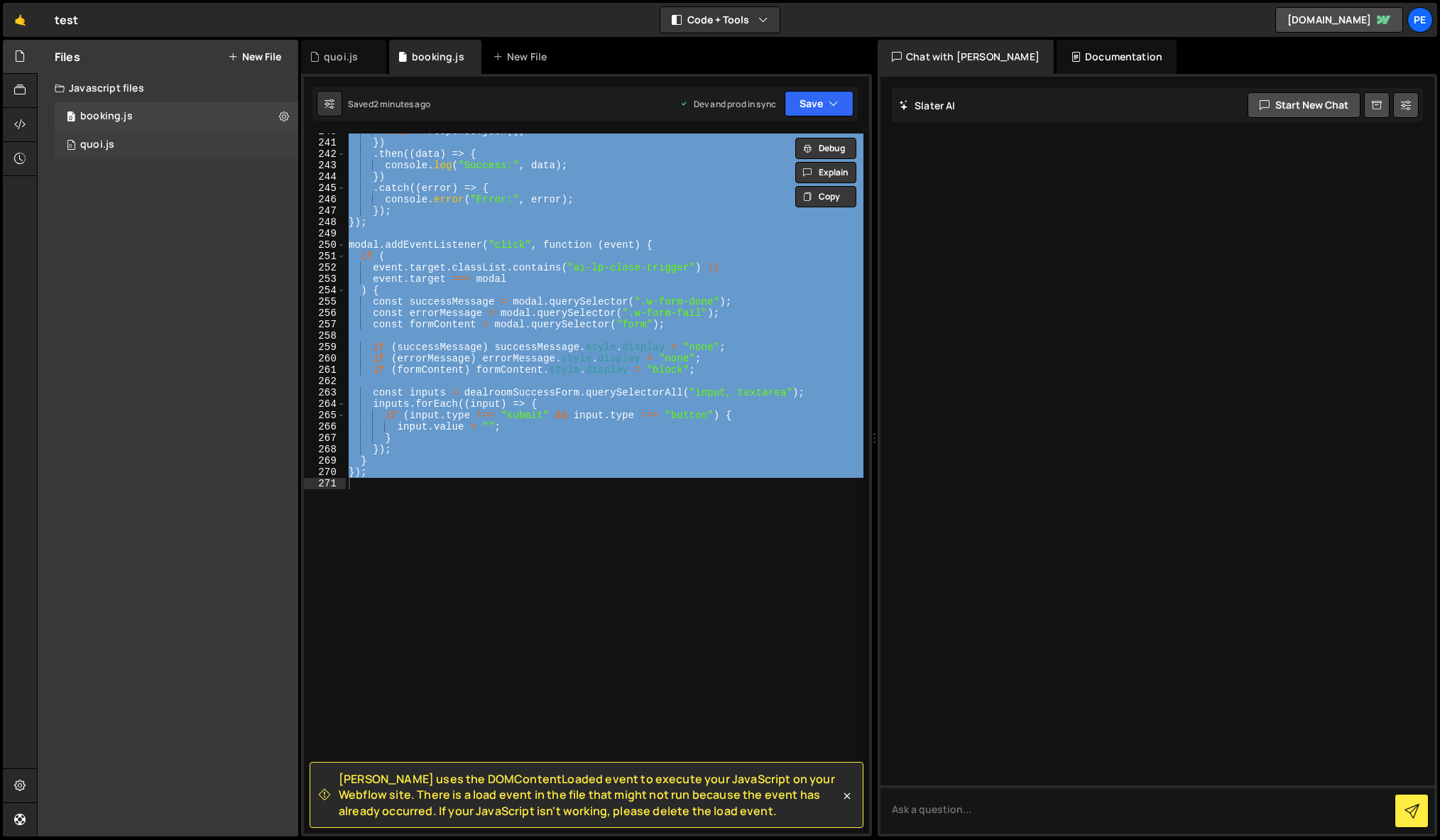
click at [156, 142] on div "0 quoi.js 0" at bounding box center [176, 145] width 244 height 28
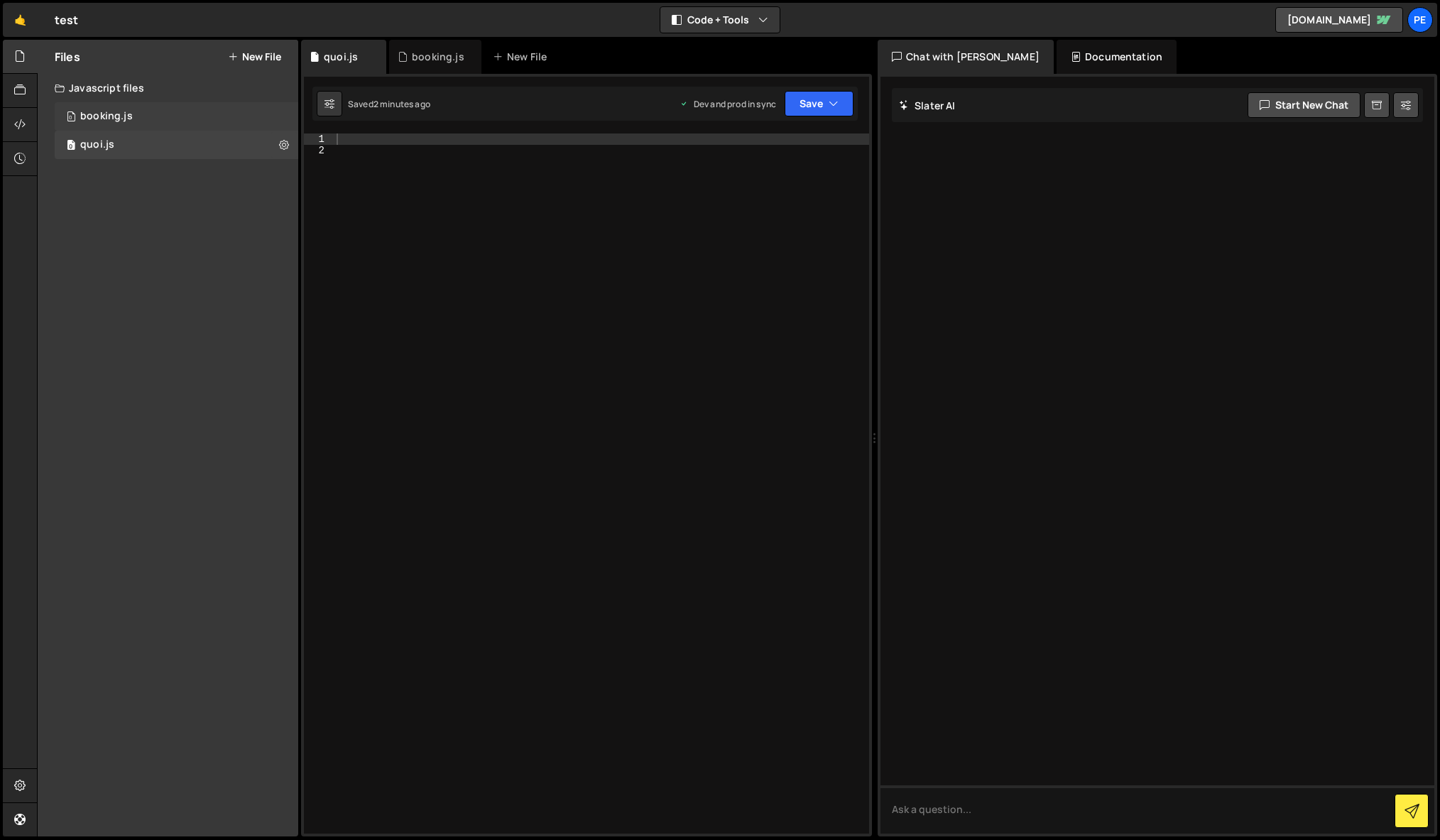
click at [159, 117] on div "0 booking.js 0" at bounding box center [176, 116] width 244 height 28
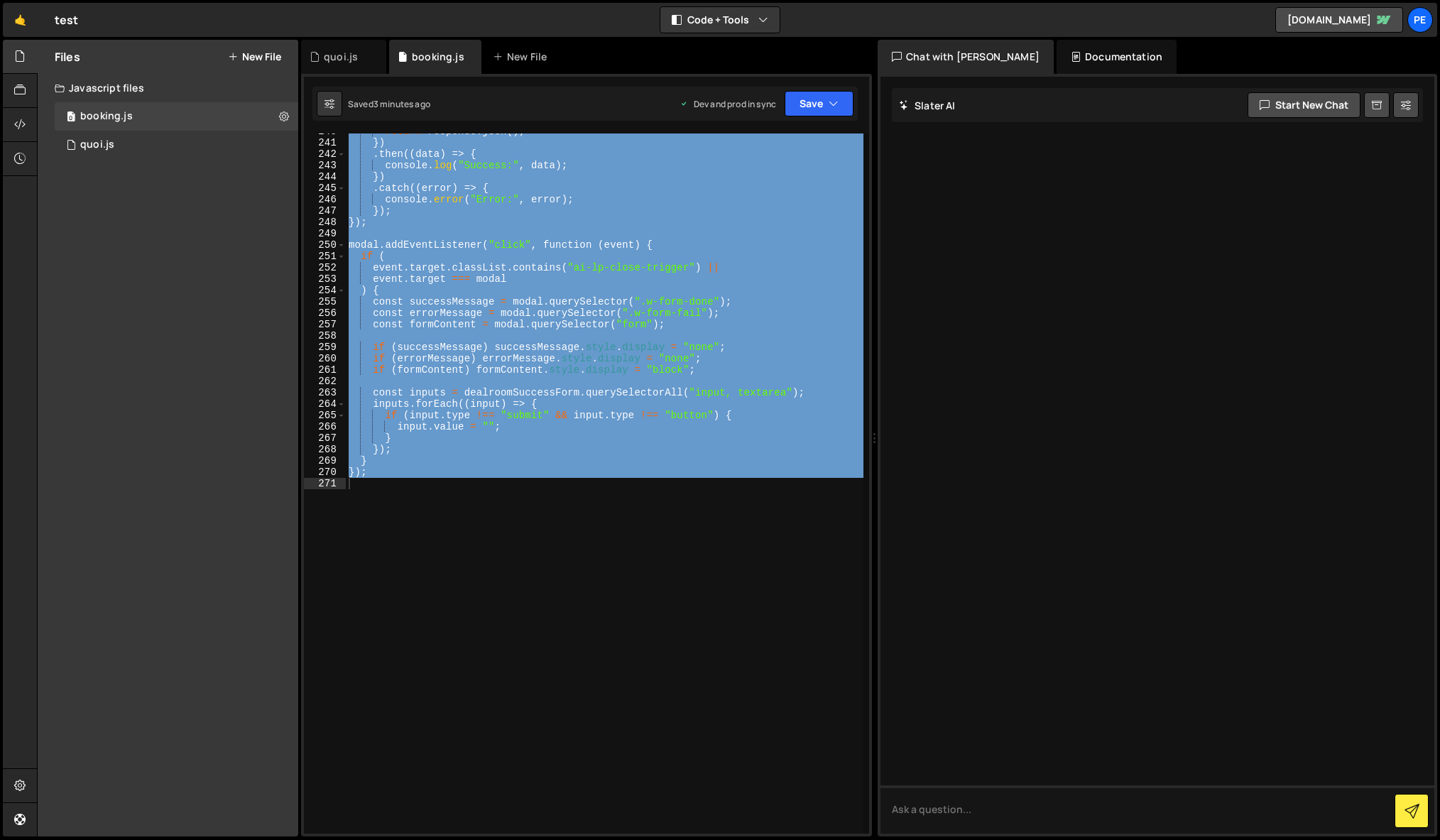
click at [595, 217] on div "return response . json ( ) ; }) . then (( data ) => { console . log ( "Success:…" at bounding box center [604, 483] width 518 height 700
type textarea "});"
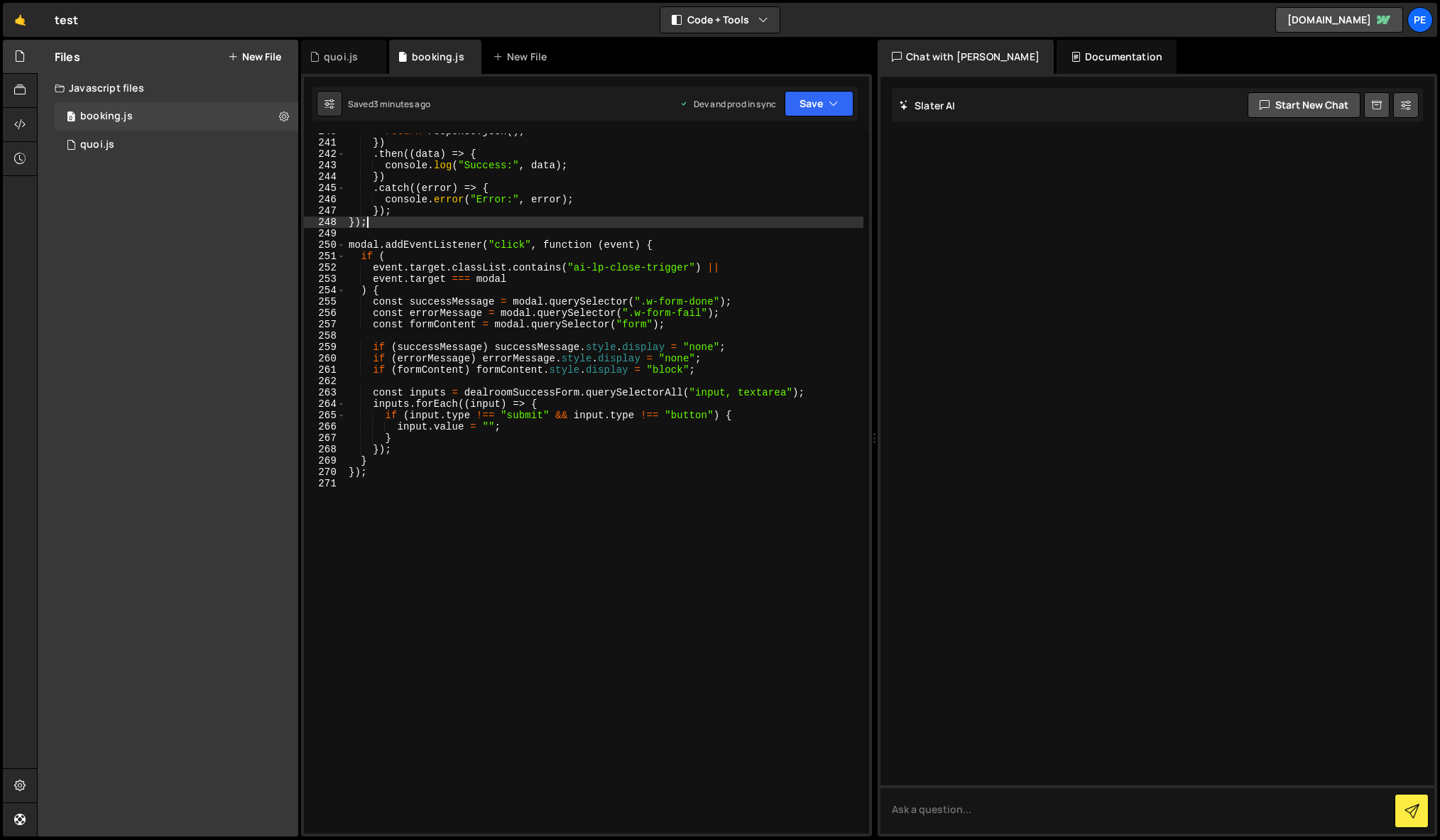
scroll to position [888, 0]
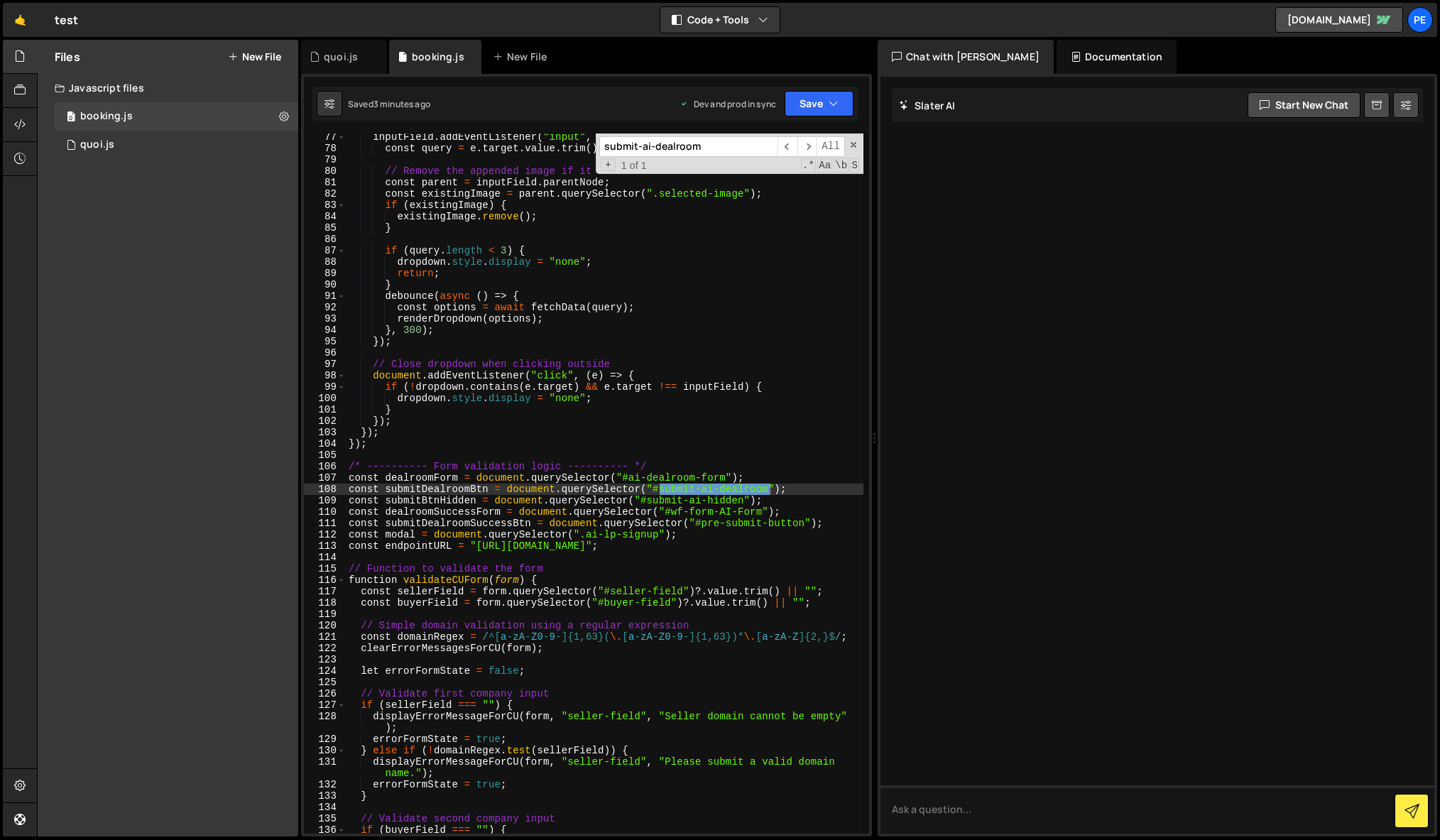
type input "submit-ai-dealroom"
type textarea "const submitDealroomBtn = document.querySelector("#submit-ai-dealroom");"
click at [466, 490] on div "inputField . addEventListener ( "input" , ( e ) => { const query = e . target .…" at bounding box center [604, 492] width 518 height 723
type input "submitDealroomBtn"
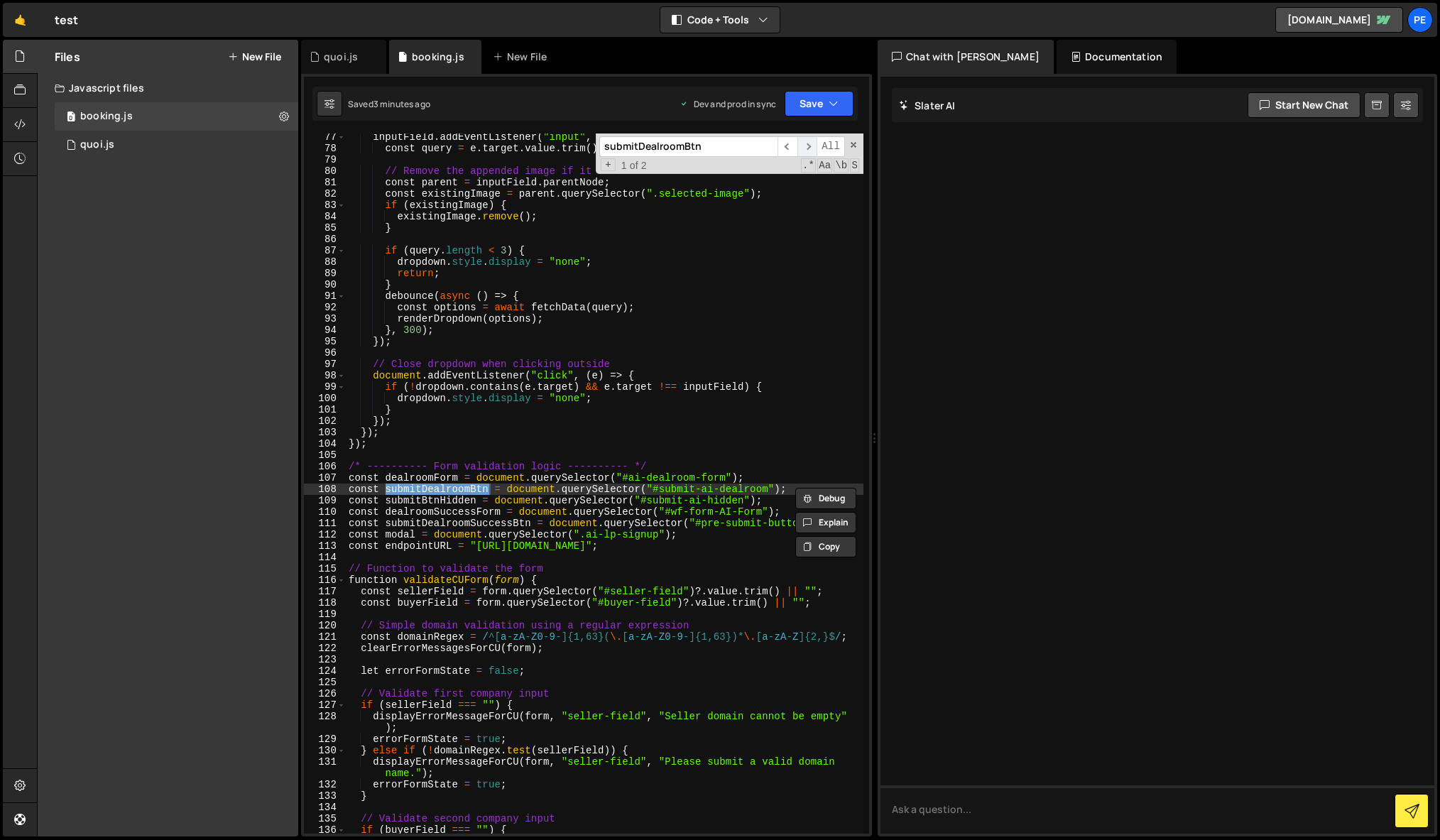
click at [807, 143] on span "​" at bounding box center [807, 146] width 20 height 21
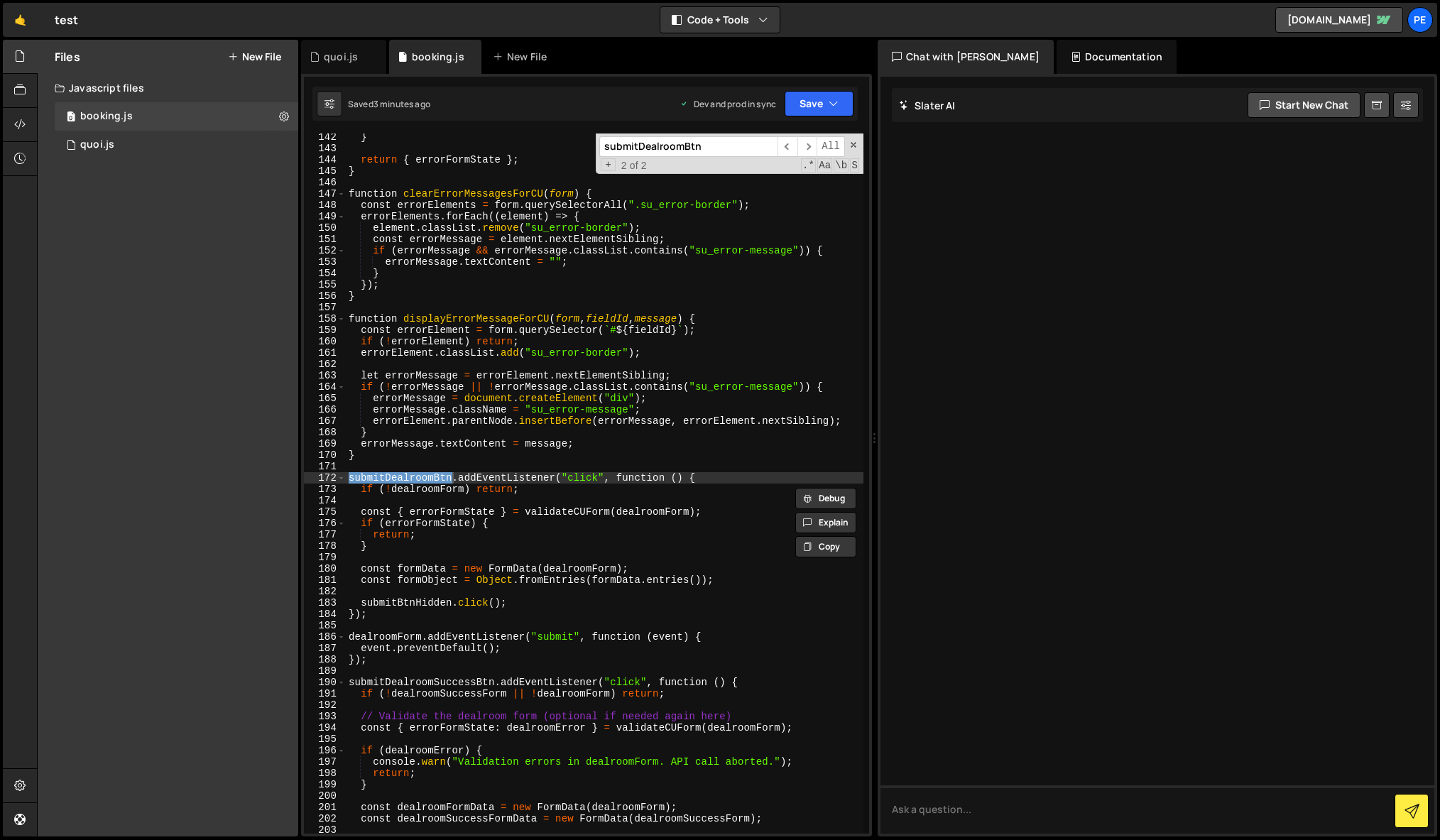
type textarea "submitDealroomBtn.addEventListener("click", function () {"
click at [725, 480] on div "} return { errorFormState } ; } function clearErrorMessagesForCU ( form ) { con…" at bounding box center [604, 492] width 518 height 723
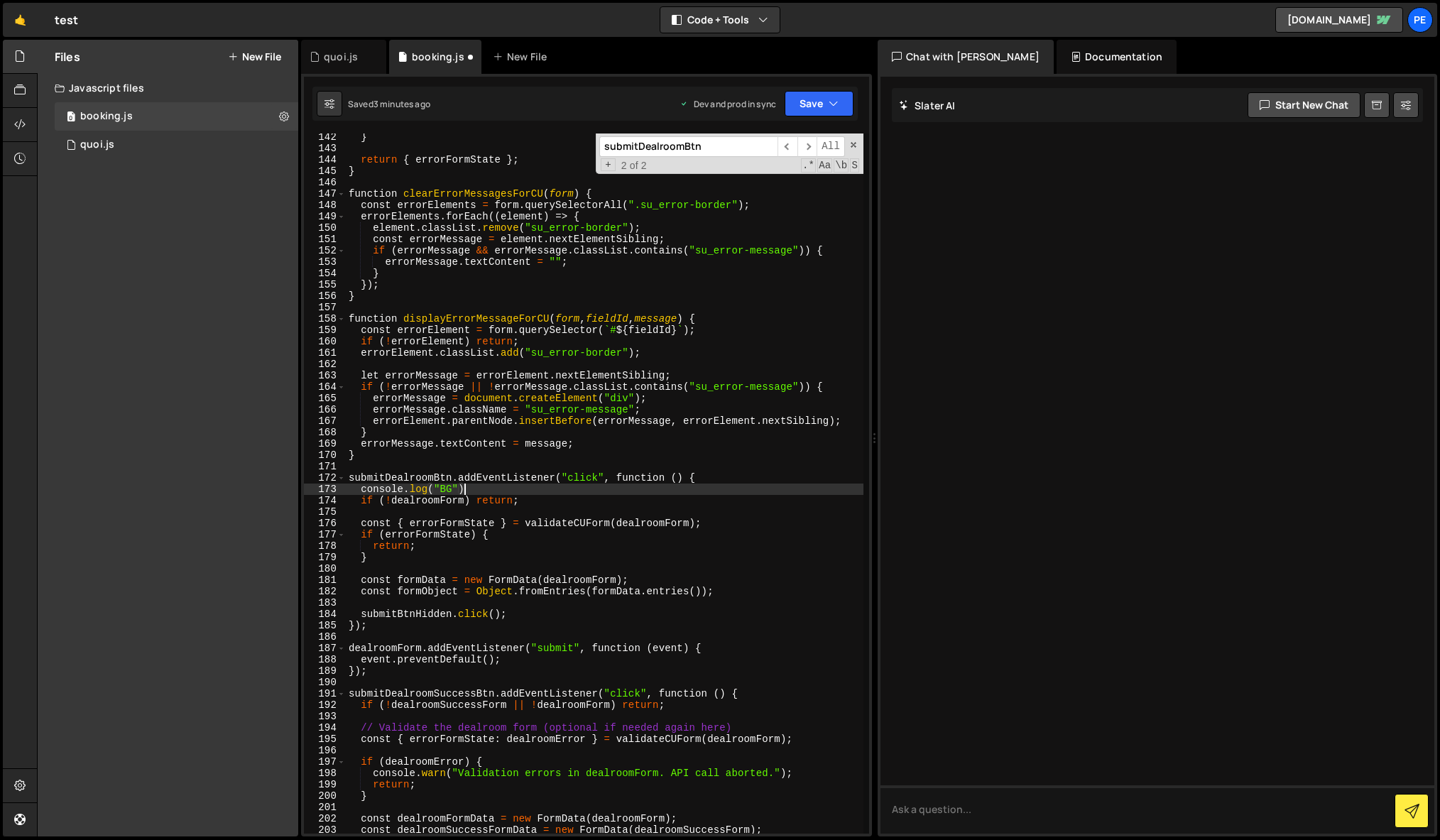
scroll to position [0, 8]
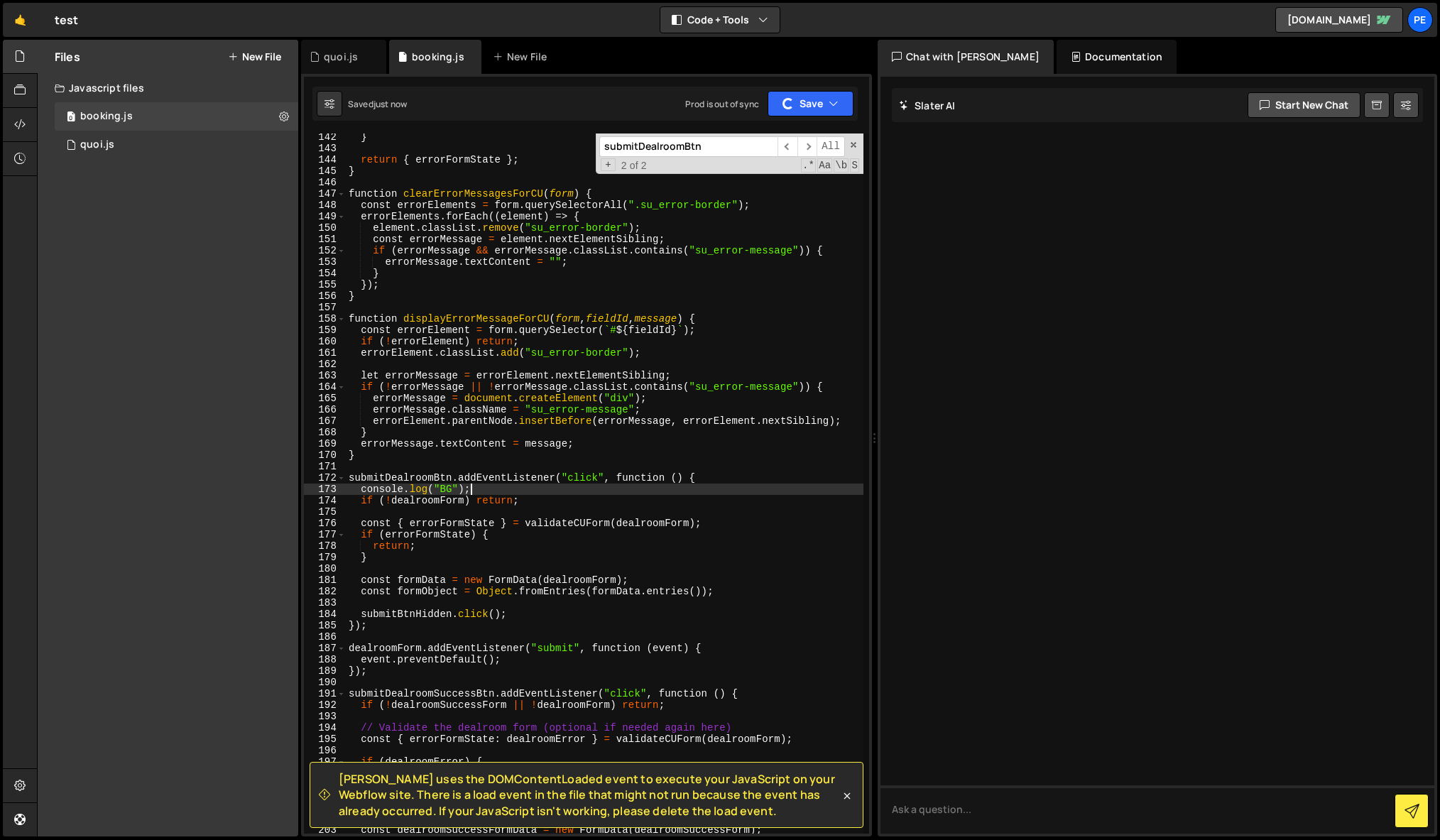
type textarea "console.log("BG");"
click at [550, 361] on div "} return { errorFormState } ; } function clearErrorMessagesForCU ( form ) { con…" at bounding box center [604, 492] width 518 height 723
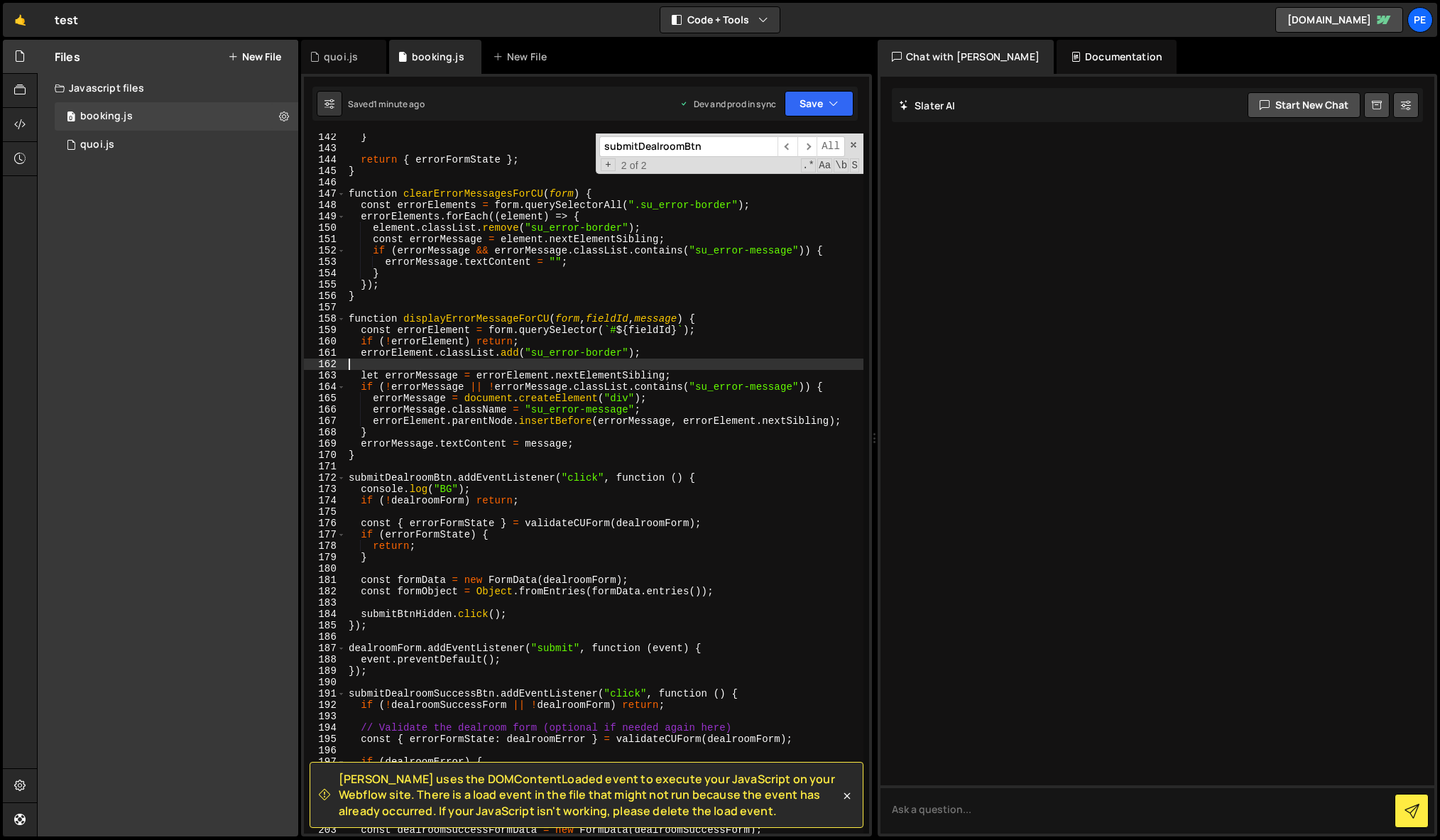
scroll to position [0, 0]
paste input "-ai-dealroom"
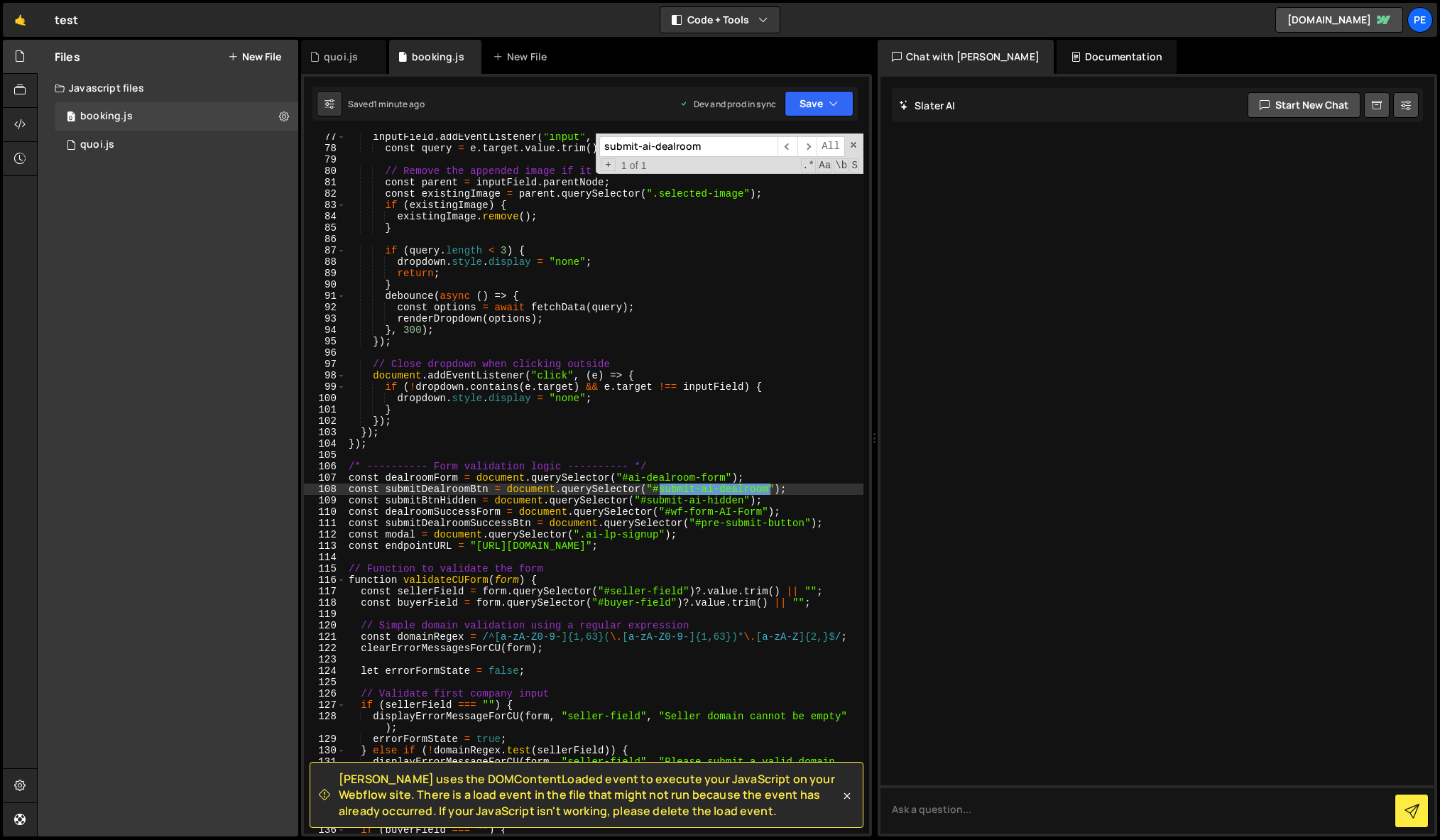
scroll to position [888, 0]
type input "submit-ai-dealroom"
type textarea "const submitDealroomBtn = document.querySelector("#submit-ai-dealroom");"
click at [447, 489] on div "inputField . addEventListener ( "input" , ( e ) => { const query = e . target .…" at bounding box center [604, 492] width 518 height 723
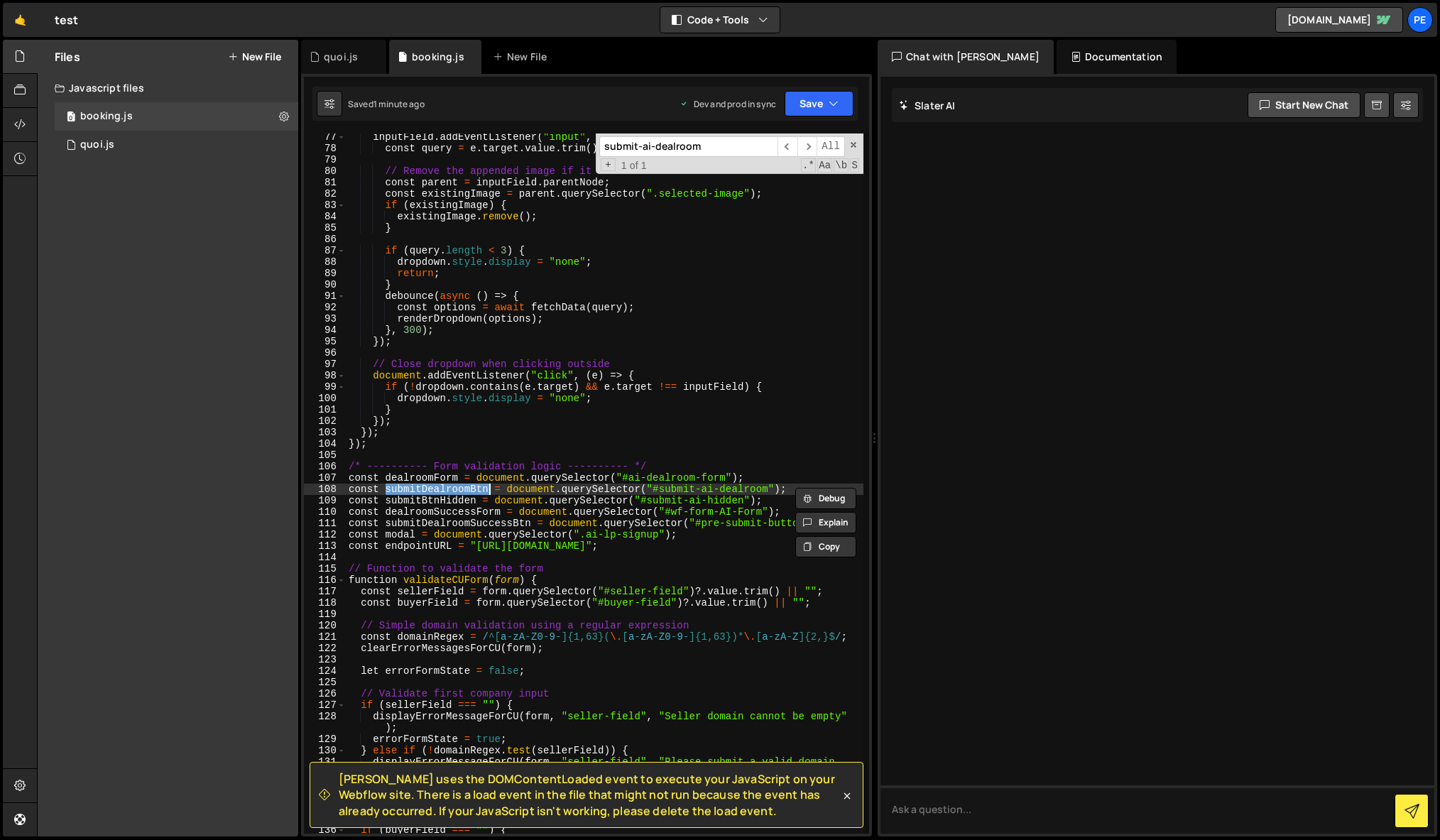
type input "submitDealroomBtn"
click at [807, 147] on span "​" at bounding box center [807, 146] width 20 height 21
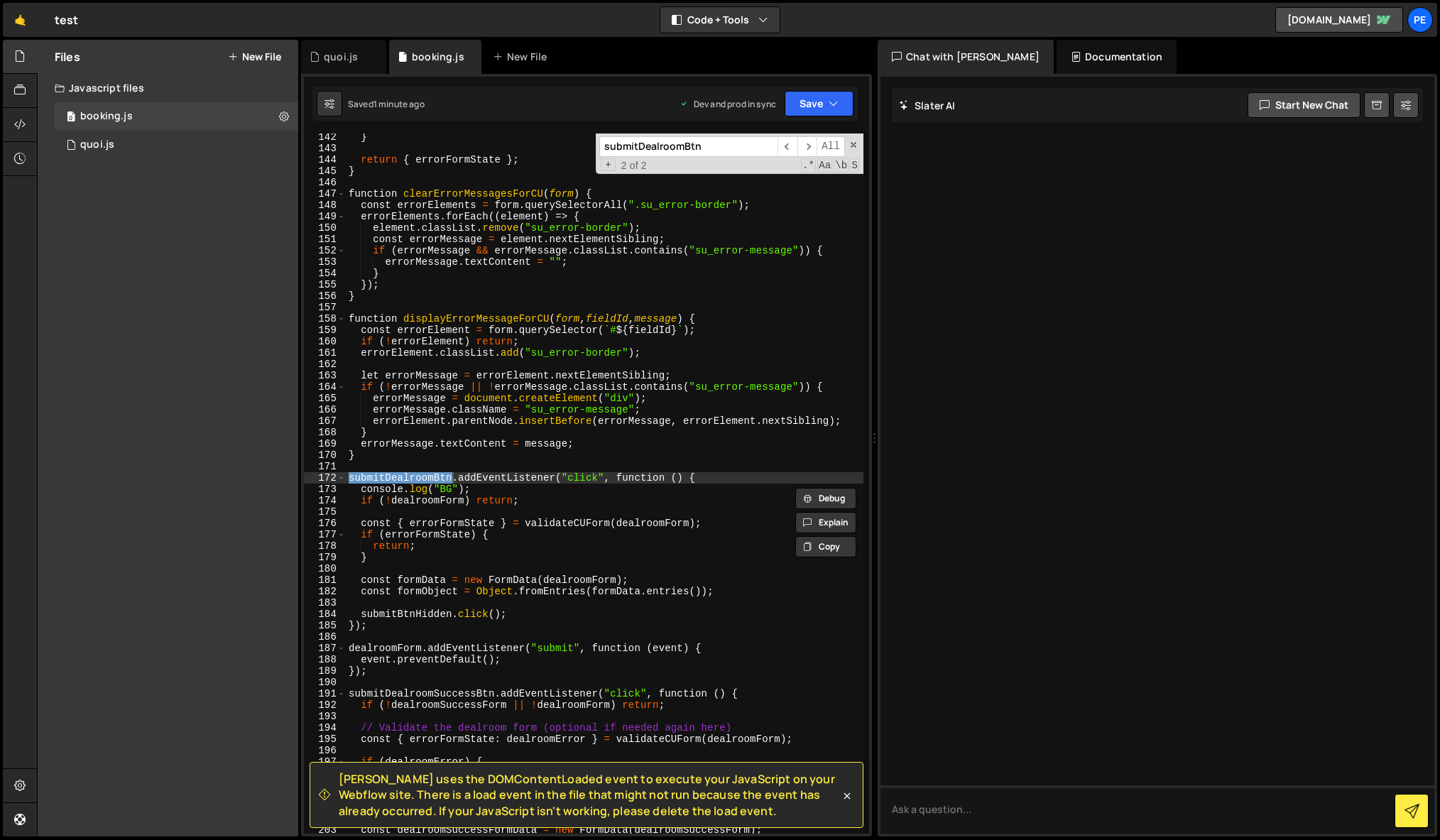
type textarea "submitDealroomBtn.addEventListener("click", function () {"
click at [371, 476] on div "} return { errorFormState } ; } function clearErrorMessagesForCU ( form ) { con…" at bounding box center [604, 492] width 518 height 723
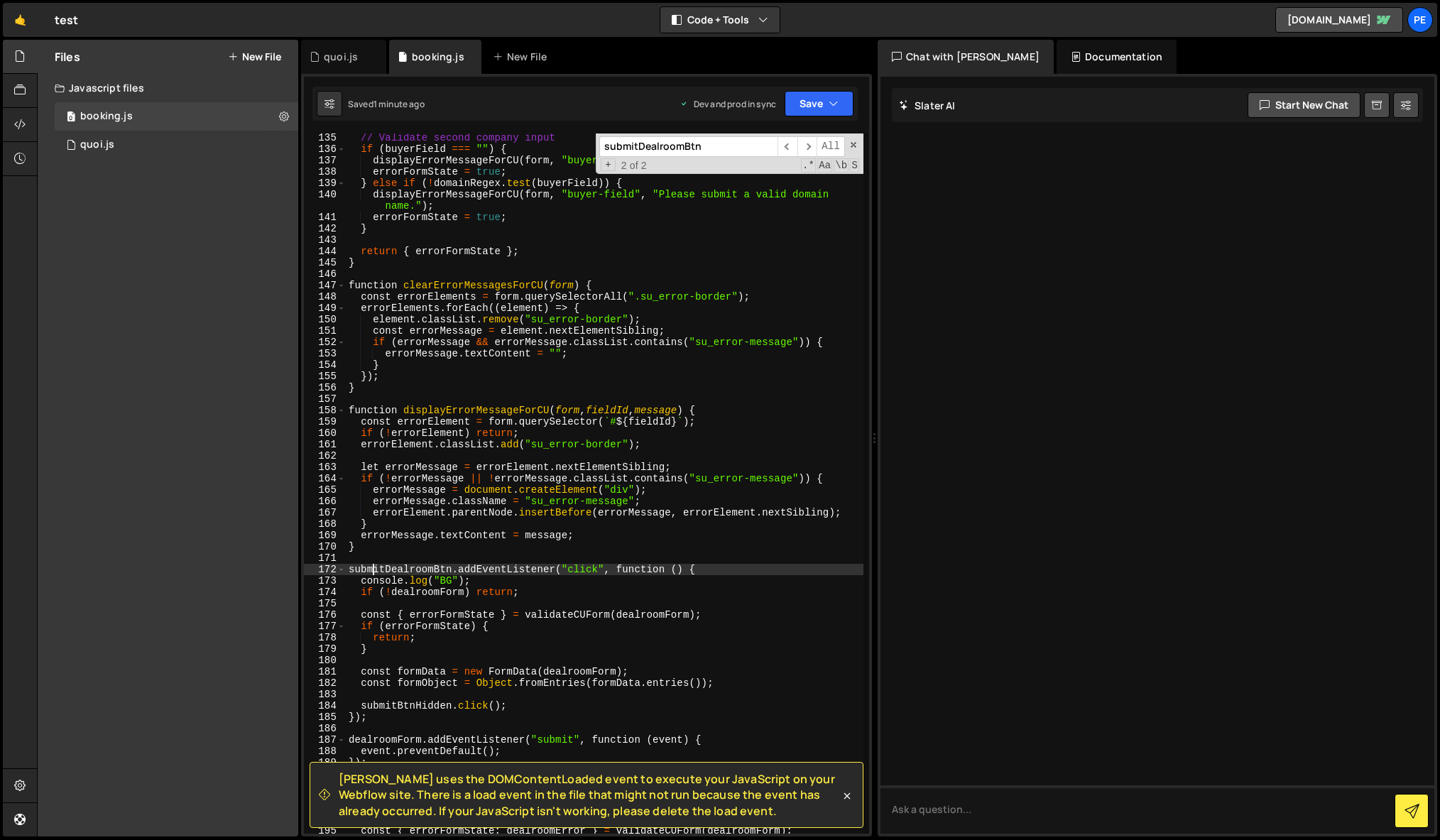
scroll to position [1622, 0]
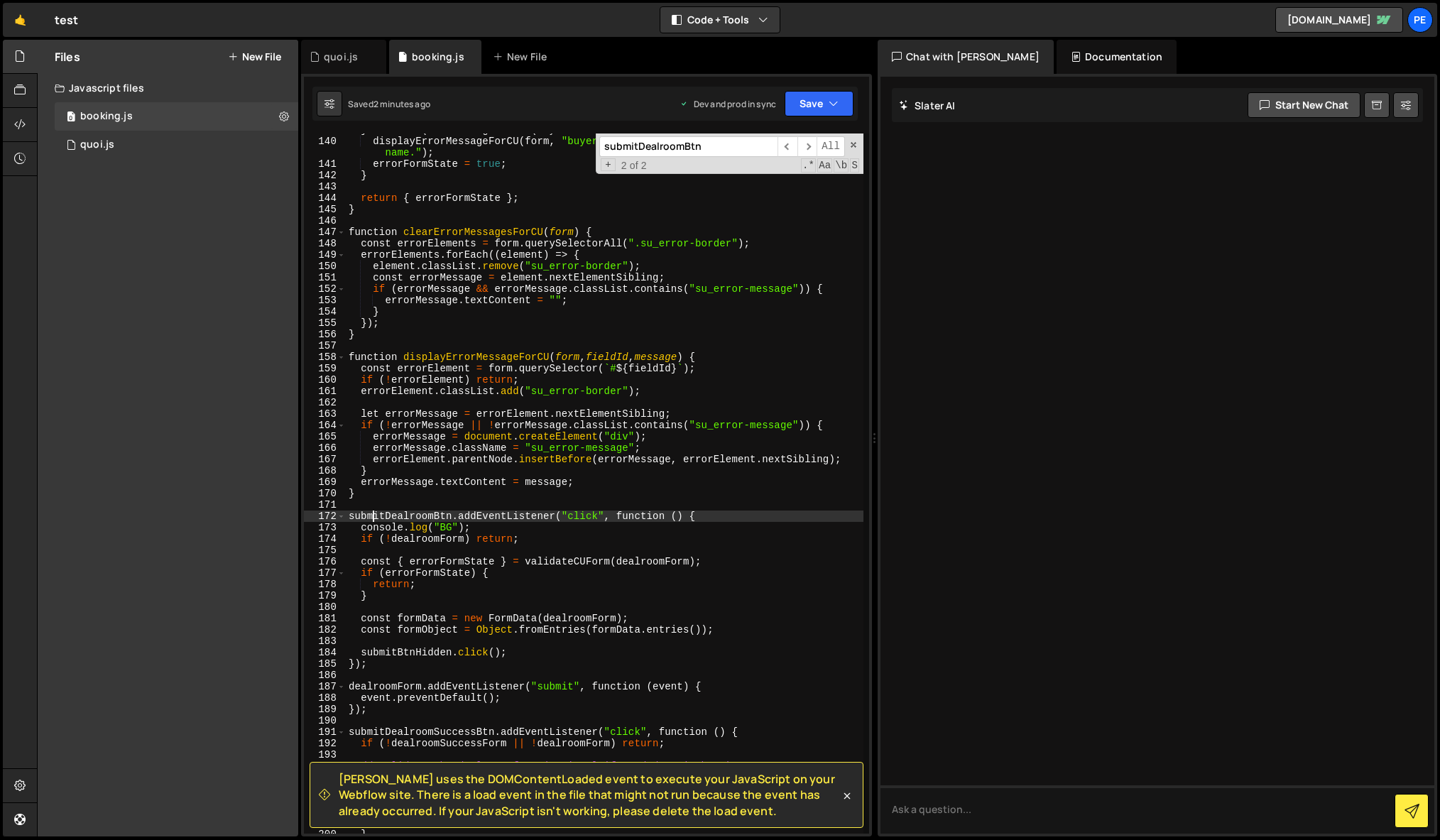
click at [524, 509] on div "} else if ( ! domainRegex . test ( buyerField )) { displayErrorMessageForCU ( f…" at bounding box center [604, 485] width 518 height 723
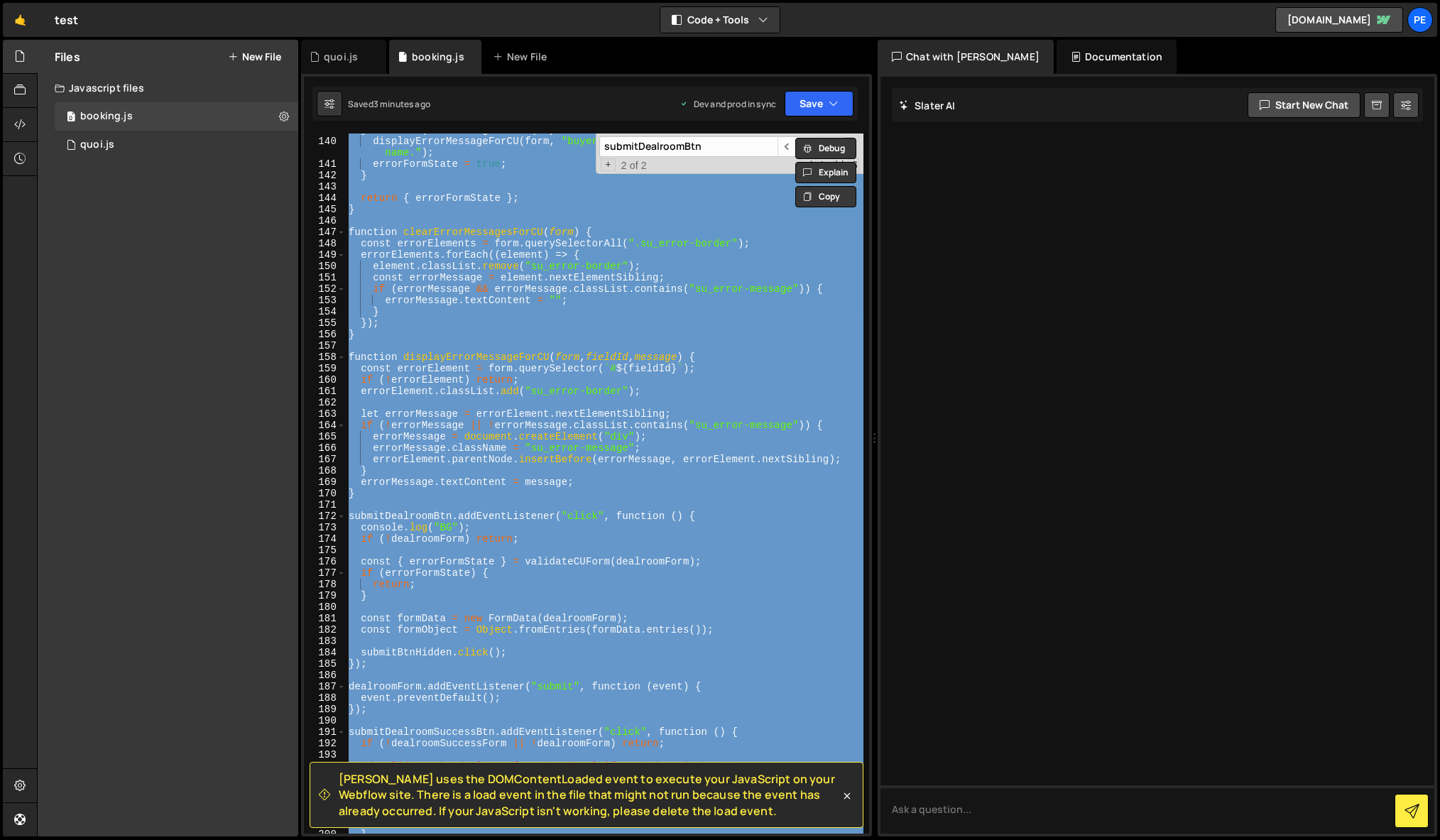
click at [466, 297] on div "} else if ( ! domainRegex . test ( buyerField )) { displayErrorMessageForCU ( f…" at bounding box center [604, 483] width 518 height 700
type textarea "errorMessage.textContent = "";"
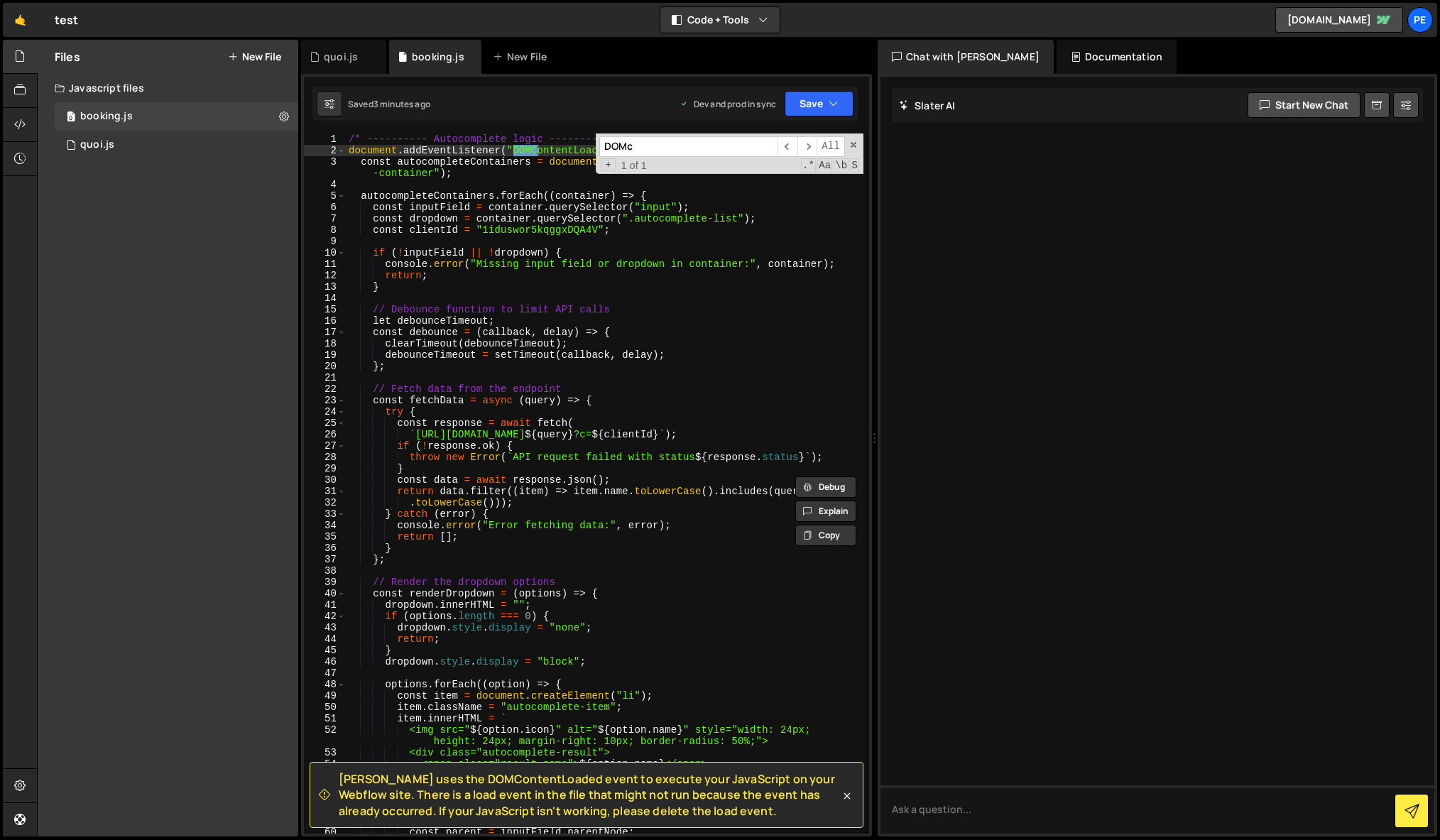
scroll to position [0, 0]
type input "DOMcon"
click at [339, 149] on span at bounding box center [340, 150] width 8 height 11
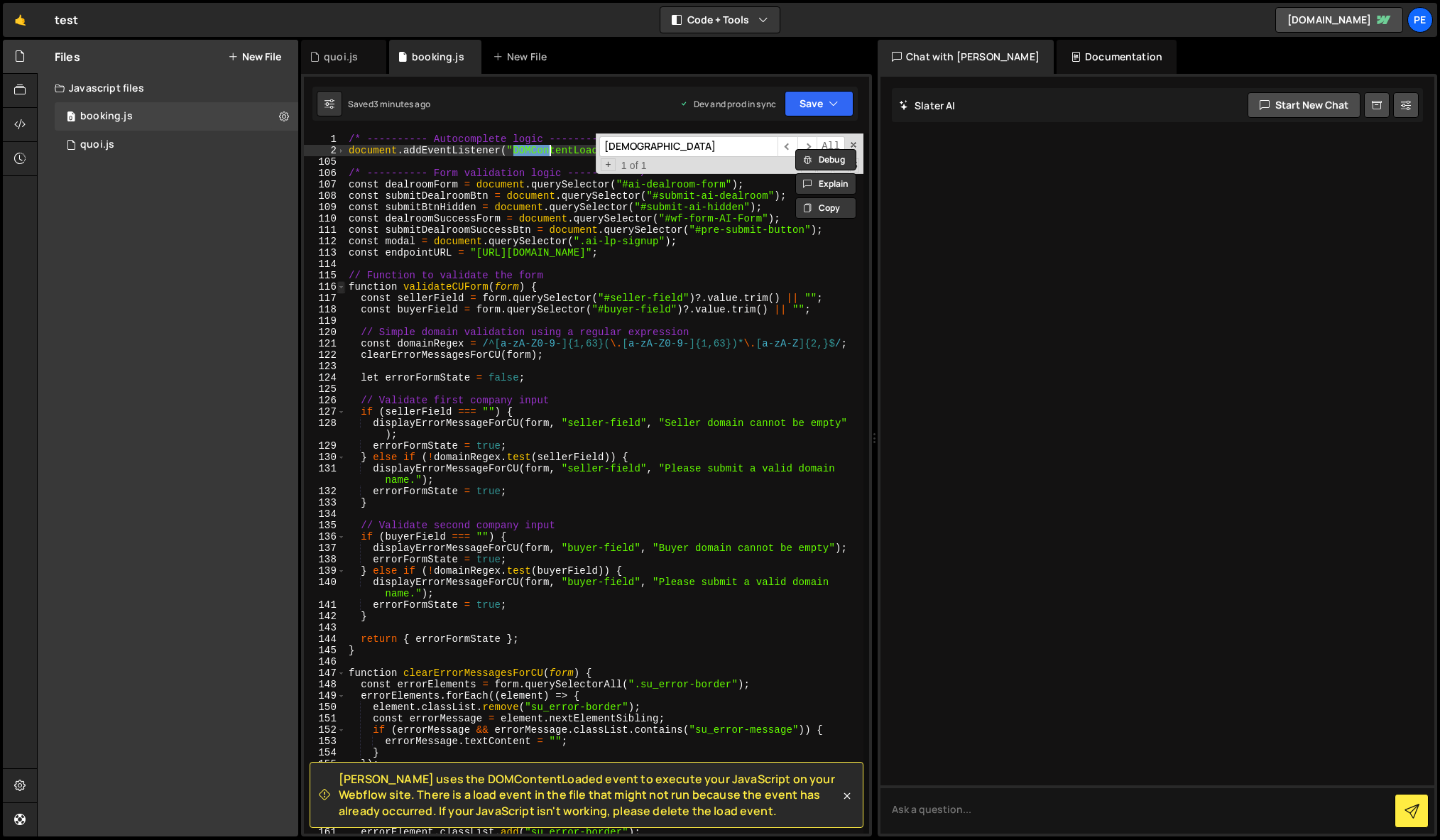
click at [339, 289] on span at bounding box center [340, 286] width 8 height 11
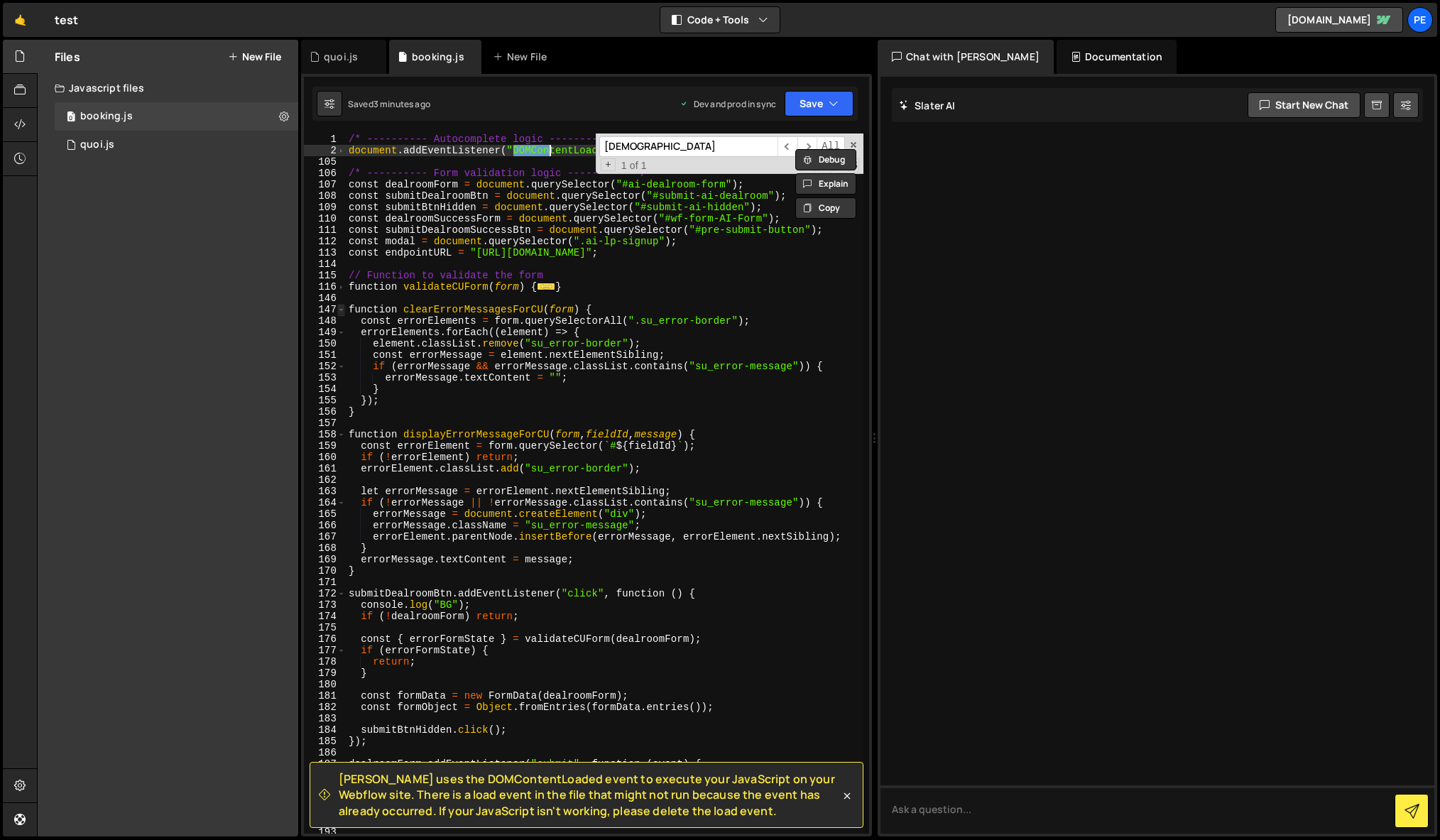
click at [339, 310] on span at bounding box center [340, 309] width 8 height 11
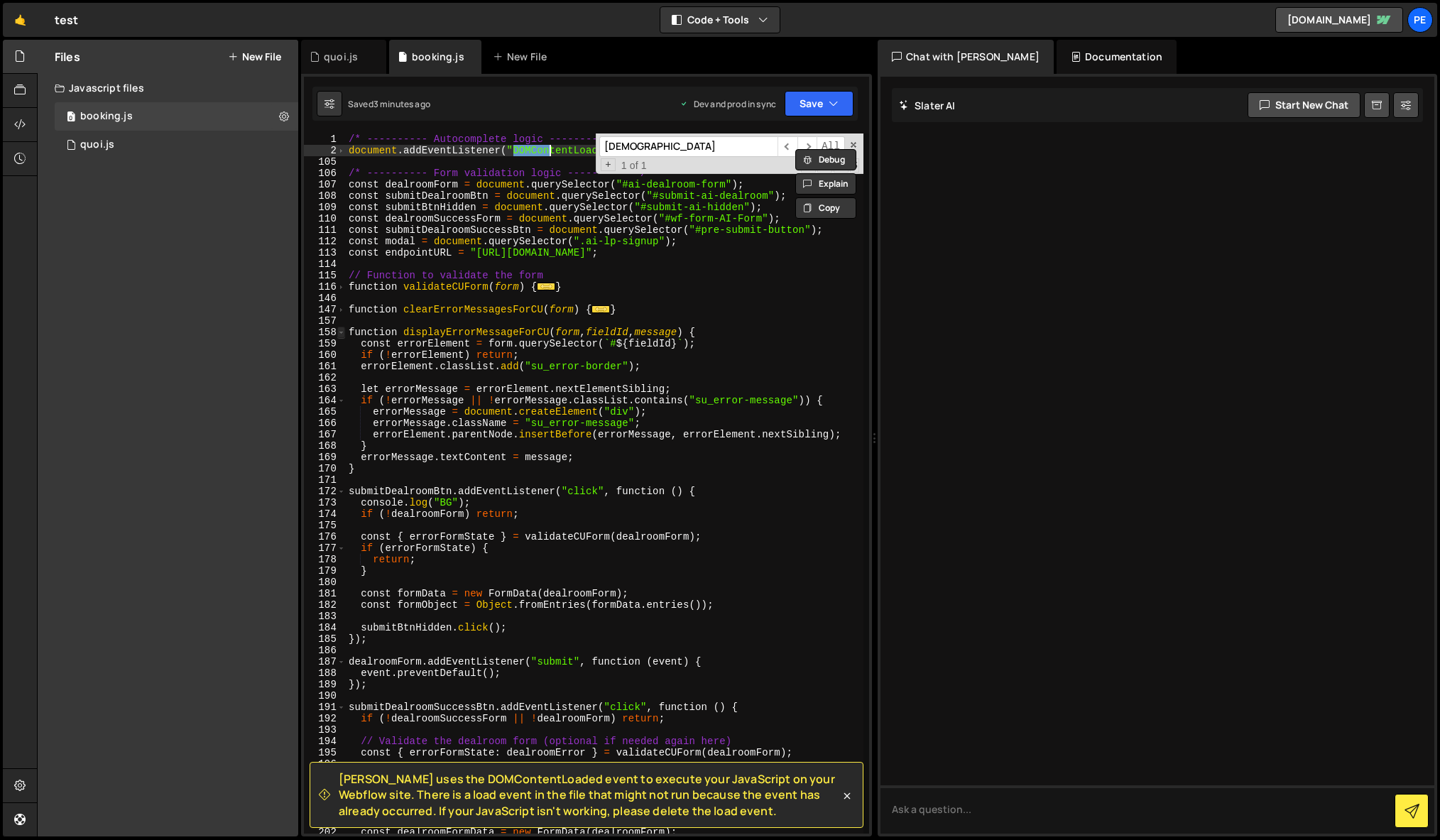
click at [340, 333] on span at bounding box center [340, 332] width 8 height 11
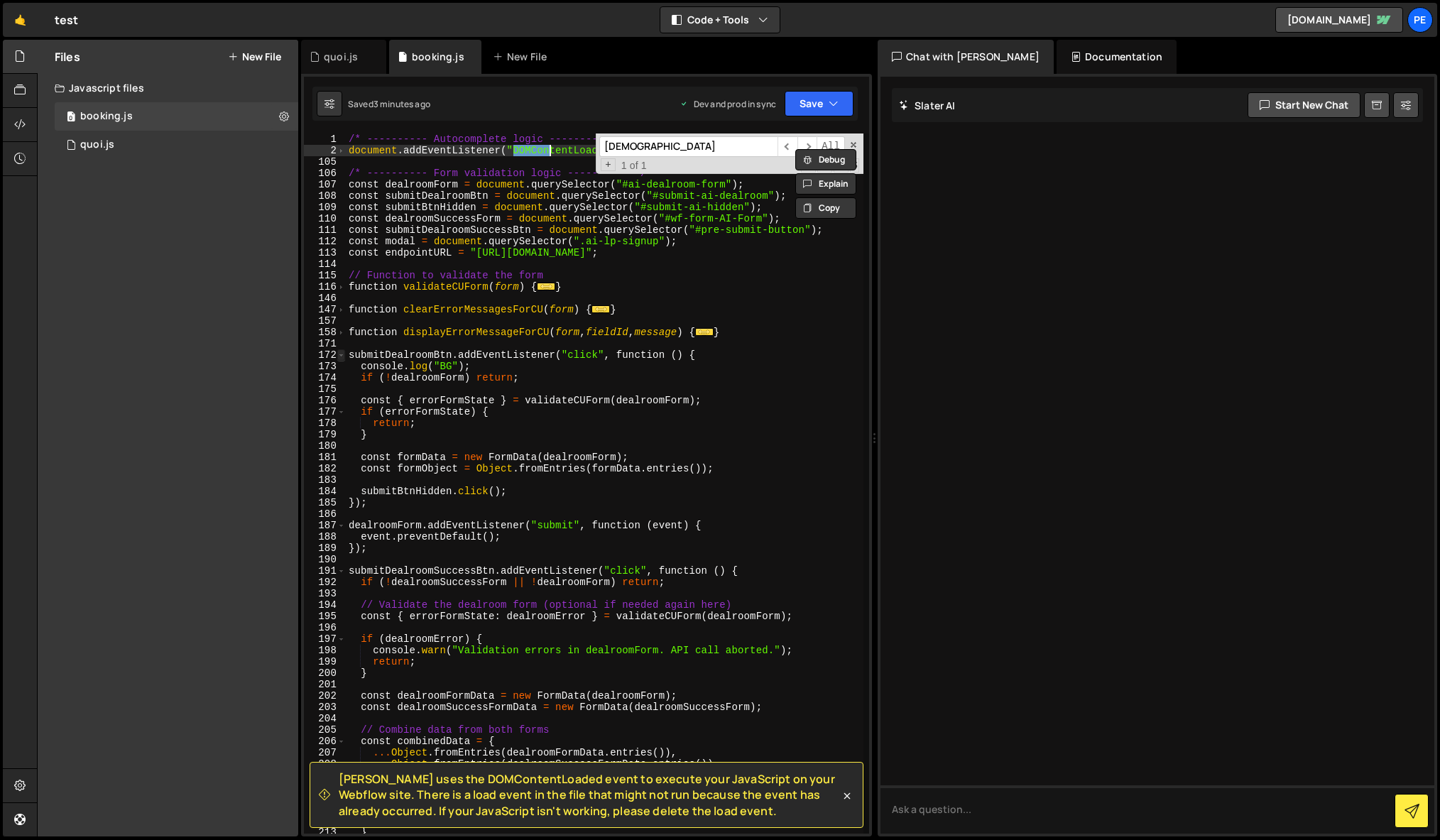
click at [343, 353] on span at bounding box center [340, 354] width 8 height 11
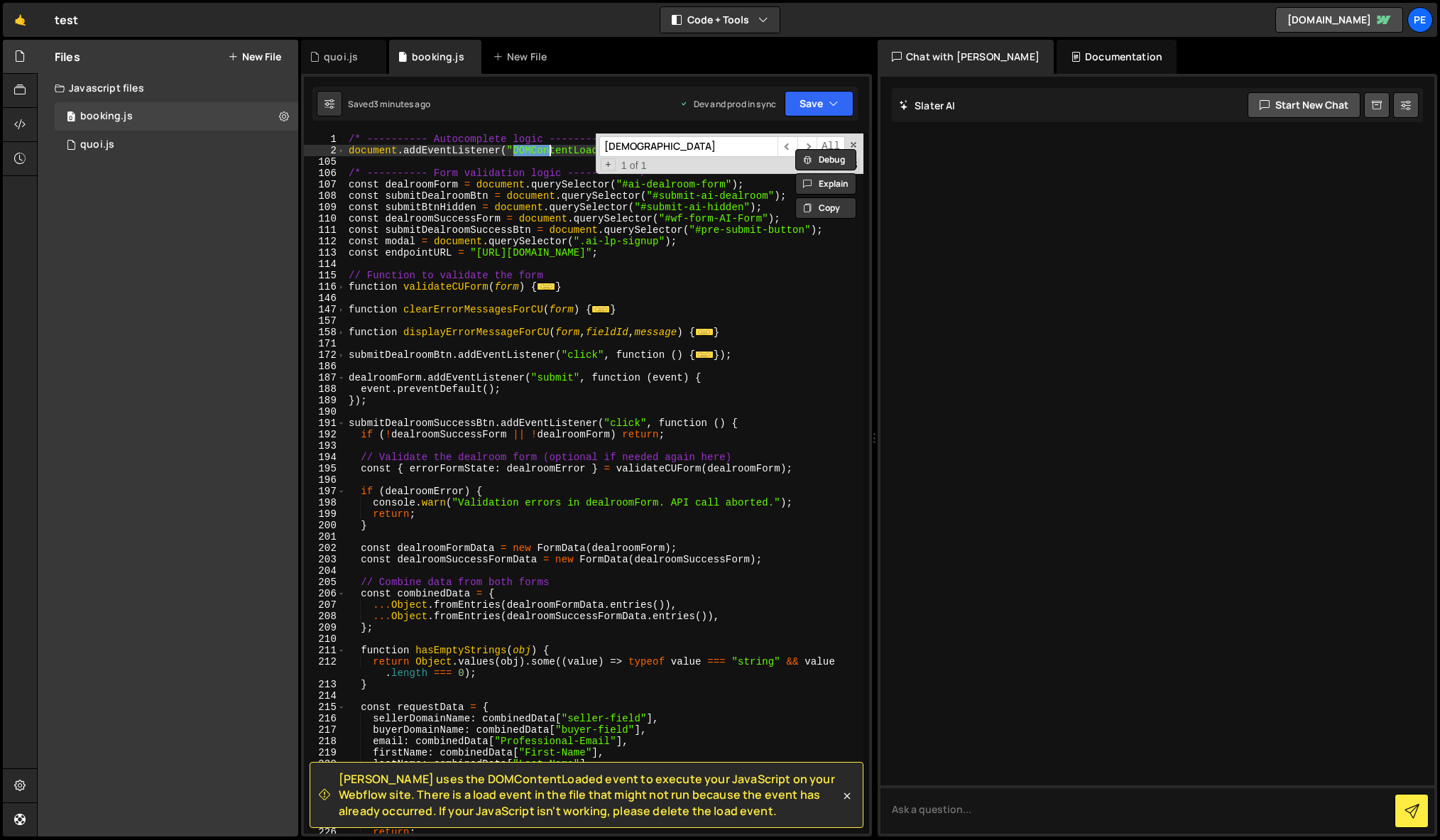
click at [443, 377] on div "/* ---------- Autocomplete logic ----------*/ document . addEventListener ( "DO…" at bounding box center [604, 495] width 518 height 723
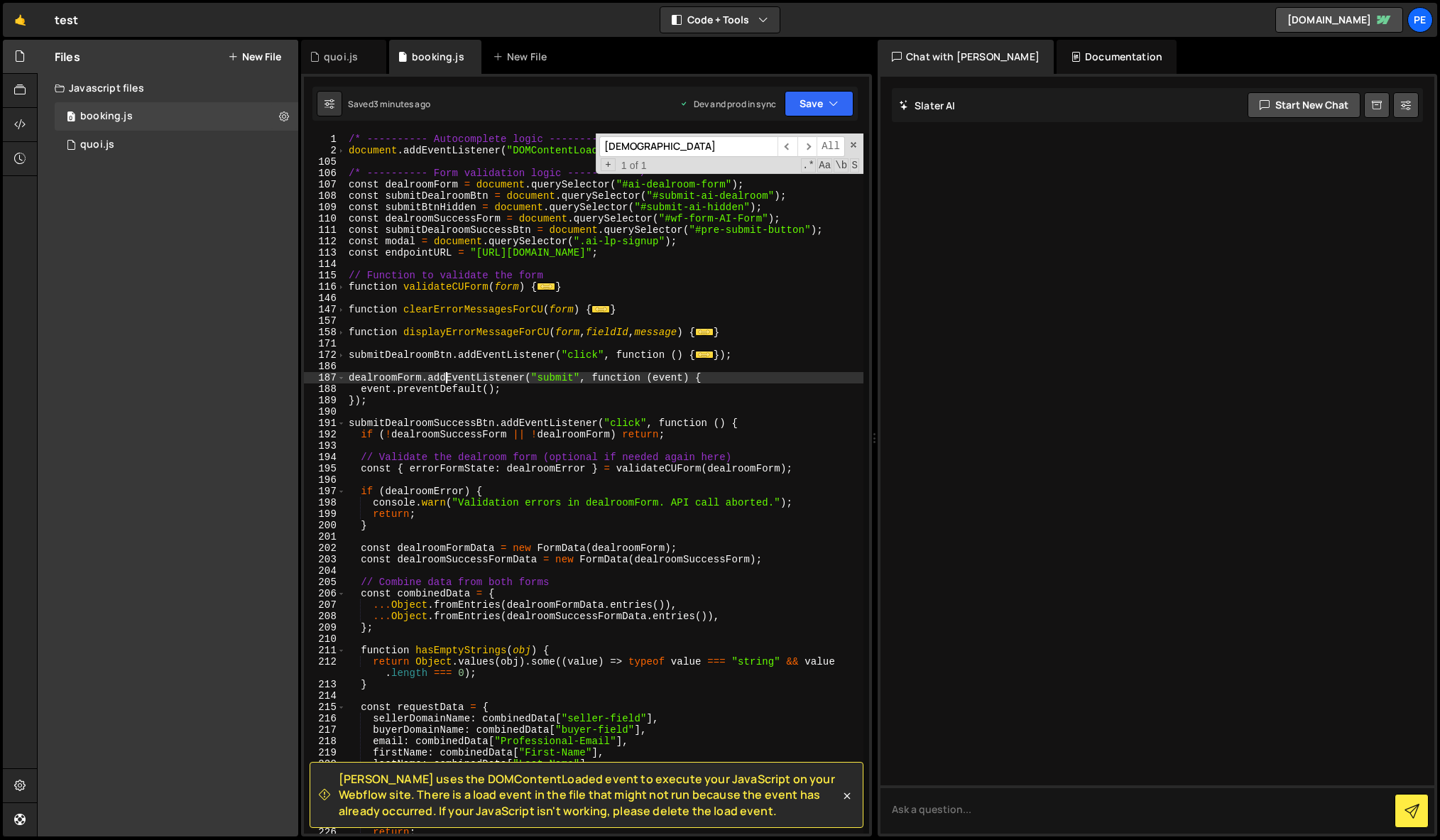
type textarea "});"
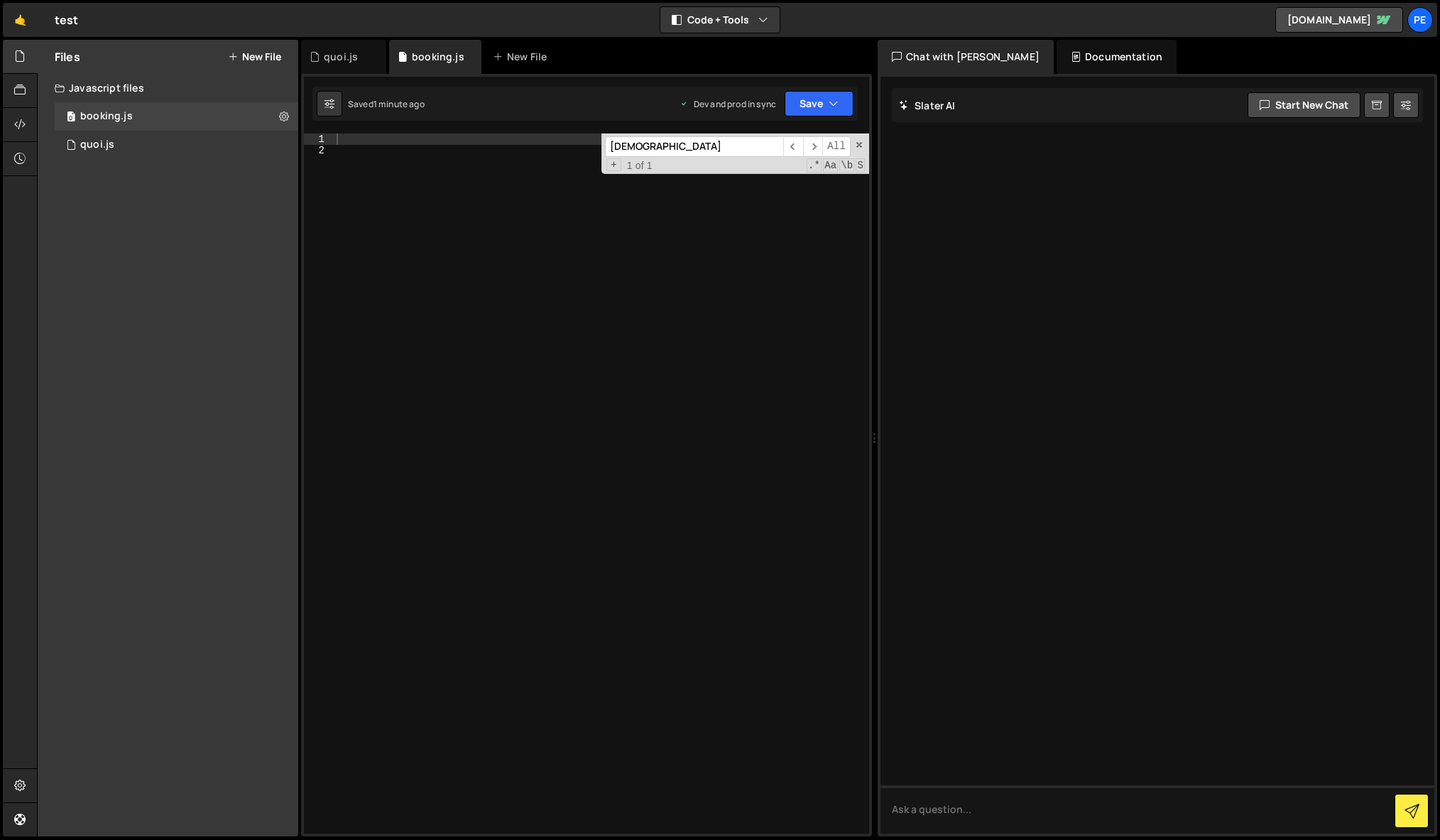
click at [97, 241] on div "Files New File Create your first file Get started by starting a Javascript or C…" at bounding box center [168, 438] width 260 height 797
click at [459, 416] on div at bounding box center [601, 495] width 535 height 723
